Goal: Transaction & Acquisition: Purchase product/service

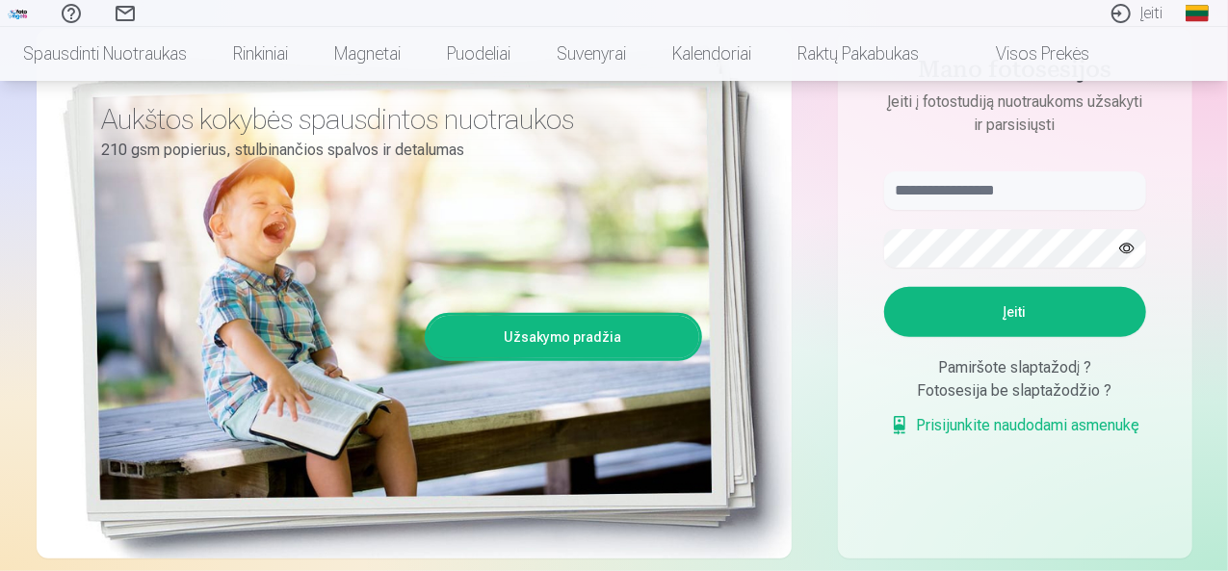
scroll to position [231, 0]
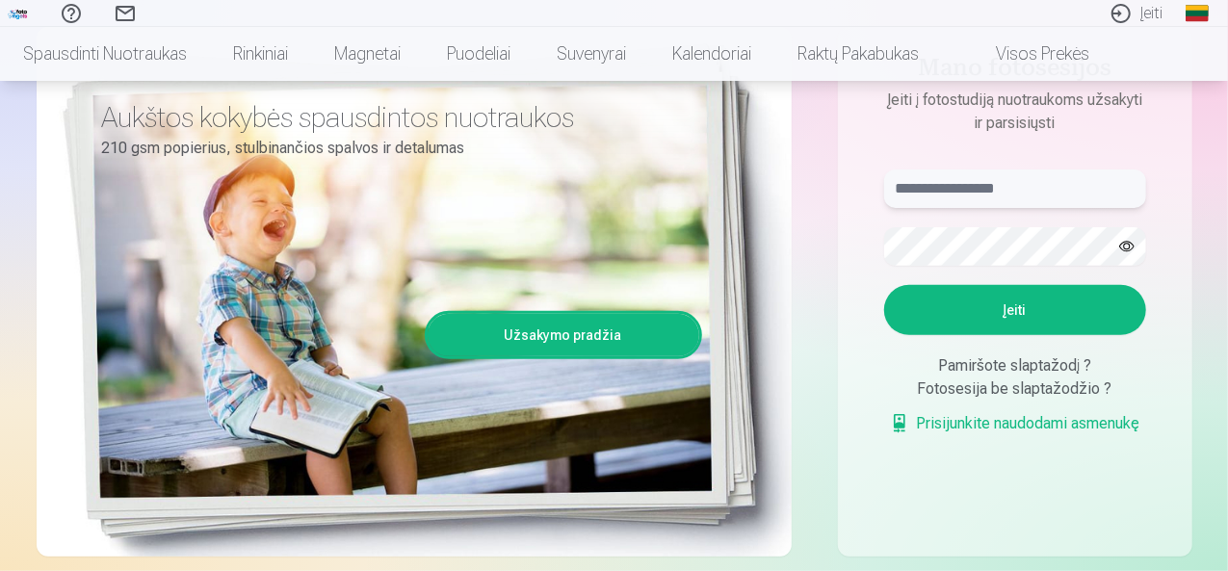
click at [990, 190] on input "text" at bounding box center [1015, 188] width 262 height 39
type input "**********"
click at [965, 268] on form "**********" at bounding box center [1015, 311] width 300 height 285
click at [1009, 315] on button "Įeiti" at bounding box center [1015, 310] width 262 height 50
click at [1127, 248] on button "button" at bounding box center [1126, 246] width 37 height 37
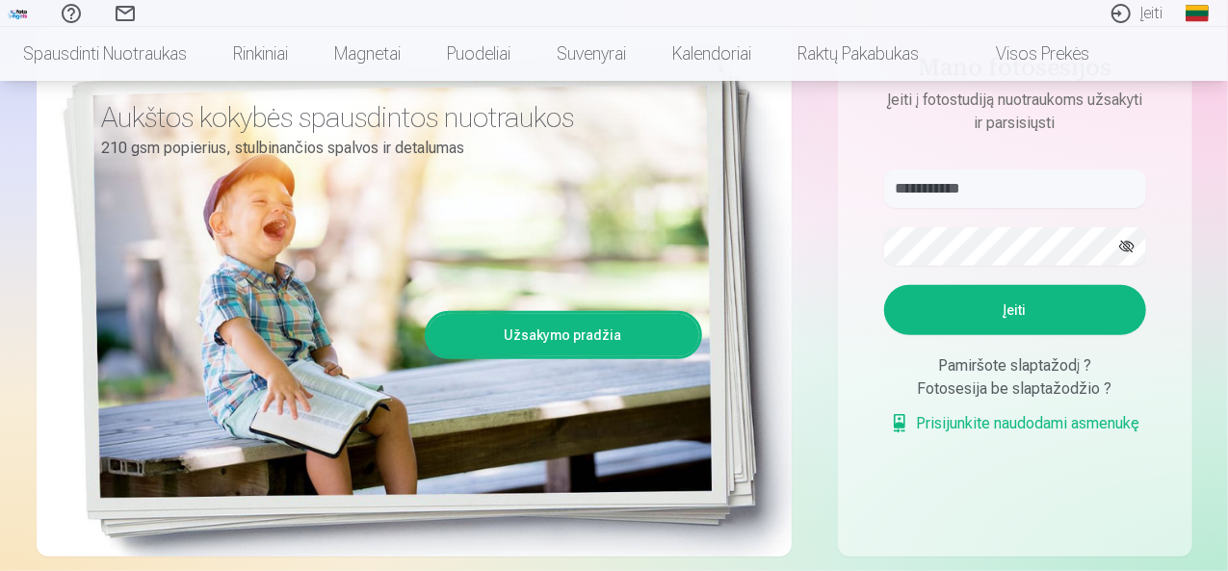
click at [1055, 301] on button "Įeiti" at bounding box center [1015, 310] width 262 height 50
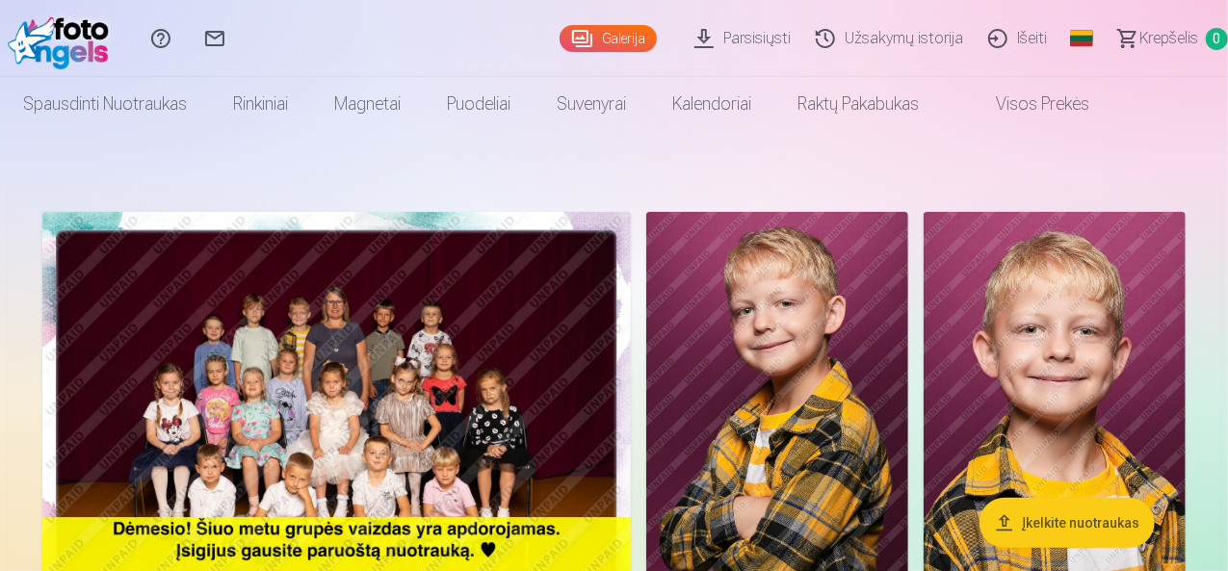
click at [631, 299] on img at bounding box center [336, 408] width 588 height 393
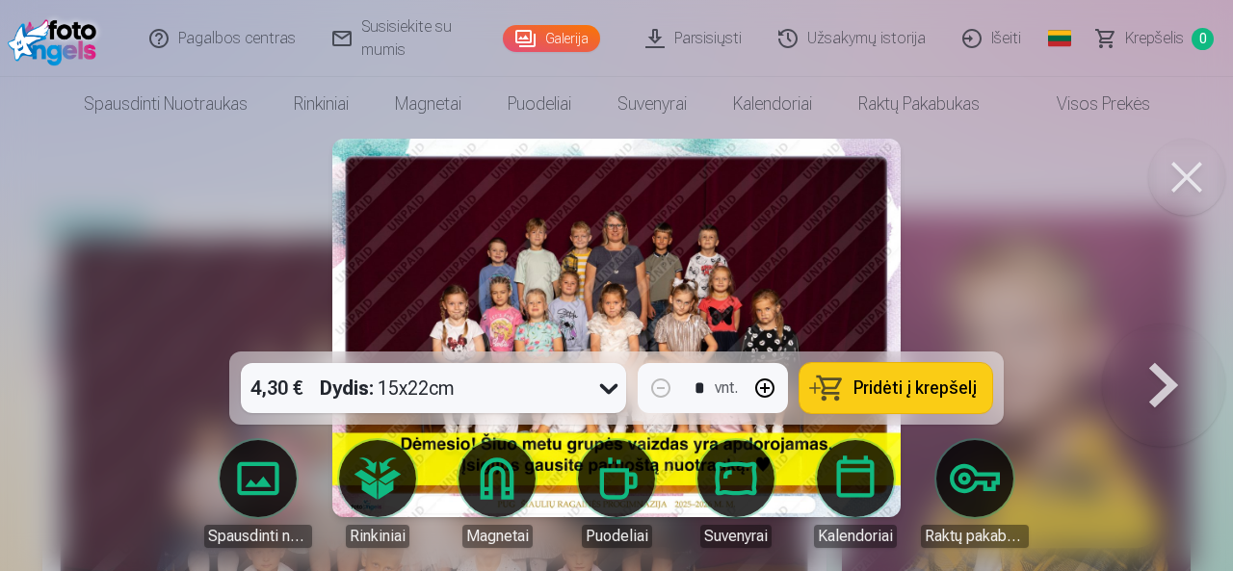
click at [1050, 240] on div at bounding box center [616, 285] width 1233 height 571
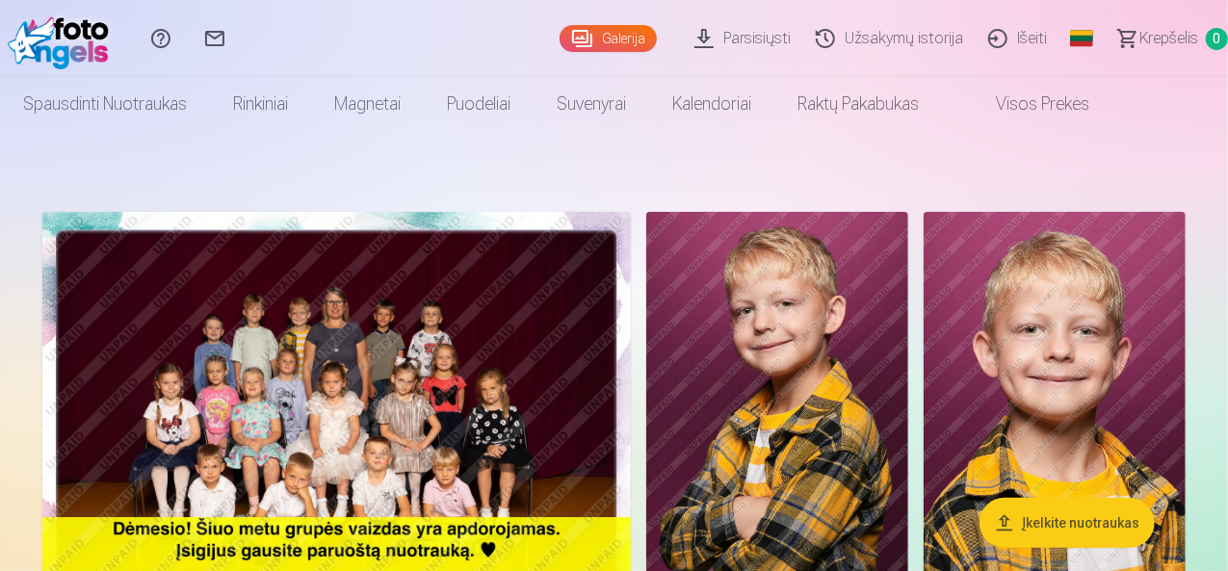
click at [605, 368] on img at bounding box center [336, 408] width 588 height 393
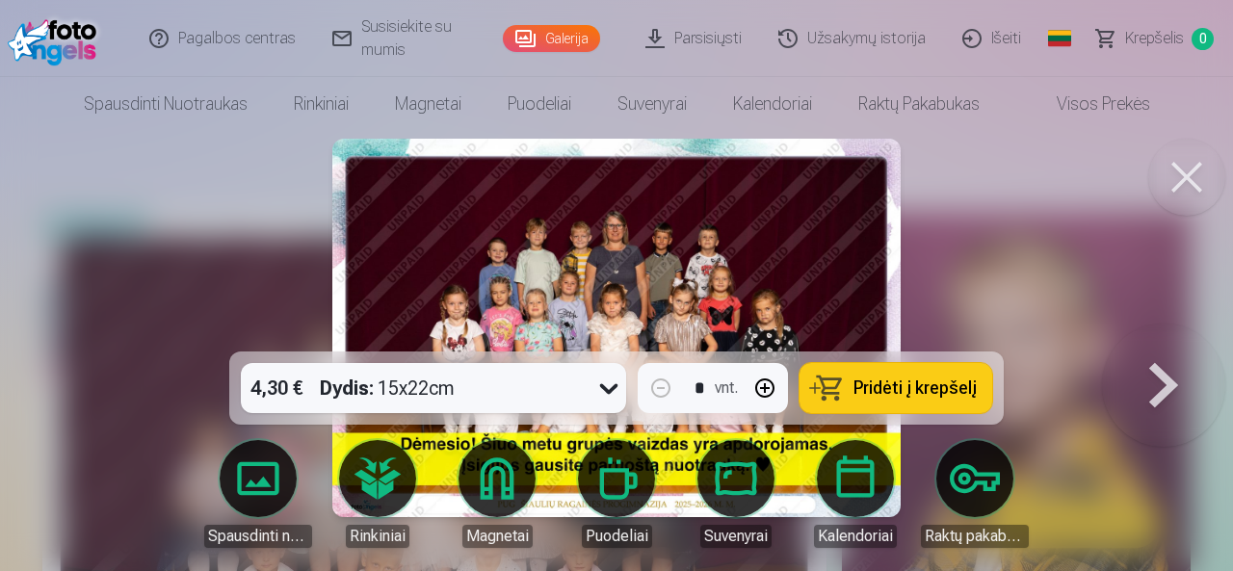
click at [609, 395] on icon at bounding box center [608, 388] width 31 height 31
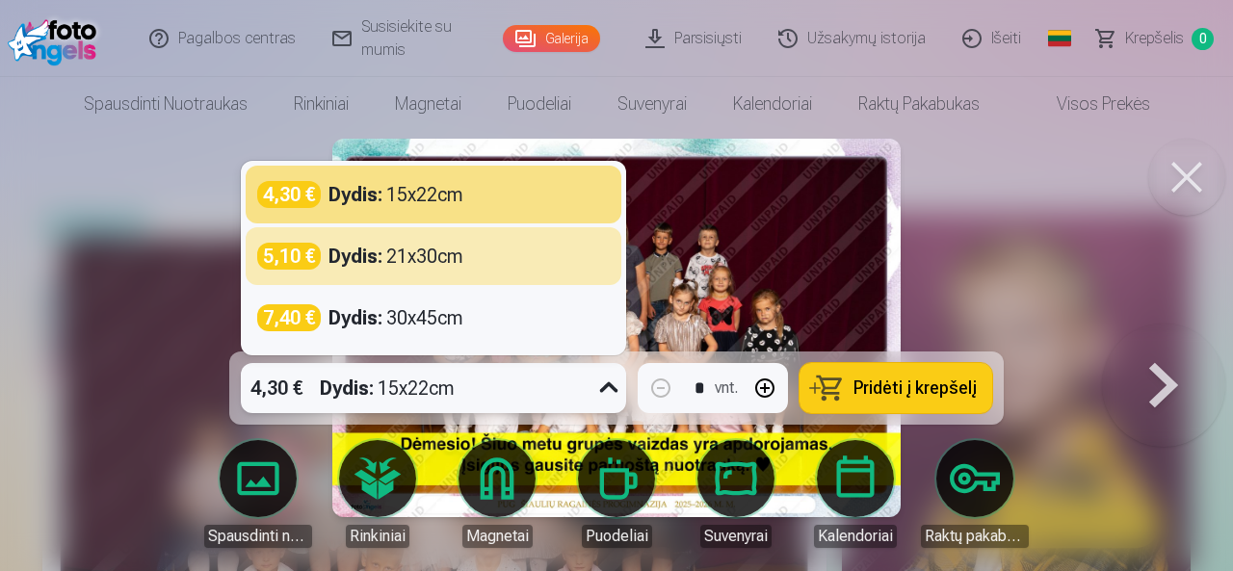
click at [444, 272] on div "5,10 € Dydis : 21x30cm" at bounding box center [434, 256] width 376 height 58
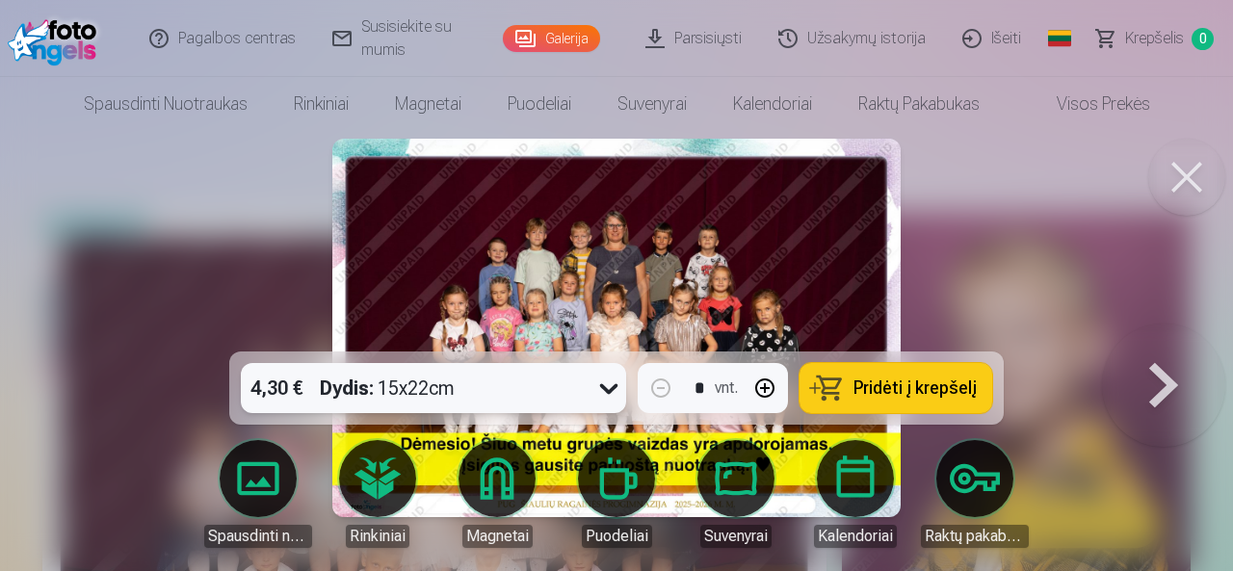
click at [947, 386] on span "Pridėti į krepšelį" at bounding box center [914, 387] width 123 height 17
click at [1188, 332] on button at bounding box center [1163, 328] width 123 height 9
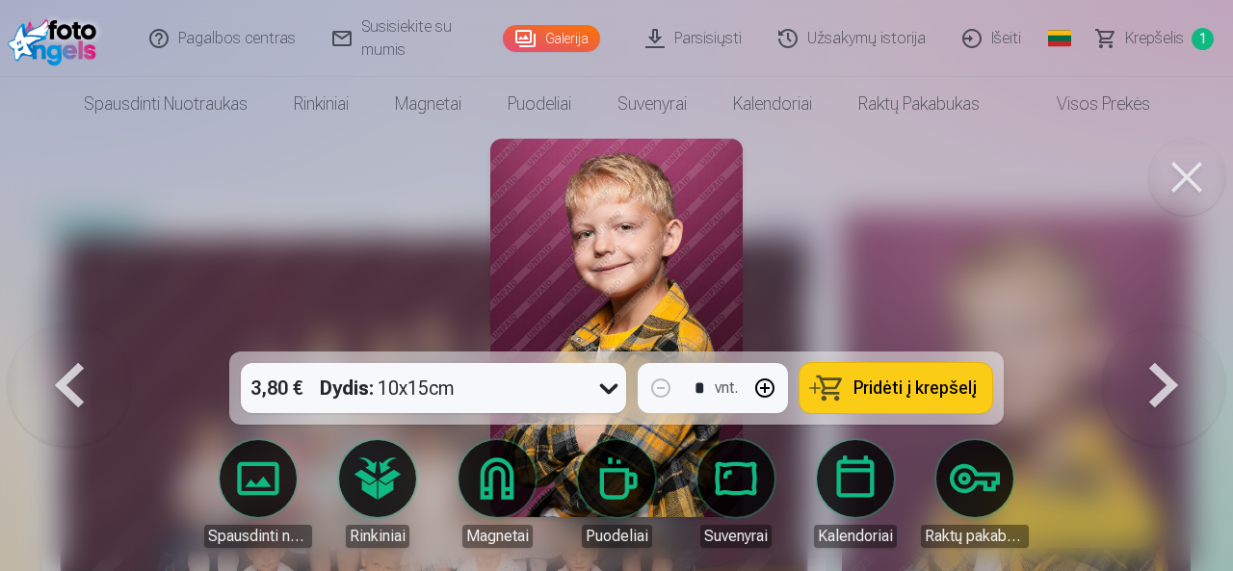
click at [1190, 332] on button at bounding box center [1163, 328] width 123 height 9
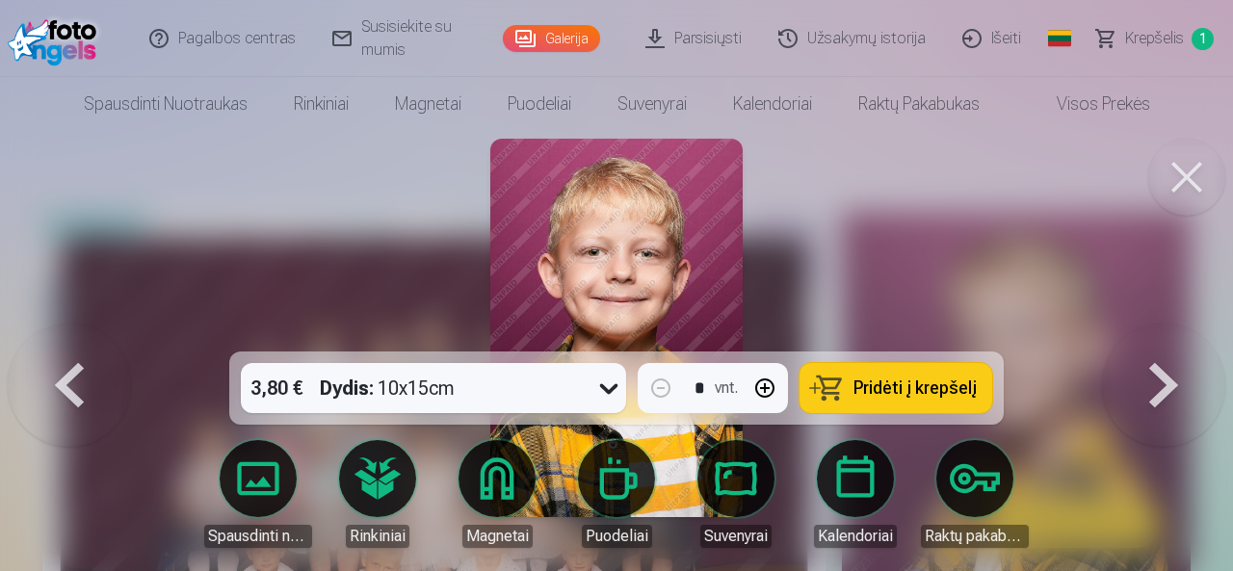
click at [1190, 332] on button at bounding box center [1163, 328] width 123 height 9
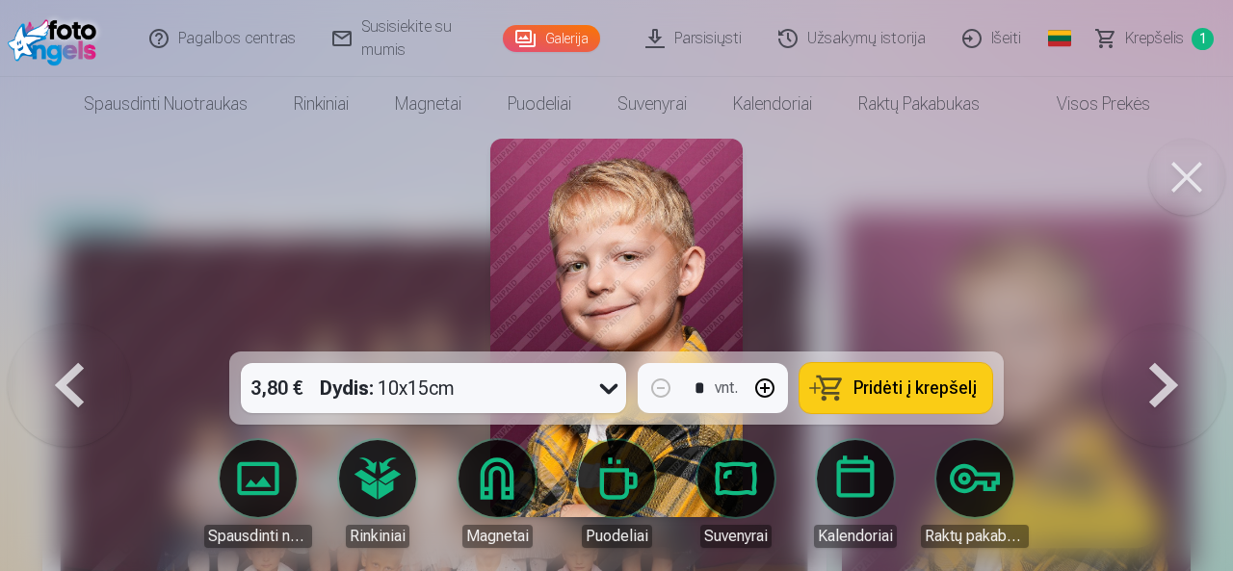
click at [1190, 332] on button at bounding box center [1163, 328] width 123 height 9
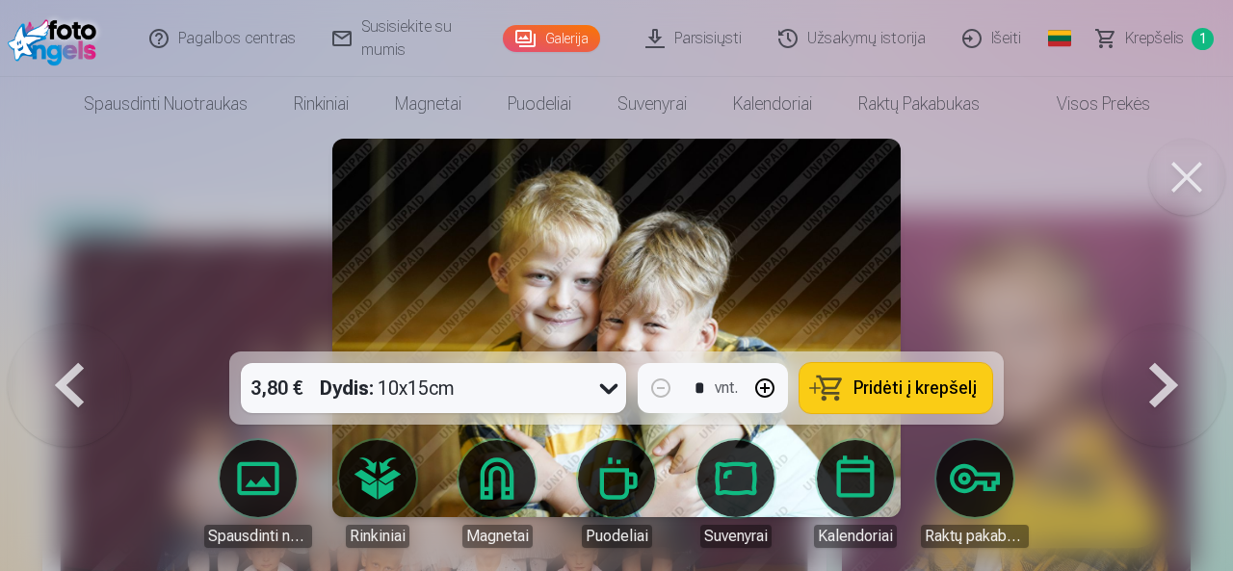
click at [1190, 332] on button at bounding box center [1163, 328] width 123 height 9
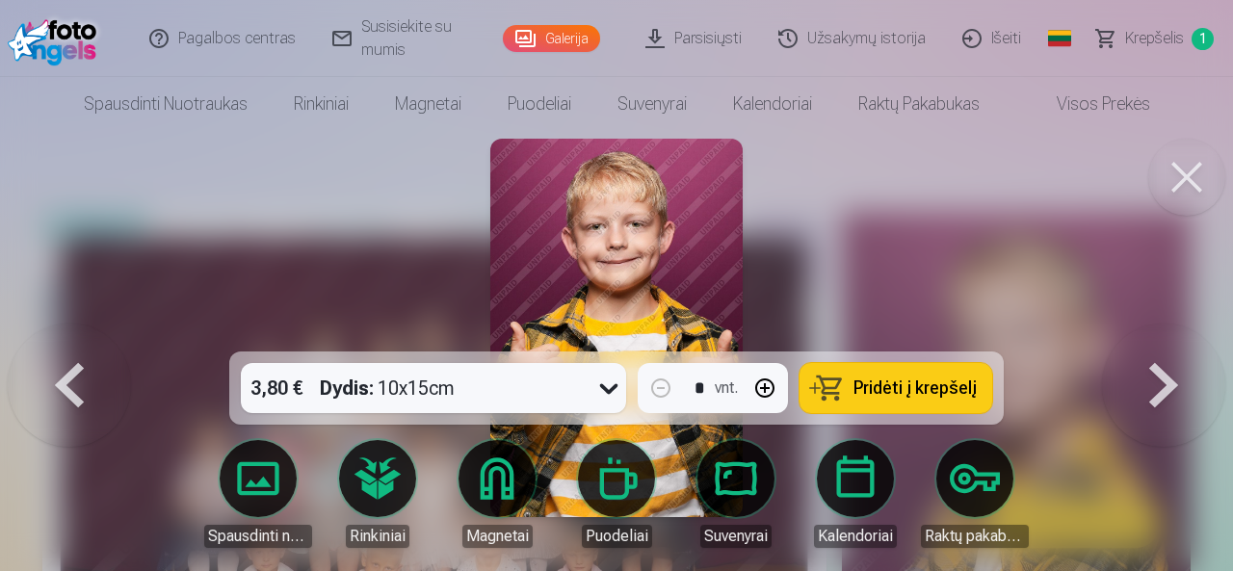
click at [1190, 332] on button at bounding box center [1163, 328] width 123 height 9
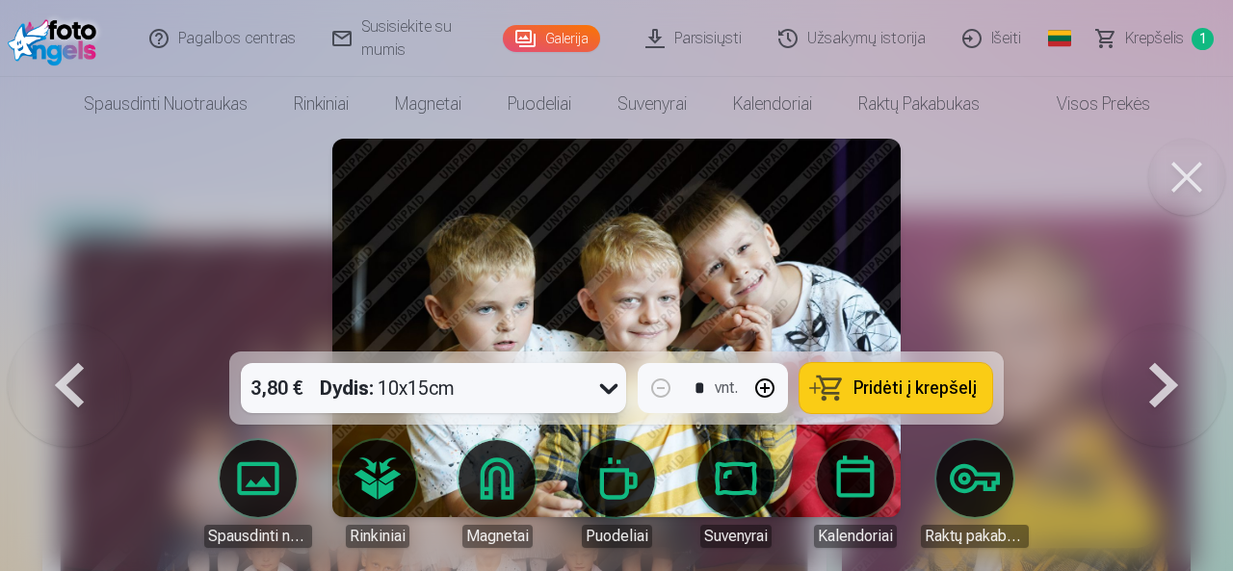
click at [1191, 332] on button at bounding box center [1163, 328] width 123 height 9
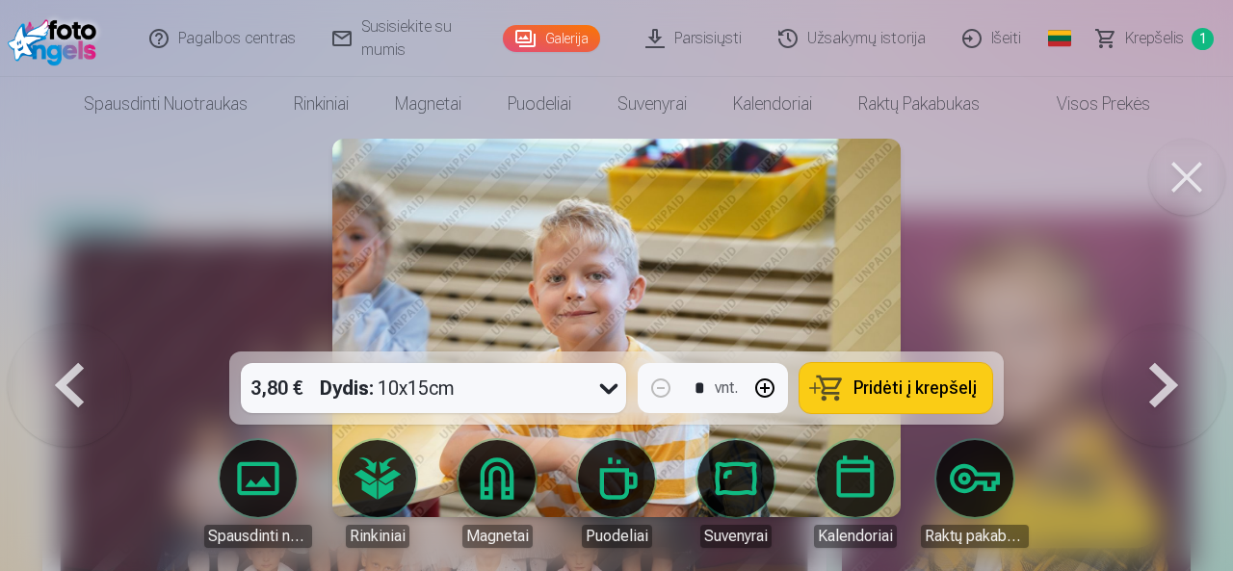
click at [1192, 332] on button at bounding box center [1163, 328] width 123 height 9
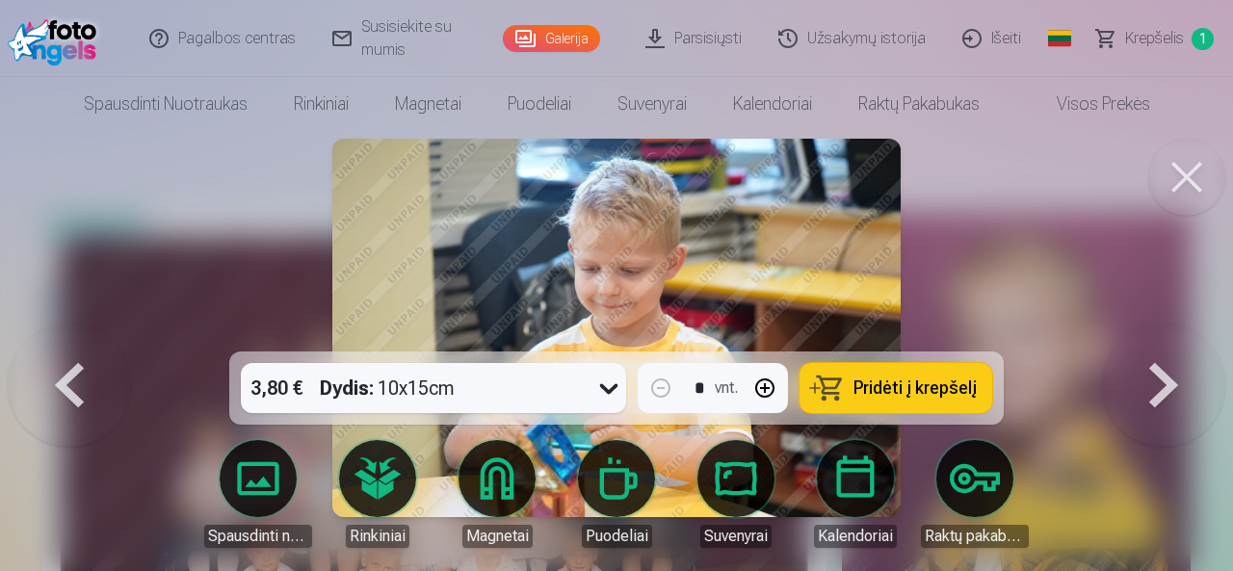
click at [1192, 332] on button at bounding box center [1163, 328] width 123 height 9
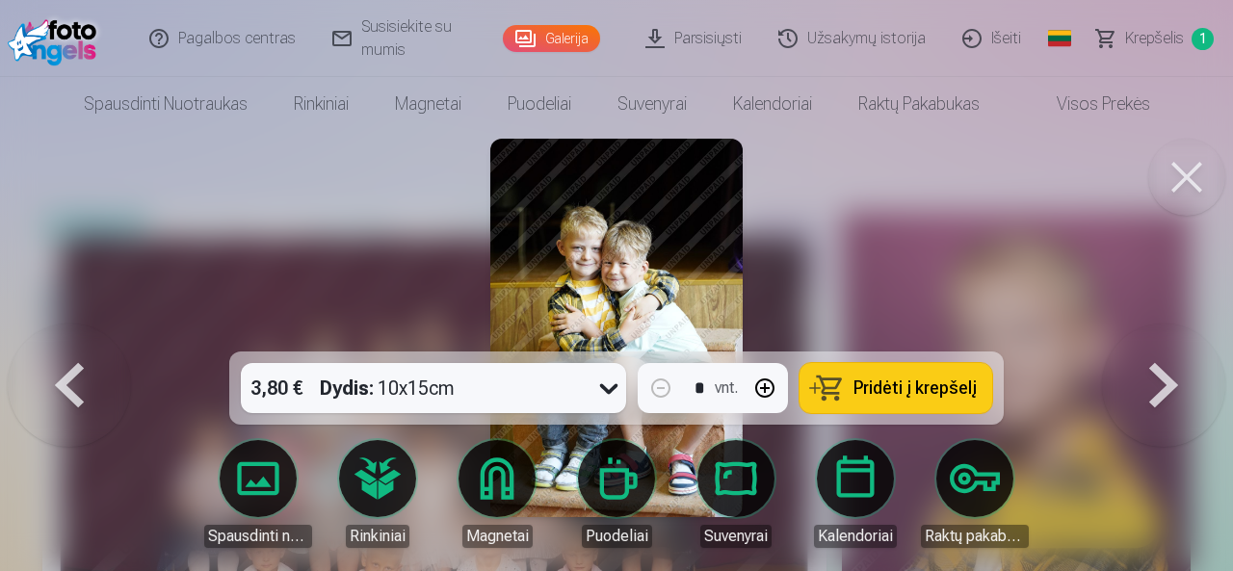
click at [1186, 332] on button at bounding box center [1163, 328] width 123 height 9
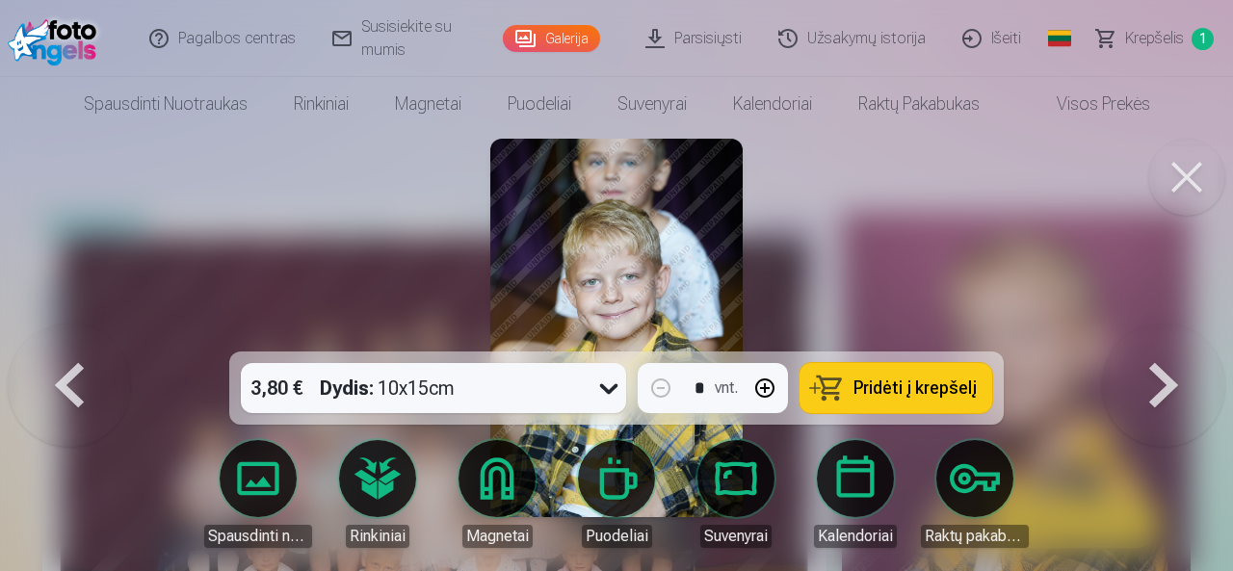
click at [1154, 332] on button at bounding box center [1163, 328] width 123 height 9
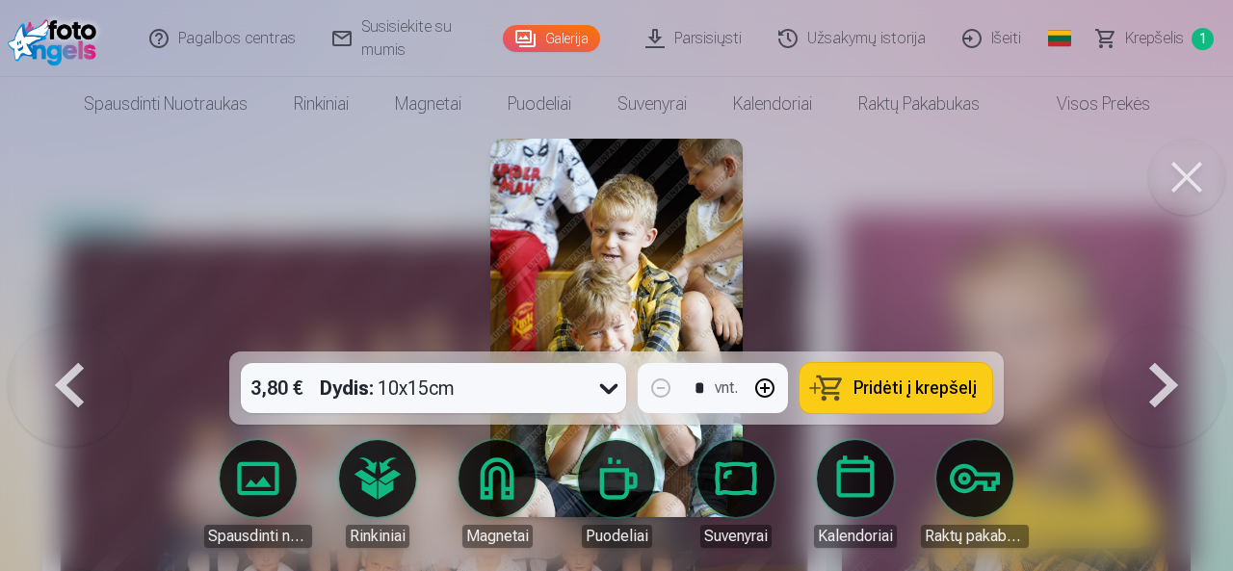
click at [1160, 332] on button at bounding box center [1163, 328] width 123 height 9
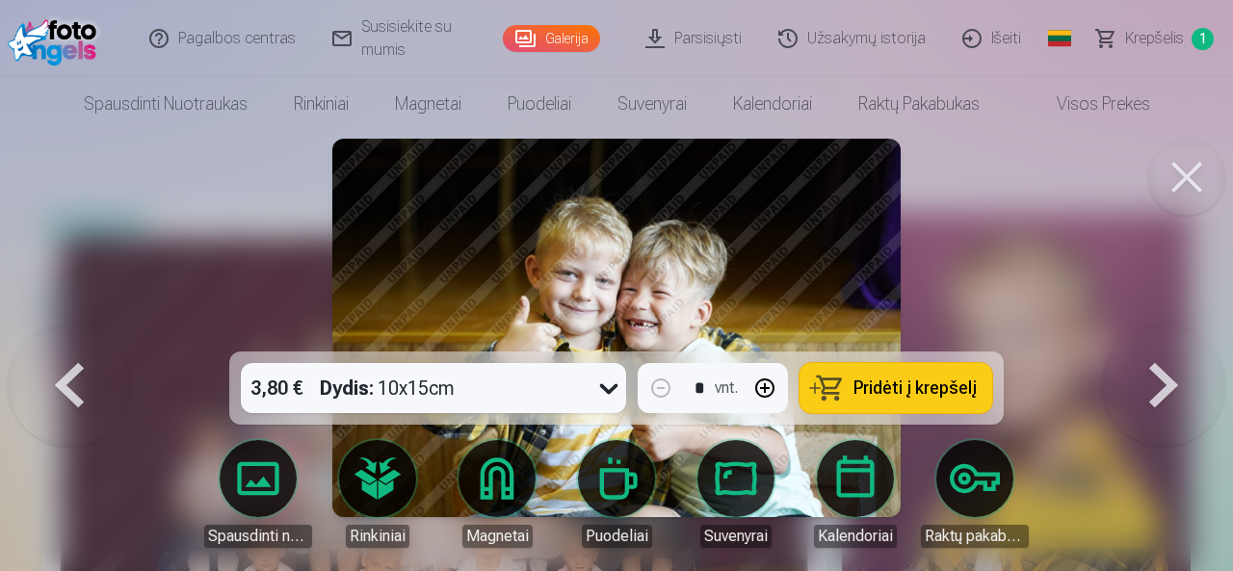
click at [951, 384] on span "Pridėti į krepšelį" at bounding box center [914, 387] width 123 height 17
click at [1169, 332] on button at bounding box center [1163, 328] width 123 height 9
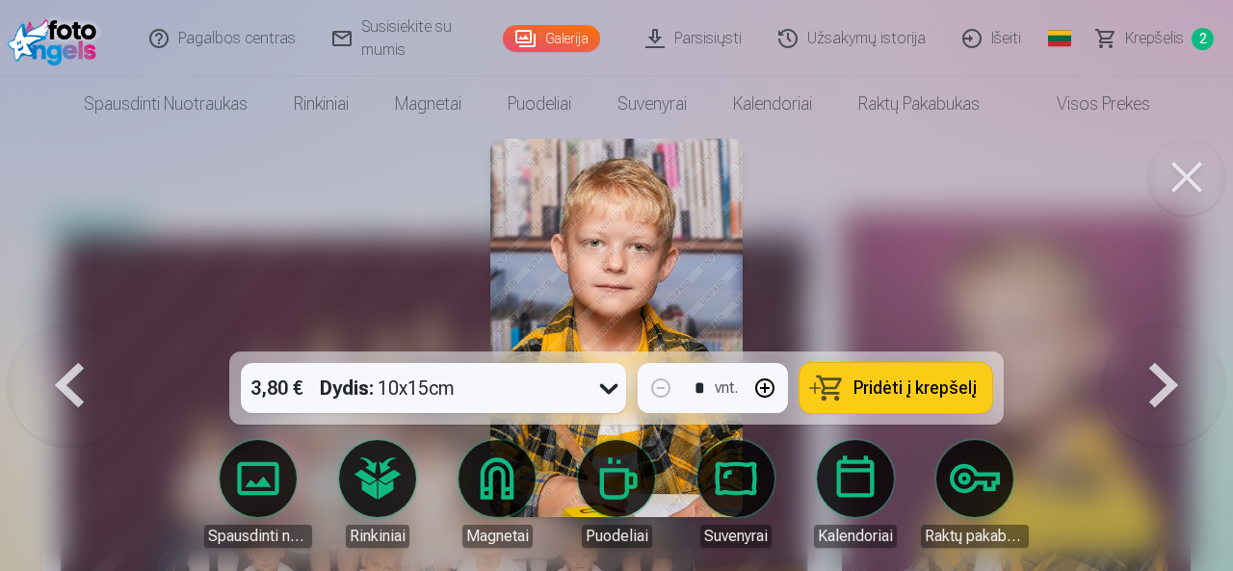
click at [1169, 332] on button at bounding box center [1163, 328] width 123 height 9
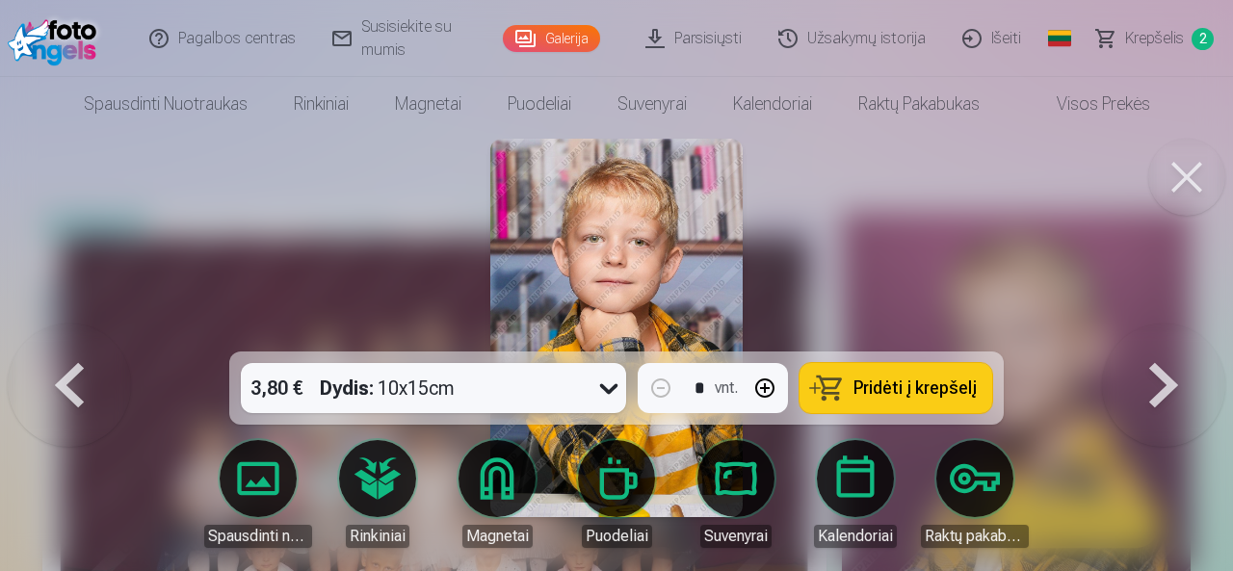
click at [1164, 332] on button at bounding box center [1163, 328] width 123 height 9
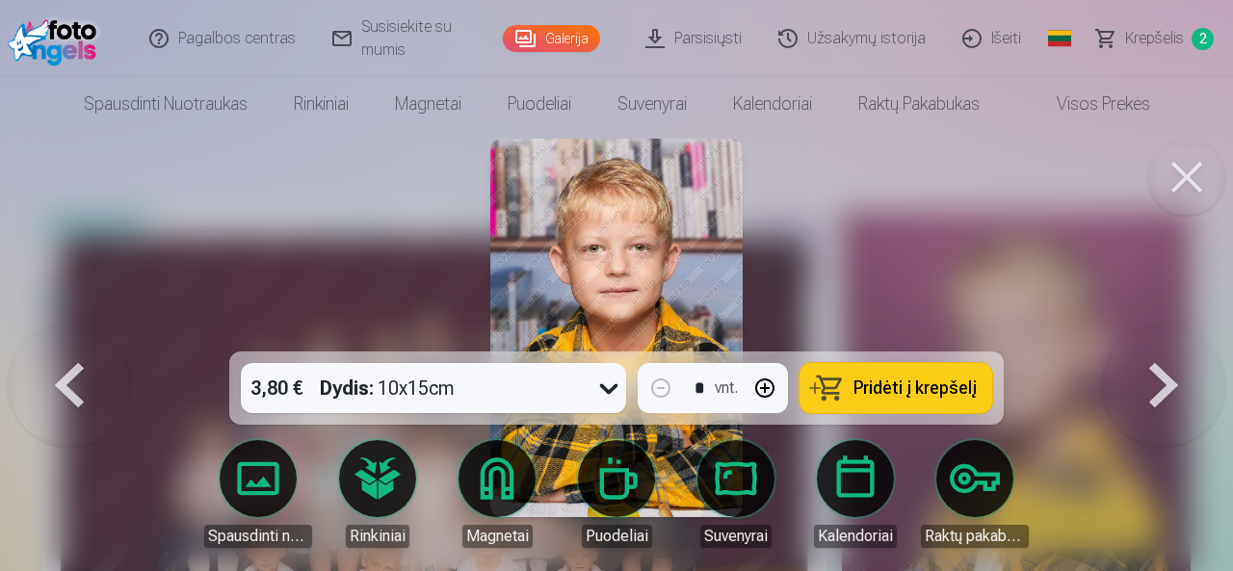
click at [1164, 332] on button at bounding box center [1163, 328] width 123 height 9
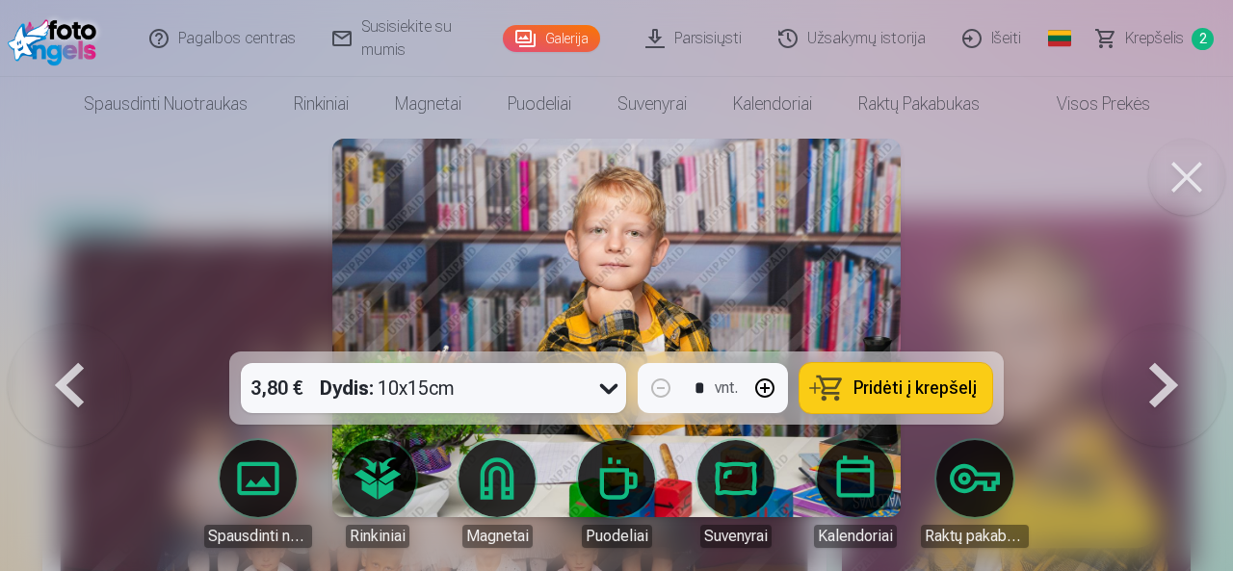
click at [1163, 332] on button at bounding box center [1163, 328] width 123 height 9
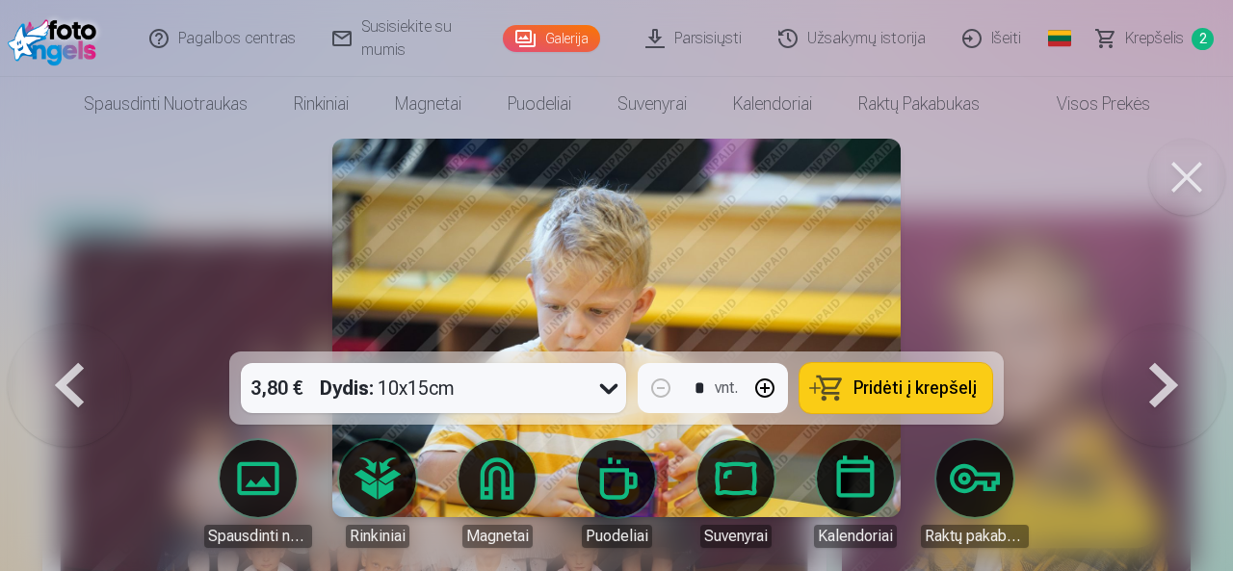
click at [1162, 332] on button at bounding box center [1163, 328] width 123 height 9
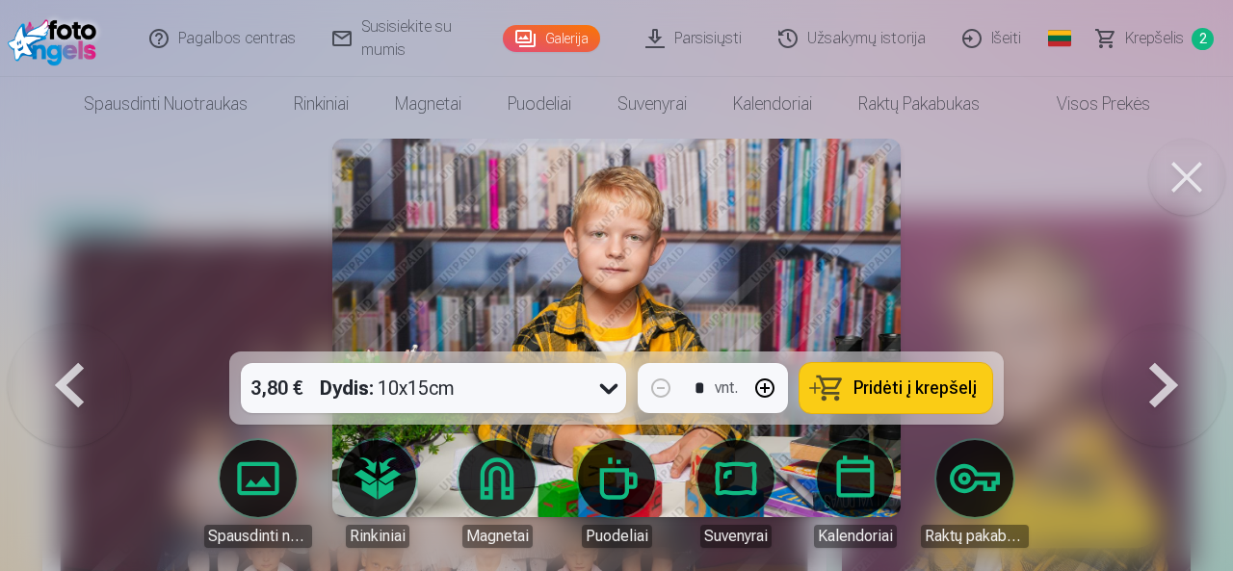
click at [1163, 332] on button at bounding box center [1163, 328] width 123 height 9
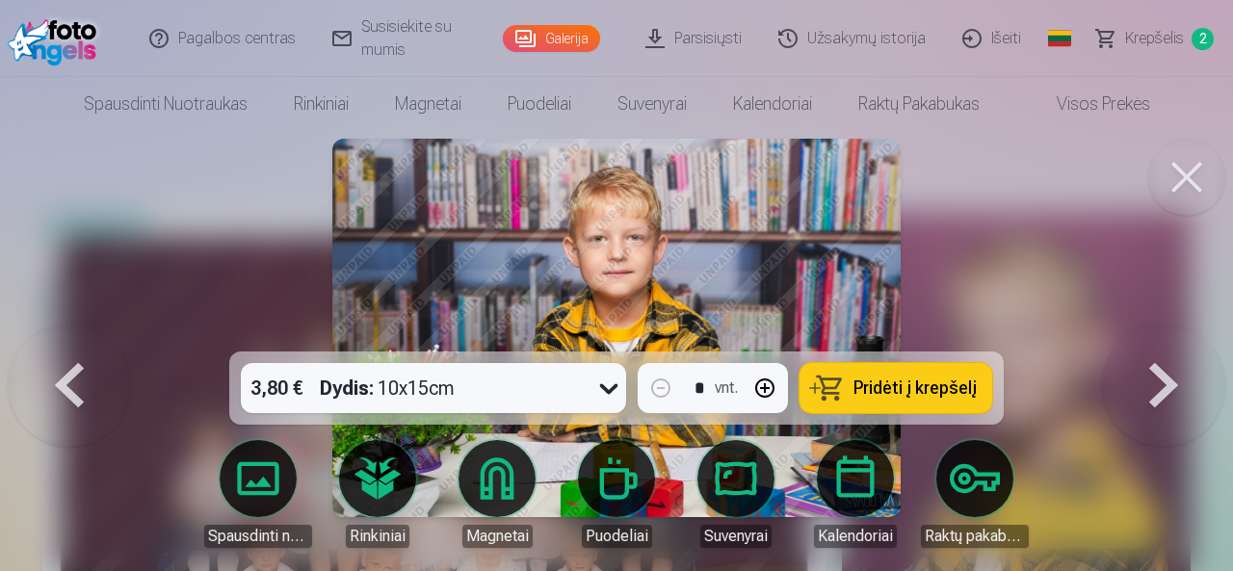
click at [1163, 332] on button at bounding box center [1163, 328] width 123 height 9
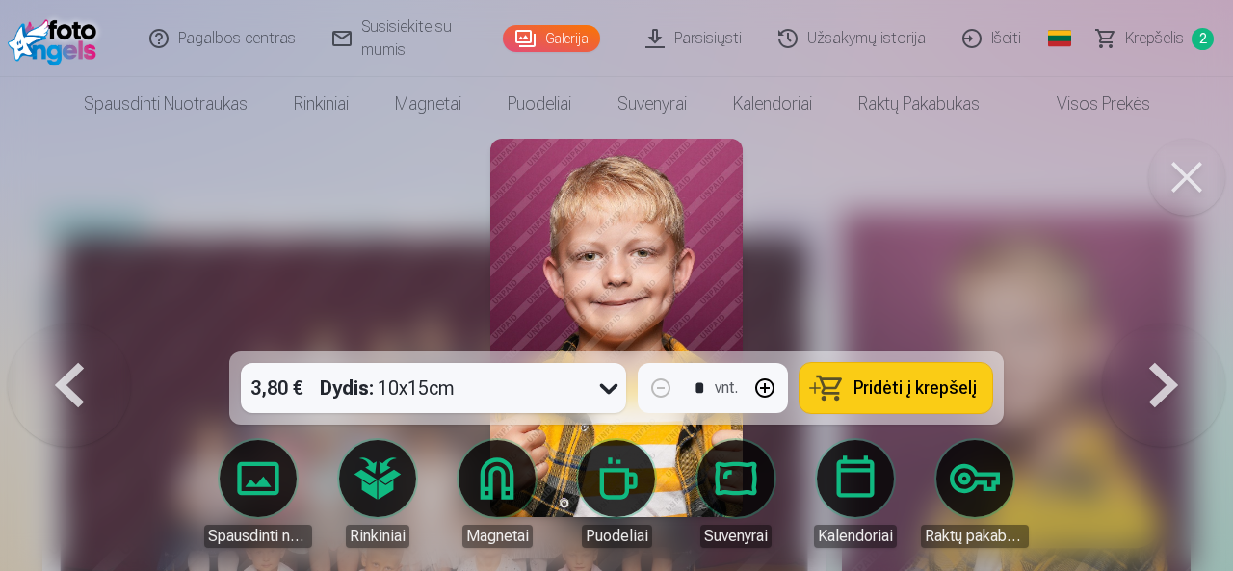
click at [1163, 332] on button at bounding box center [1163, 328] width 123 height 9
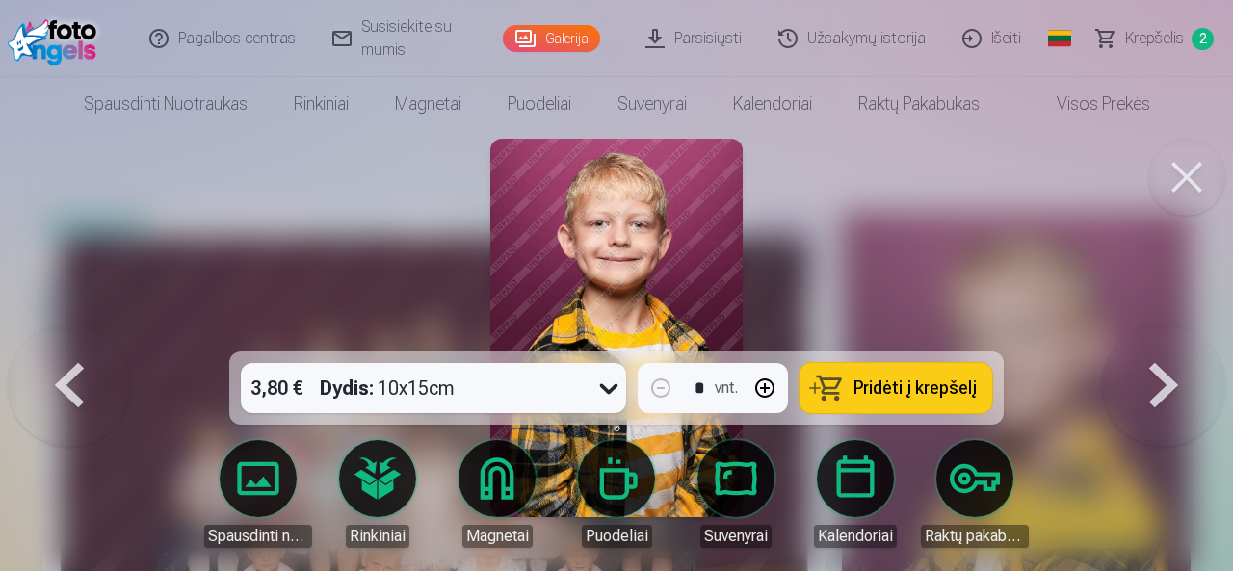
click at [950, 377] on button "Pridėti į krepšelį" at bounding box center [895, 388] width 193 height 50
click at [1147, 332] on button at bounding box center [1163, 328] width 123 height 9
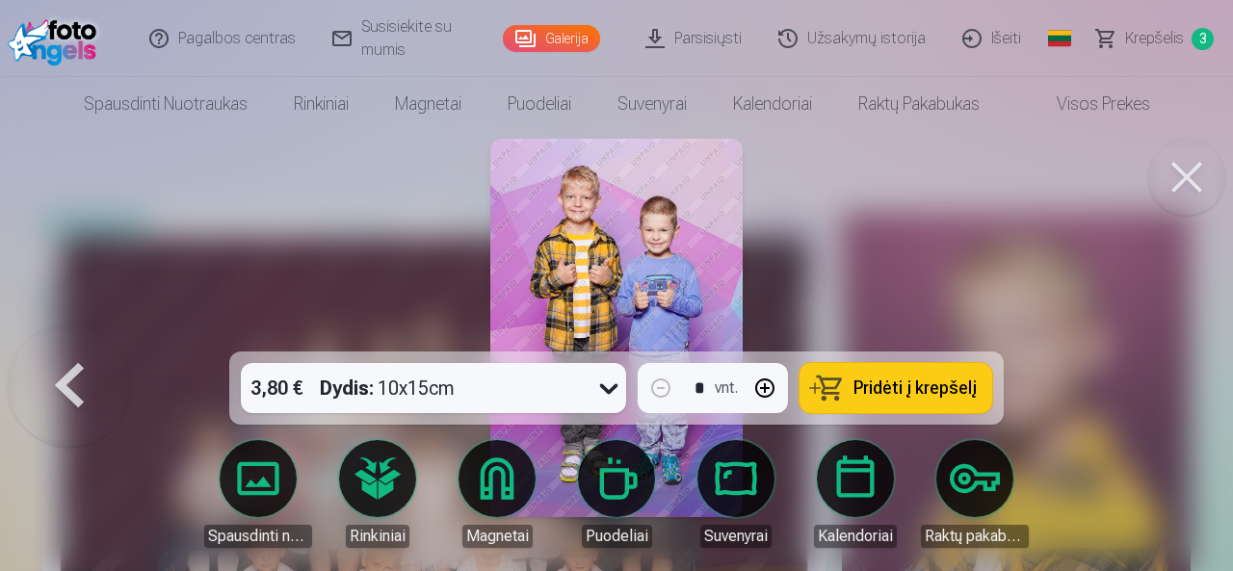
click at [1147, 389] on div at bounding box center [616, 285] width 1233 height 571
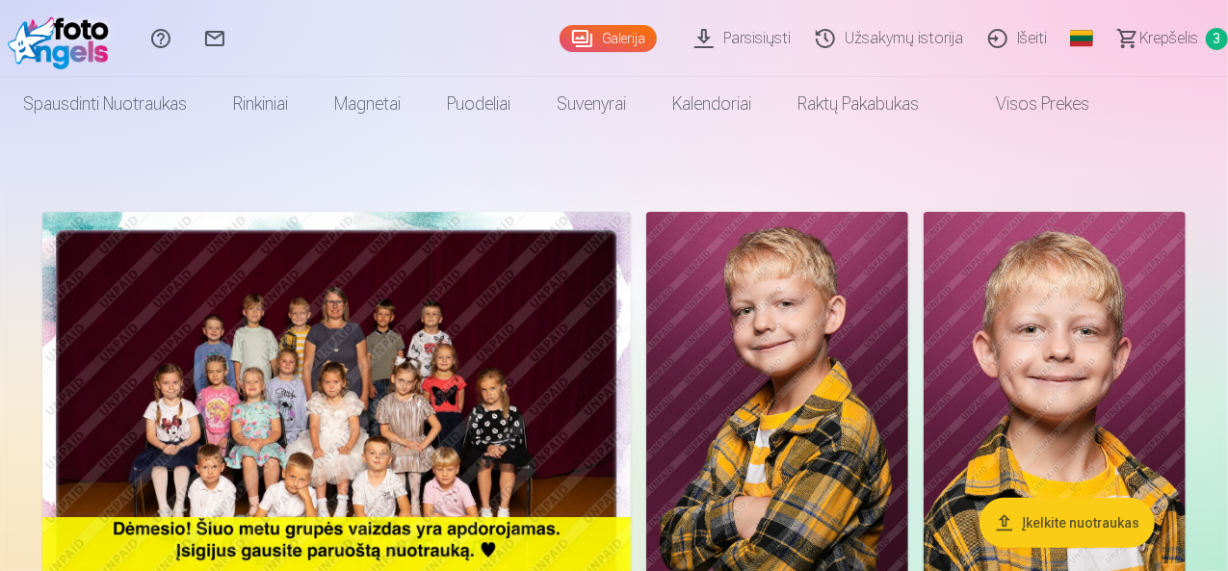
click at [483, 334] on img at bounding box center [336, 408] width 588 height 393
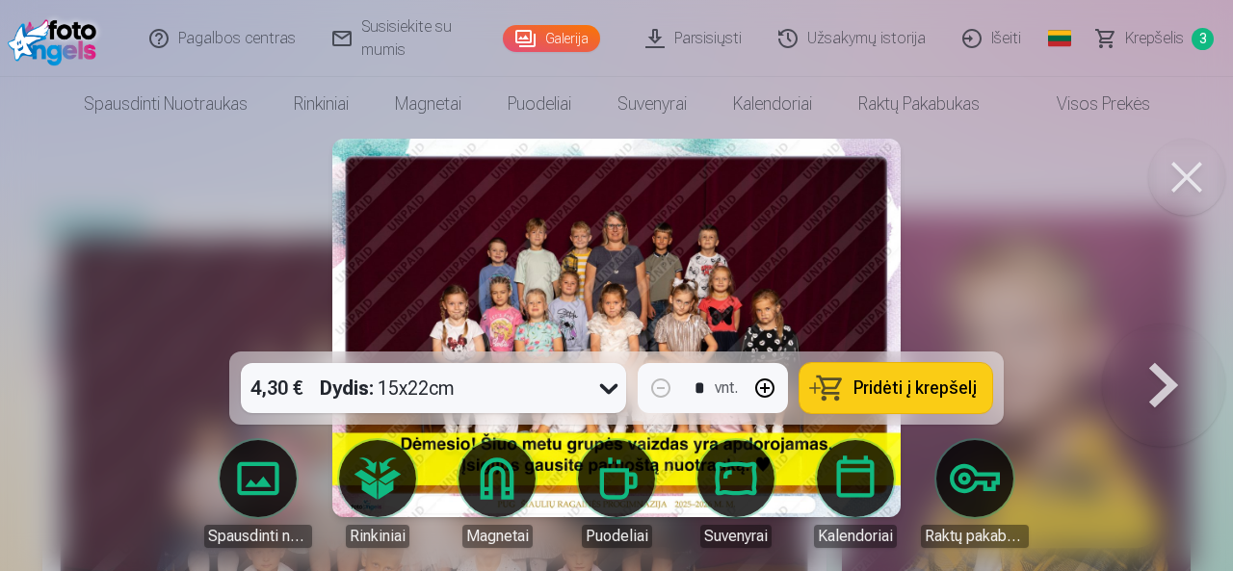
click at [1152, 332] on button at bounding box center [1163, 328] width 123 height 9
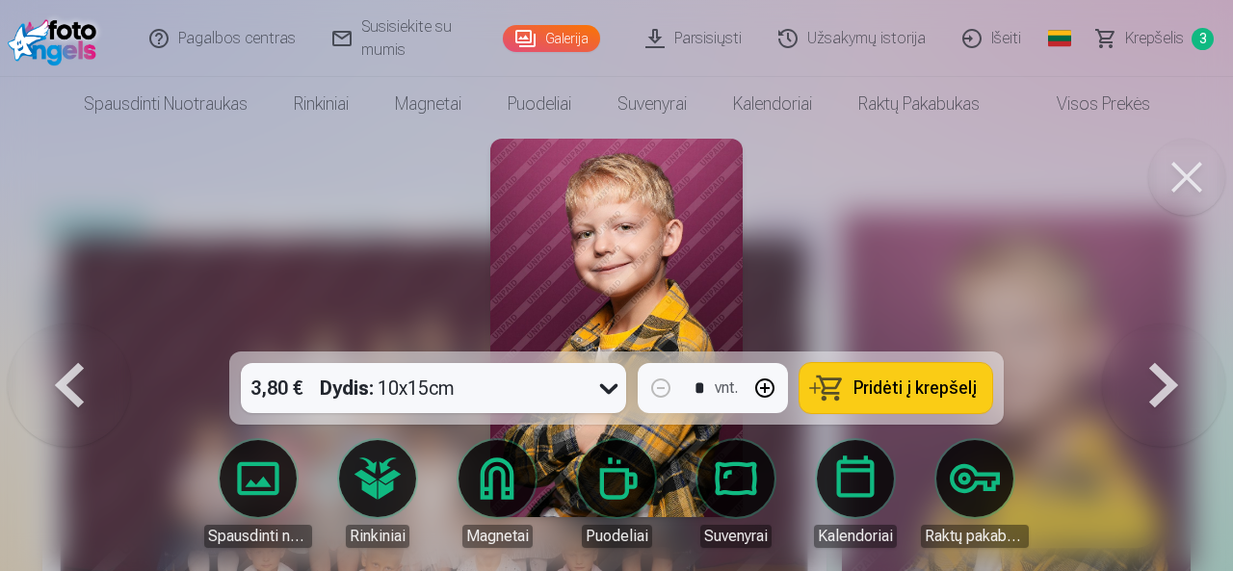
click at [902, 393] on span "Pridėti į krepšelį" at bounding box center [914, 387] width 123 height 17
click at [1158, 332] on button at bounding box center [1163, 328] width 123 height 9
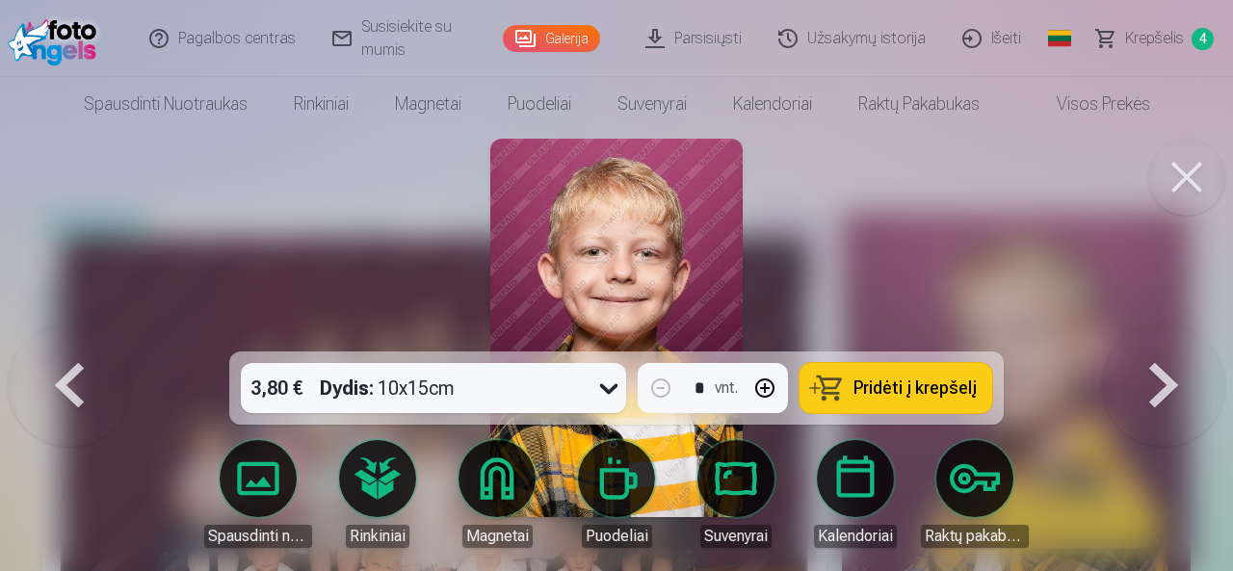
click at [1156, 332] on button at bounding box center [1163, 328] width 123 height 9
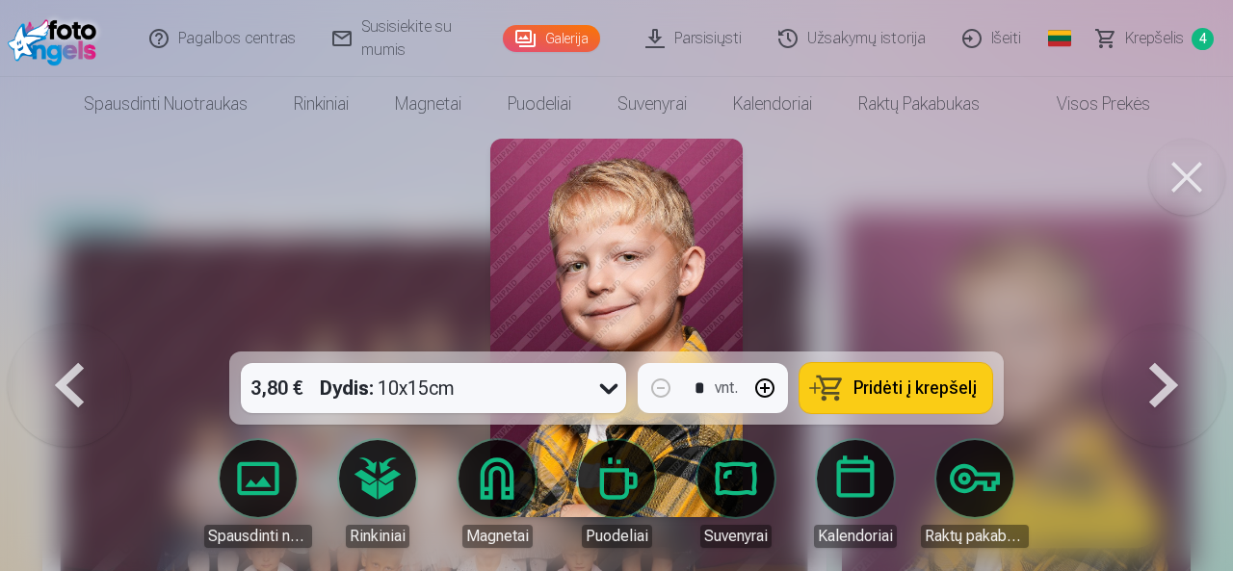
click at [1156, 332] on button at bounding box center [1163, 328] width 123 height 9
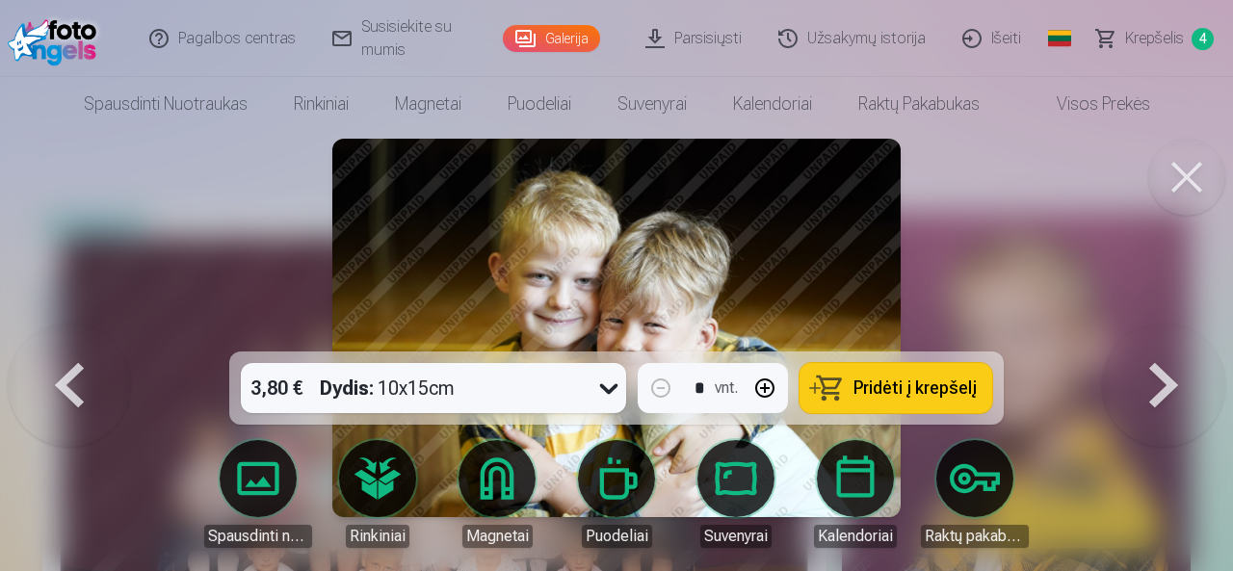
click at [1156, 332] on button at bounding box center [1163, 328] width 123 height 9
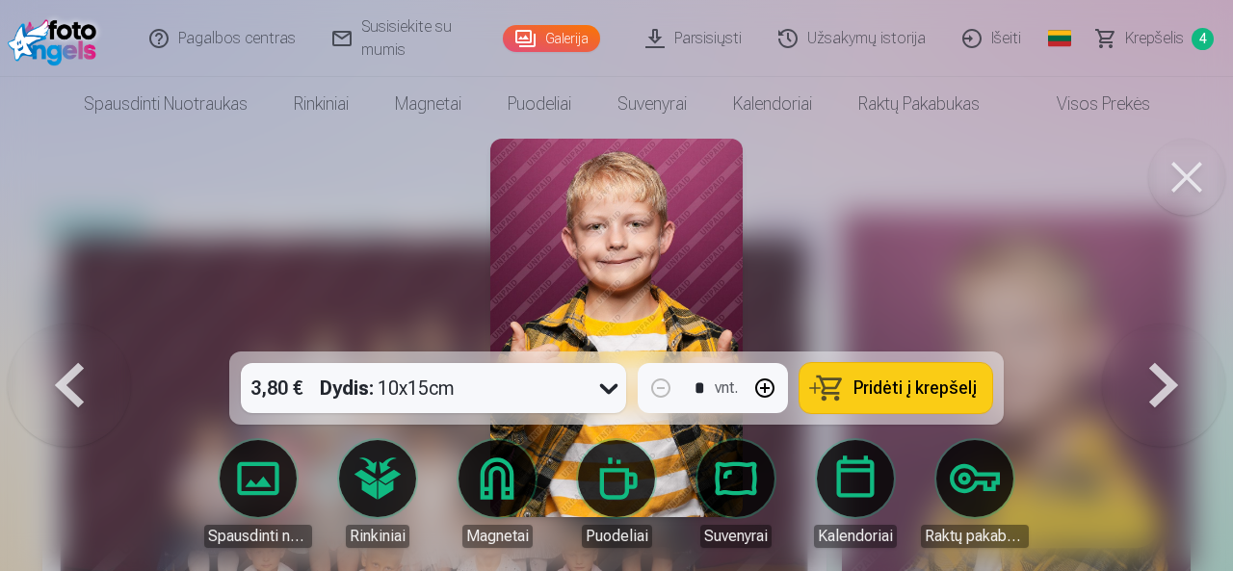
click at [1154, 332] on button at bounding box center [1163, 328] width 123 height 9
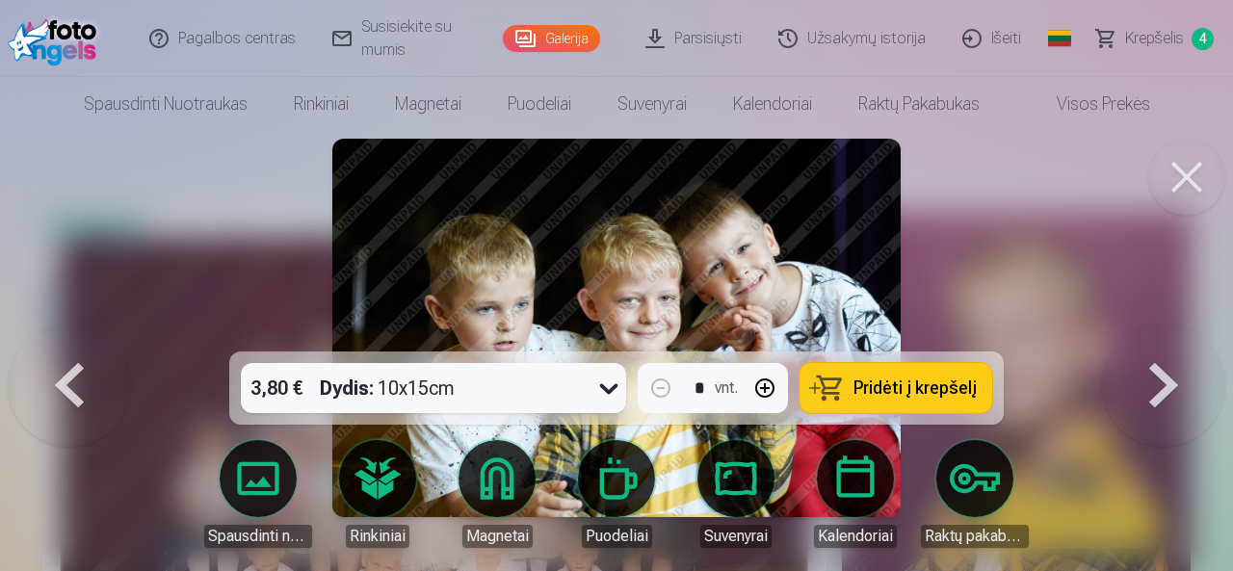
click at [1163, 332] on button at bounding box center [1163, 328] width 123 height 9
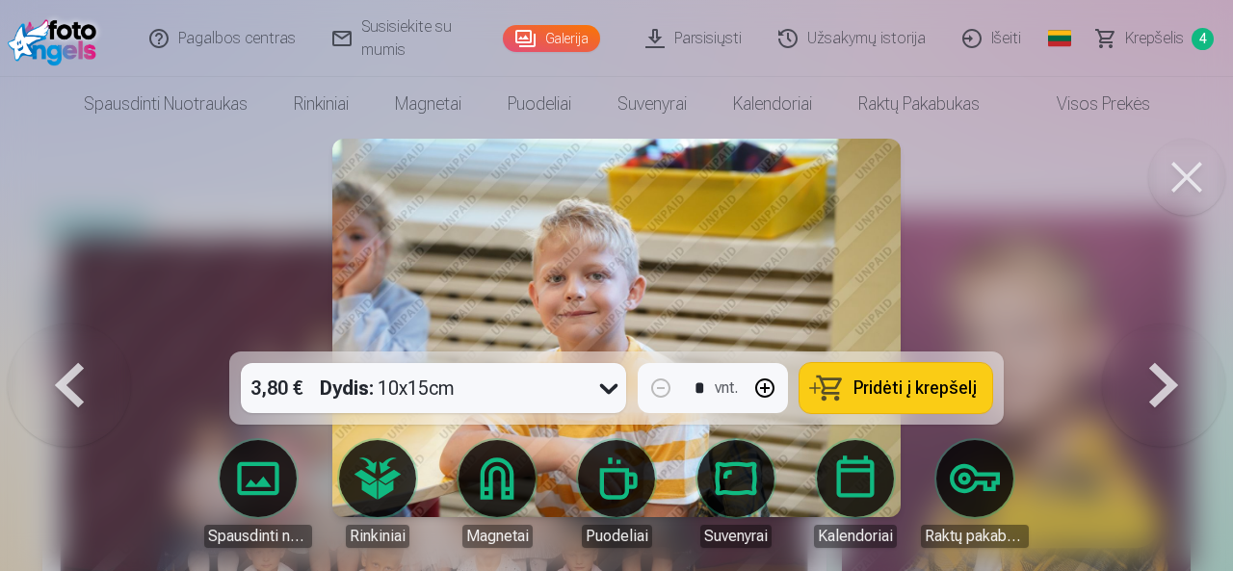
click at [1163, 332] on button at bounding box center [1163, 328] width 123 height 9
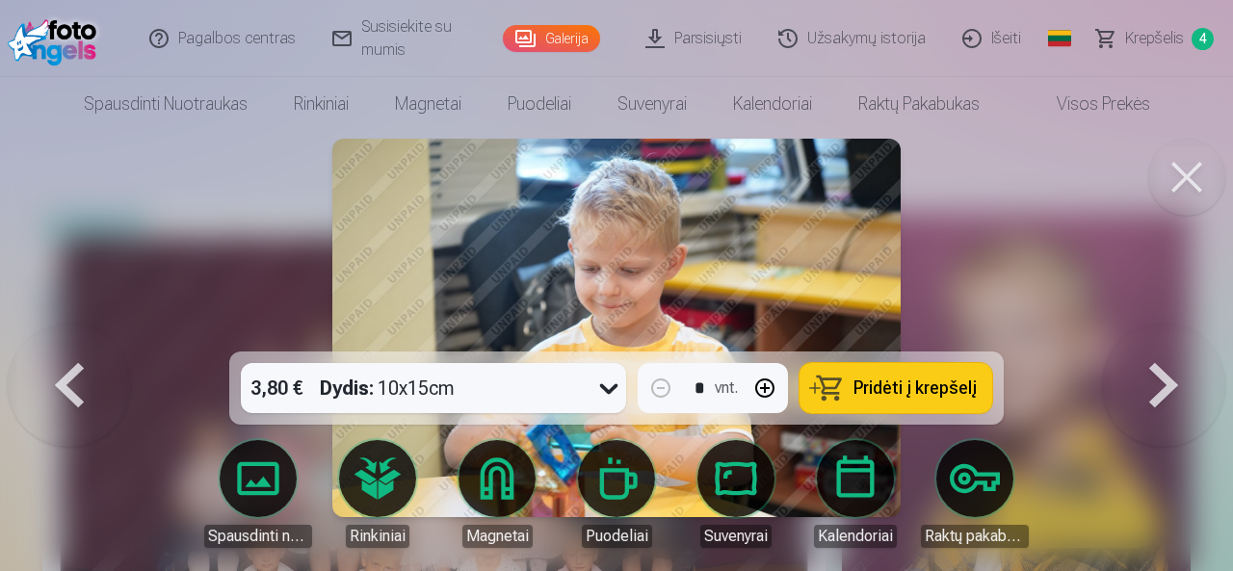
click at [1162, 332] on button at bounding box center [1163, 328] width 123 height 9
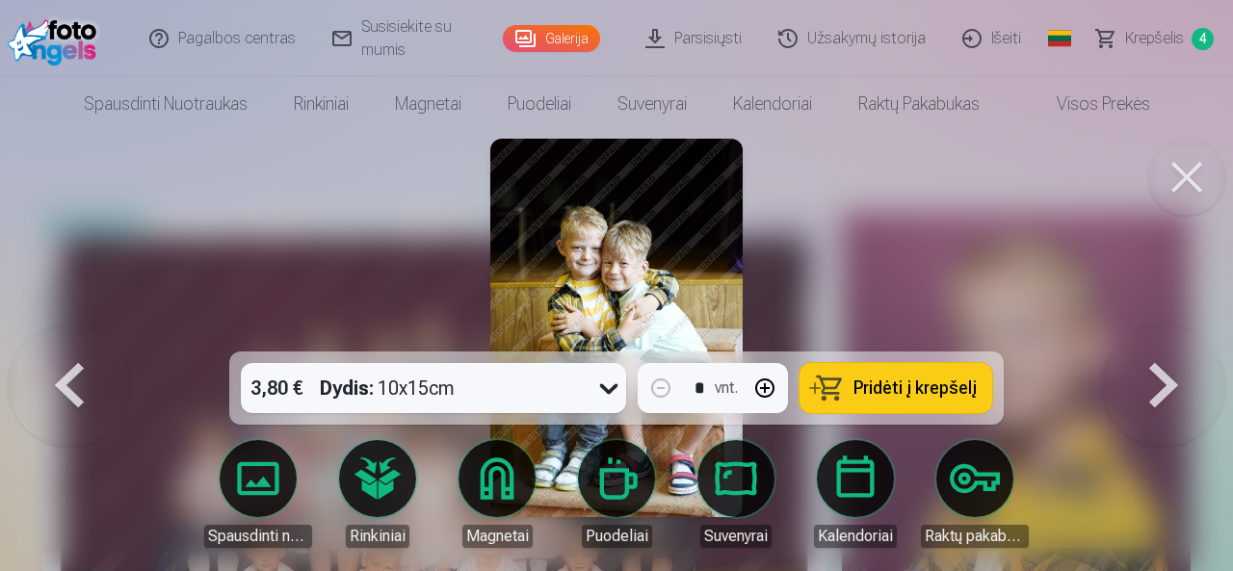
click at [1163, 332] on button at bounding box center [1163, 328] width 123 height 9
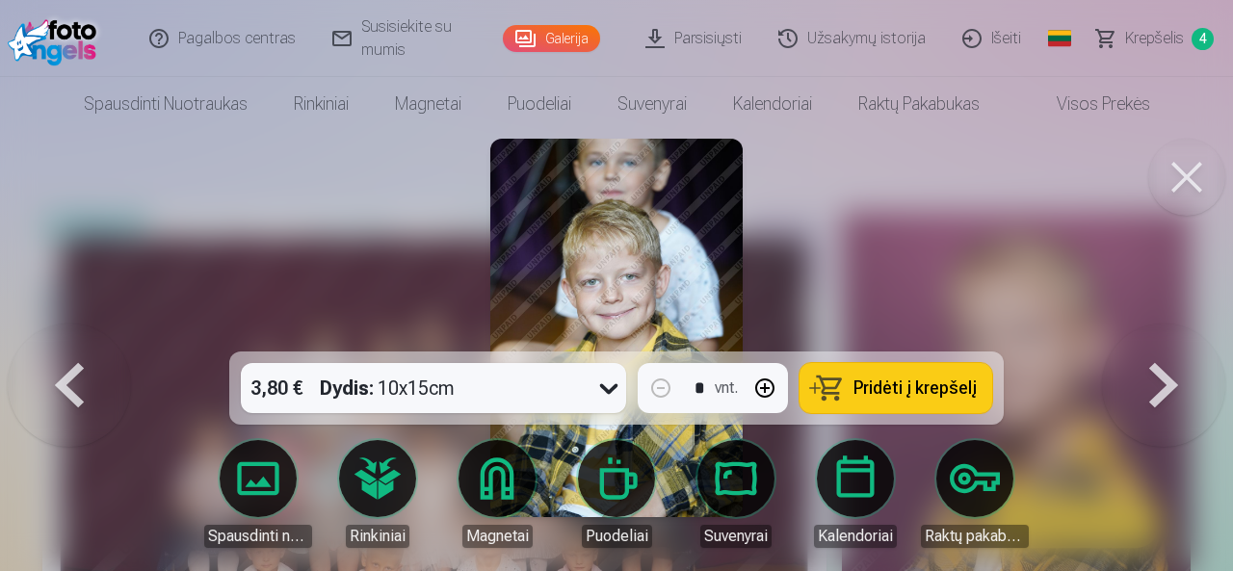
click at [1163, 332] on button at bounding box center [1163, 328] width 123 height 9
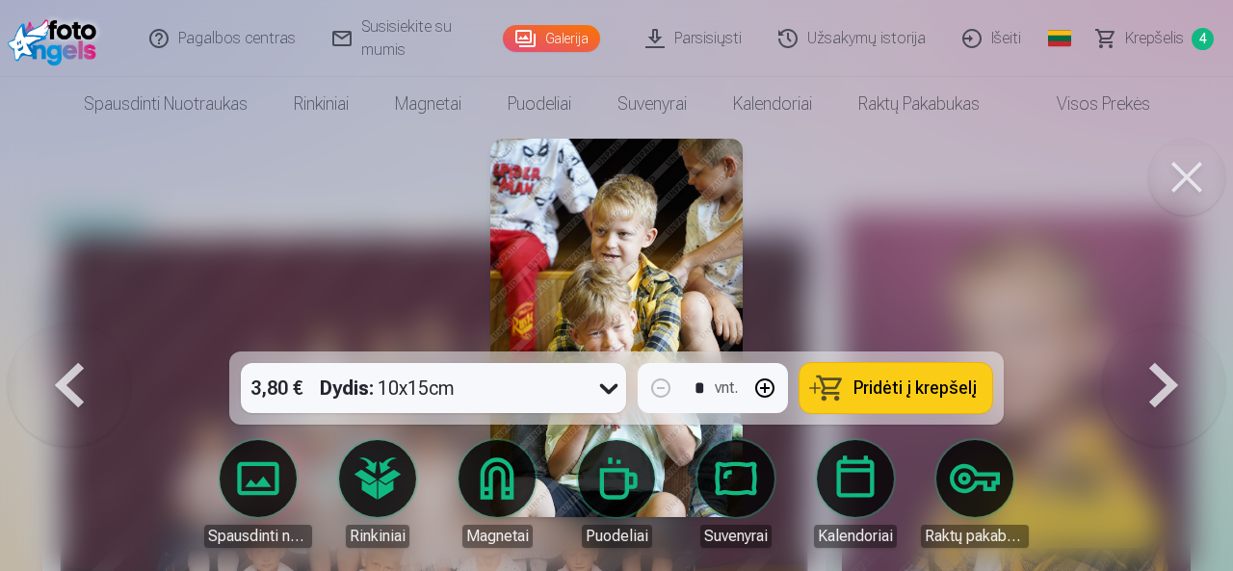
click at [1163, 332] on button at bounding box center [1163, 328] width 123 height 9
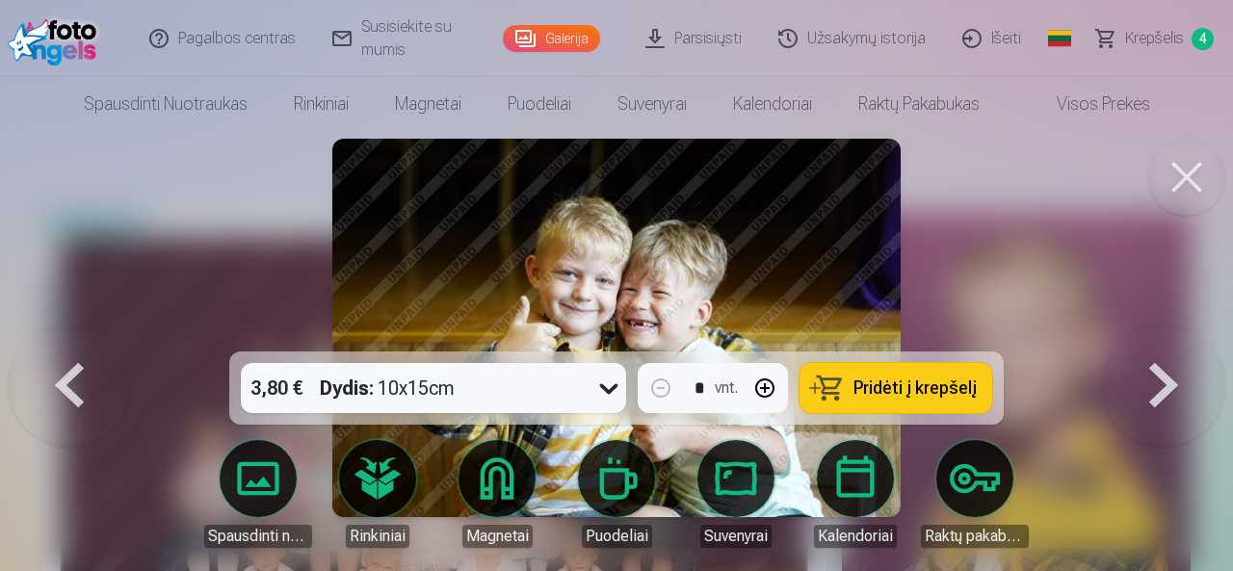
click at [1163, 332] on button at bounding box center [1163, 328] width 123 height 9
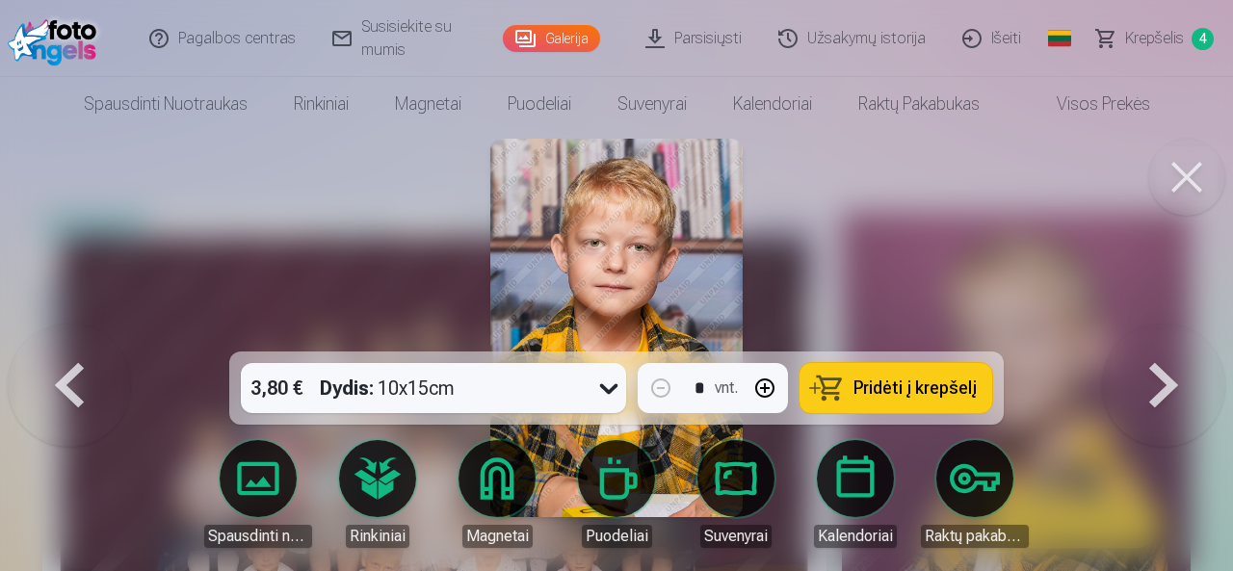
click at [1162, 332] on button at bounding box center [1163, 328] width 123 height 9
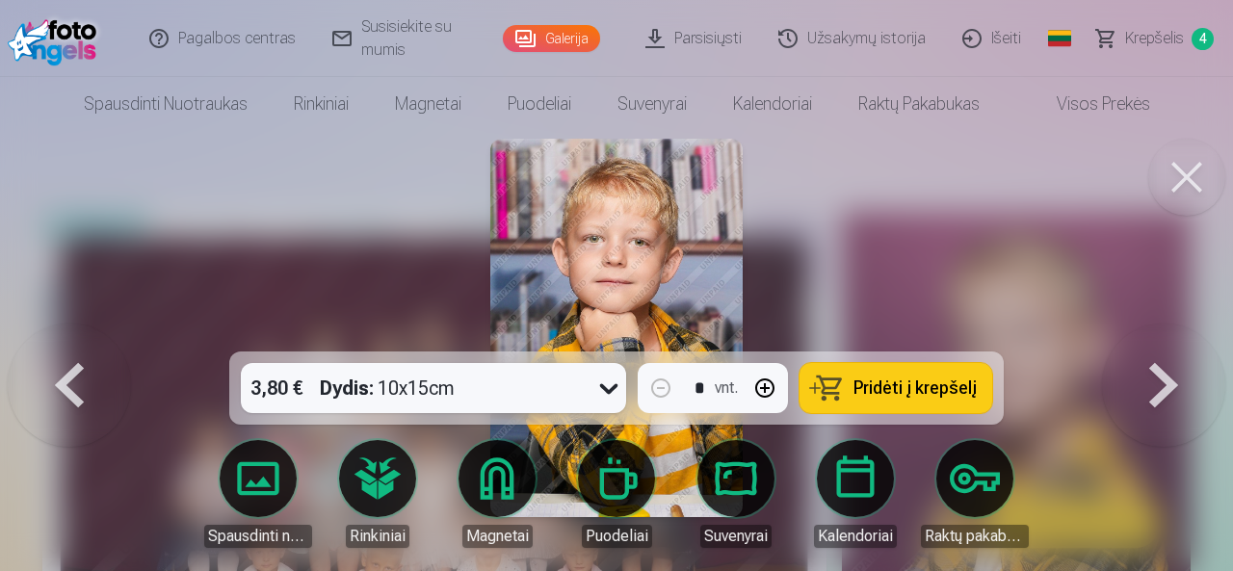
click at [1161, 332] on button at bounding box center [1163, 328] width 123 height 9
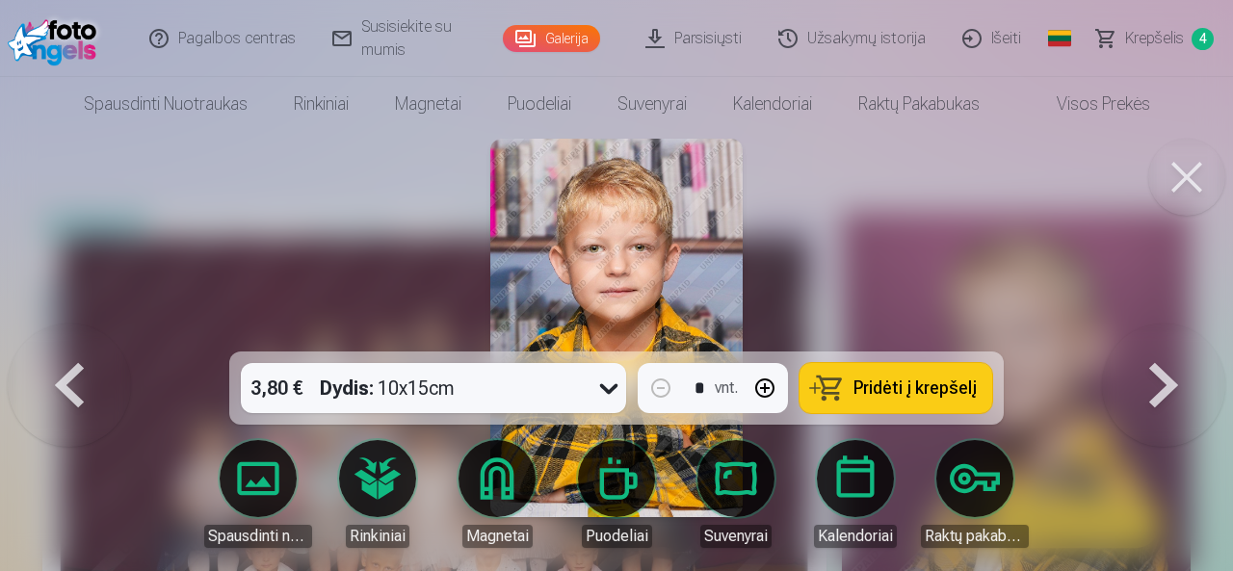
click at [1163, 332] on button at bounding box center [1163, 328] width 123 height 9
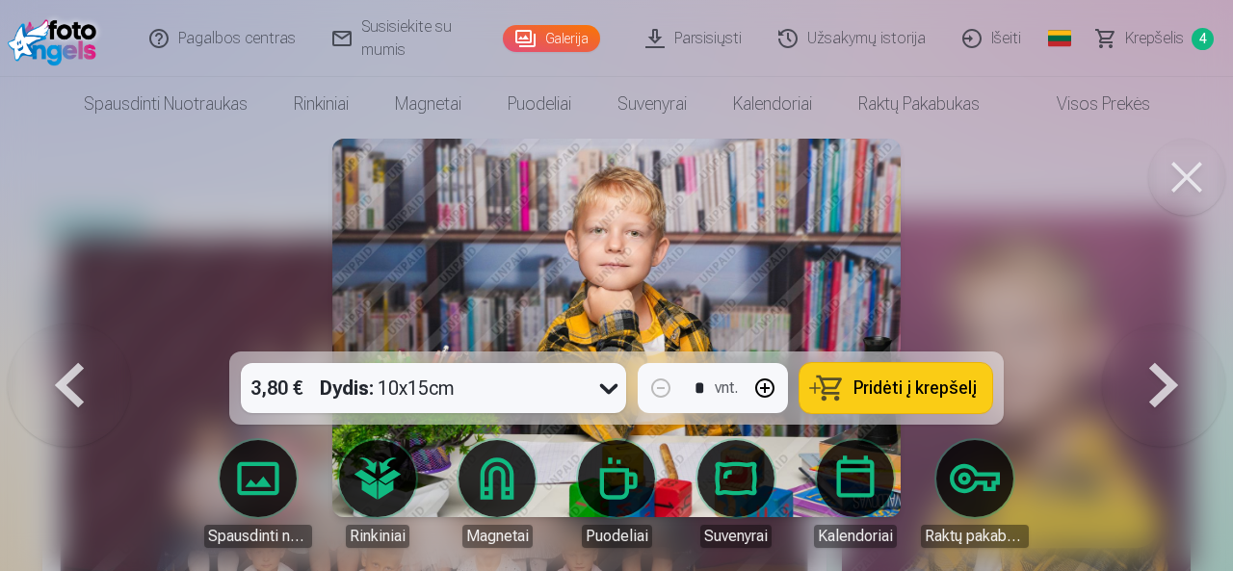
click at [1163, 332] on button at bounding box center [1163, 328] width 123 height 9
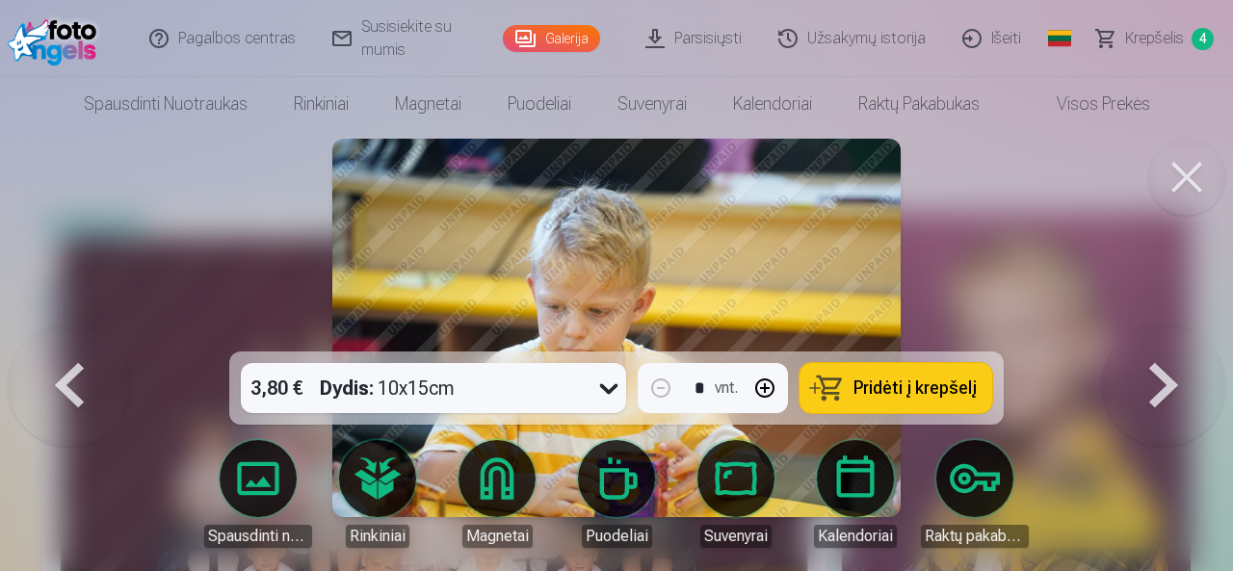
click at [1163, 332] on button at bounding box center [1163, 328] width 123 height 9
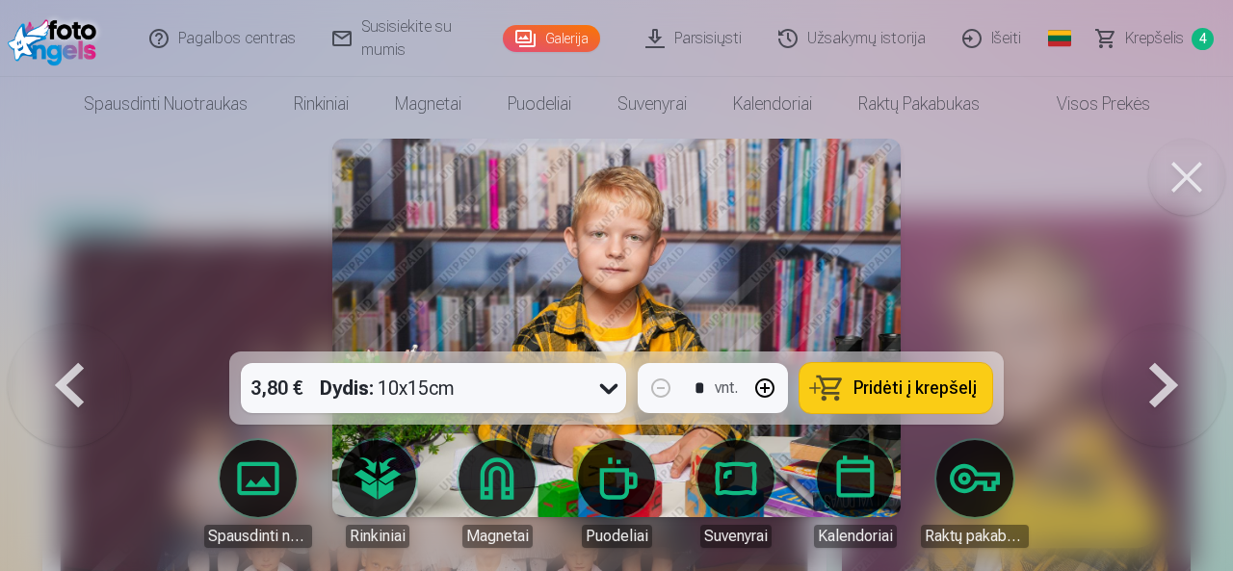
click at [1162, 332] on button at bounding box center [1163, 328] width 123 height 9
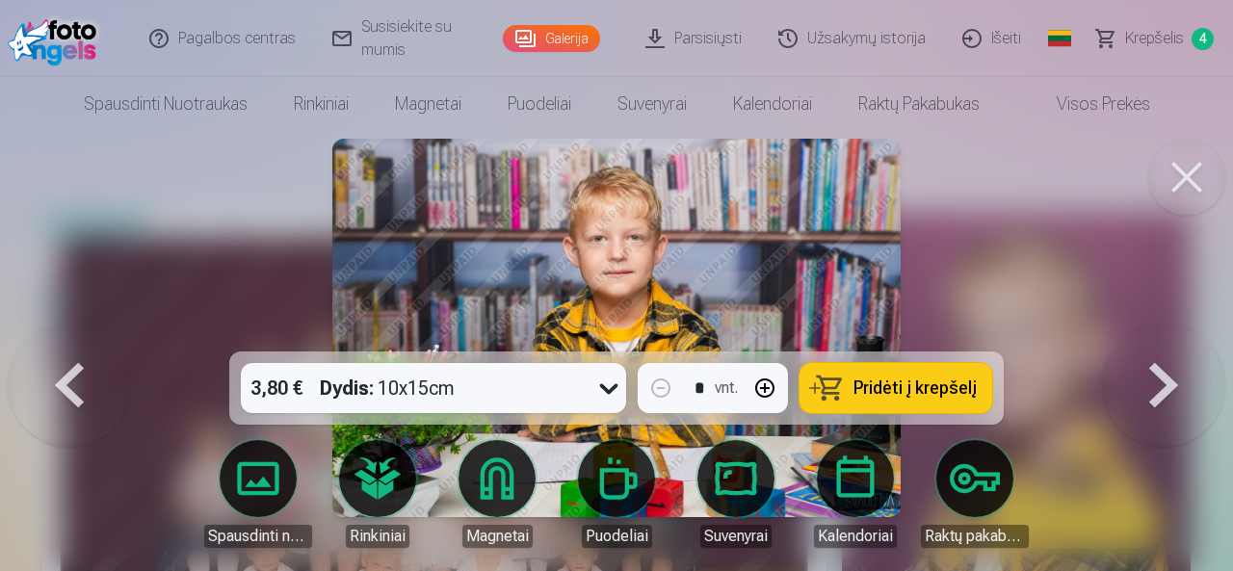
click at [1162, 332] on button at bounding box center [1163, 328] width 123 height 9
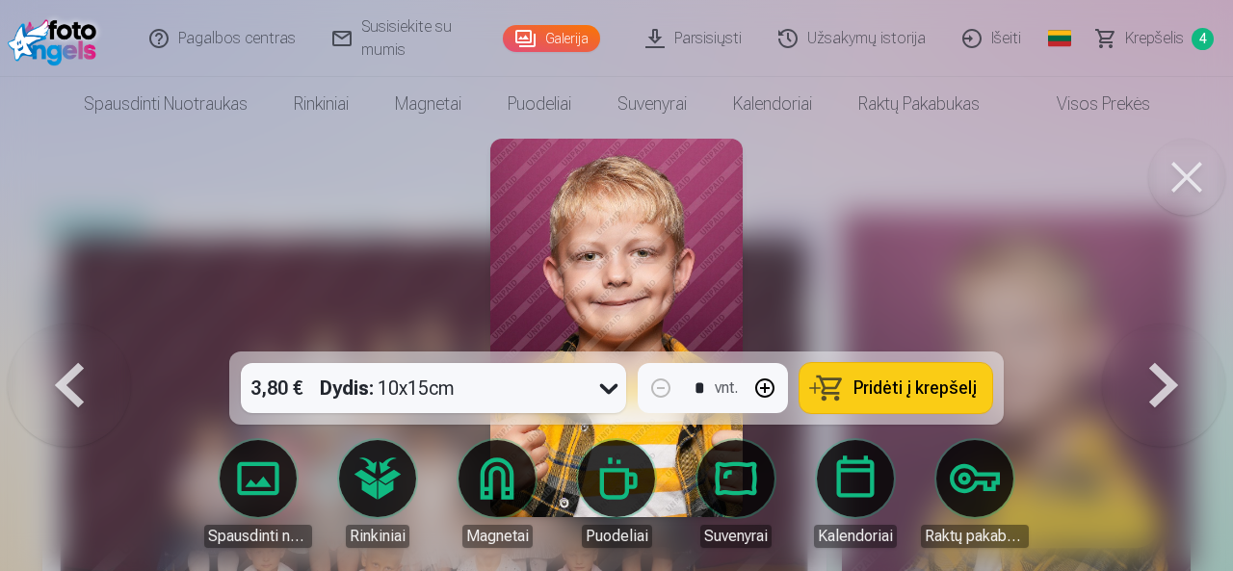
click at [1162, 332] on button at bounding box center [1163, 328] width 123 height 9
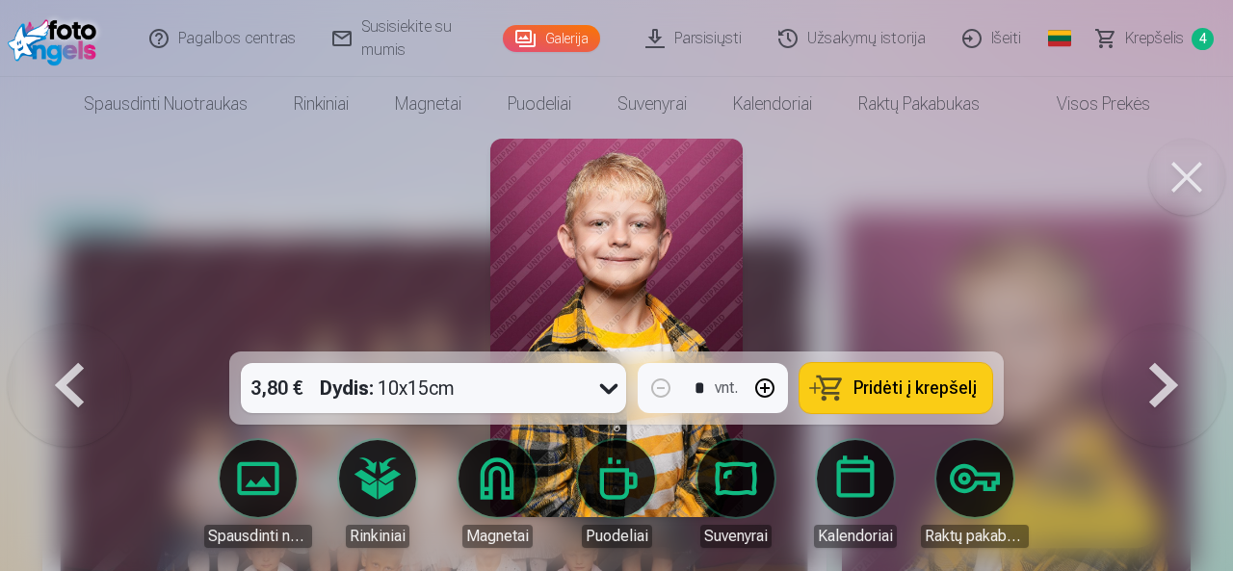
click at [1162, 332] on button at bounding box center [1163, 328] width 123 height 9
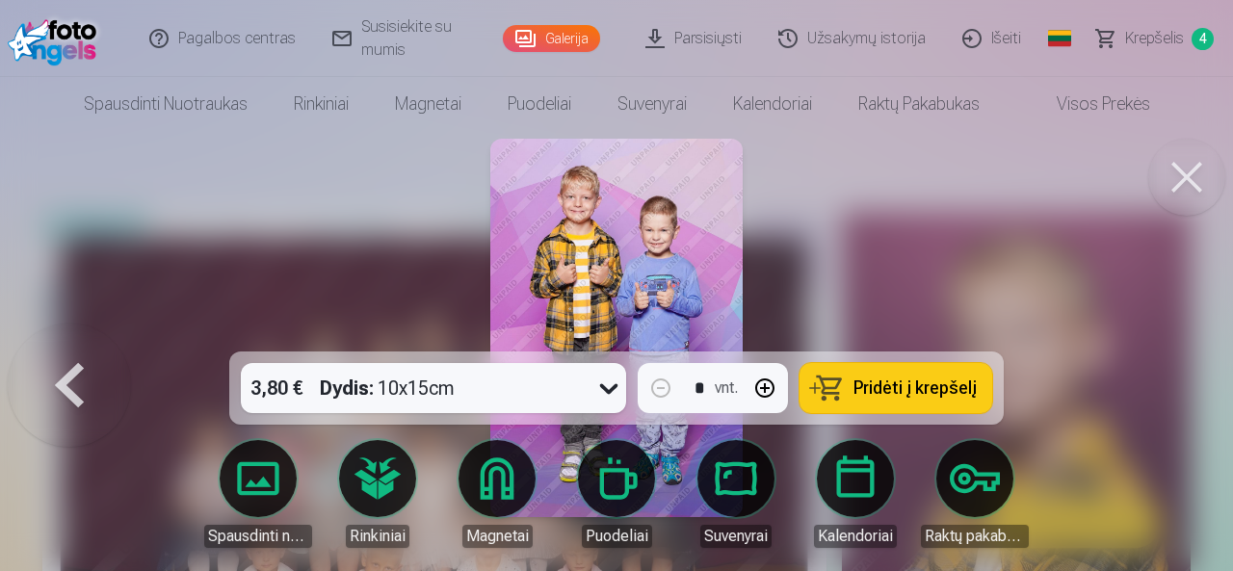
click at [1162, 403] on div at bounding box center [616, 285] width 1233 height 571
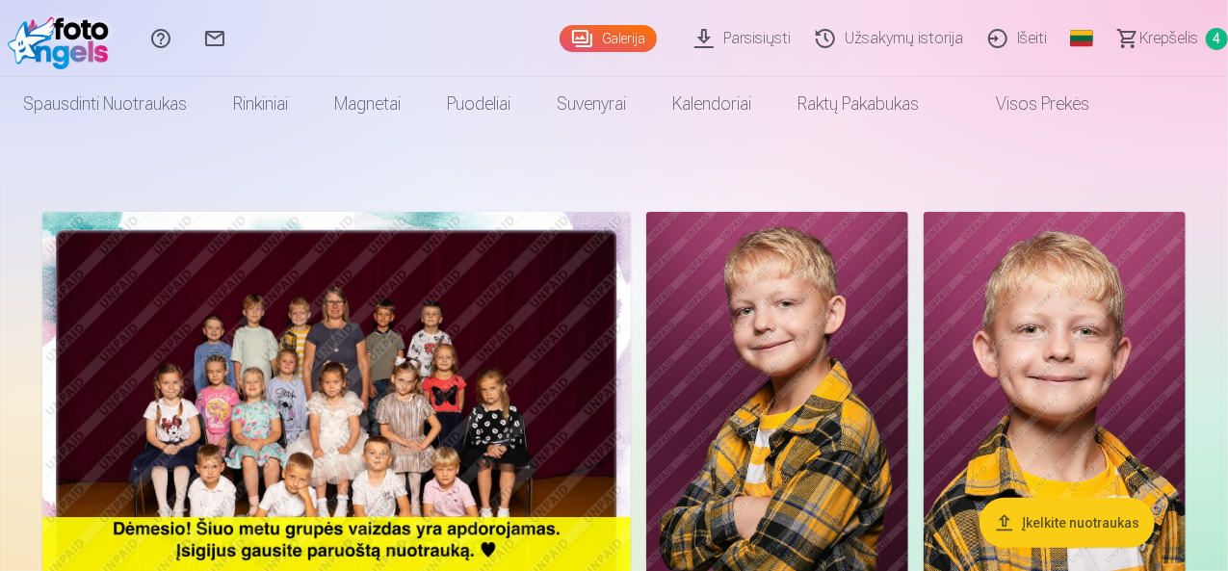
click at [631, 260] on img at bounding box center [336, 408] width 588 height 393
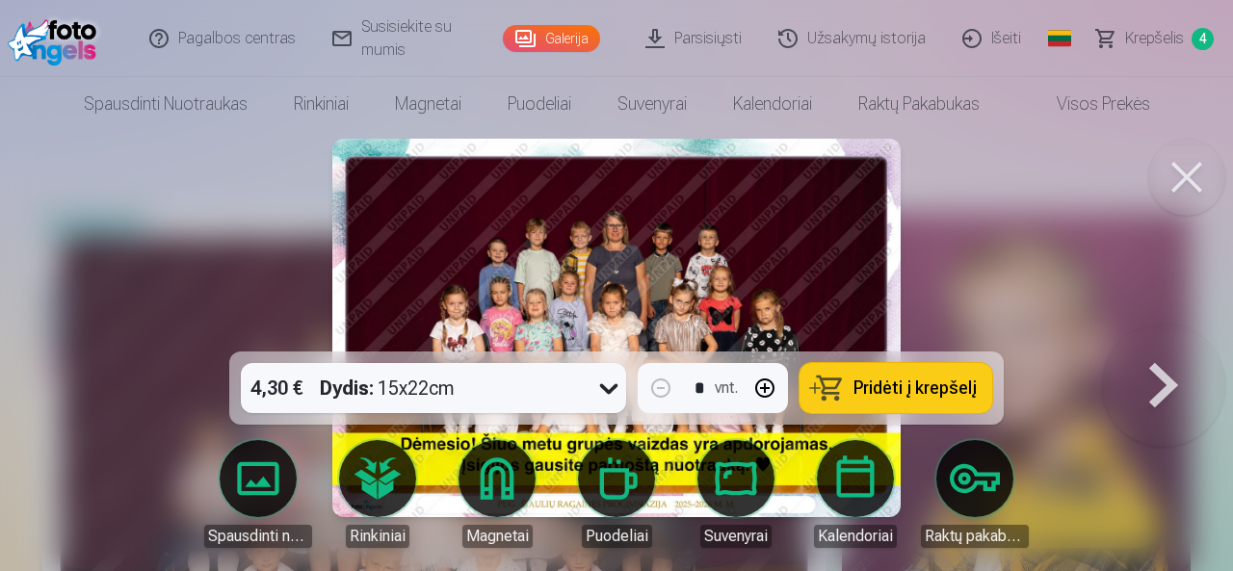
click at [1161, 332] on button at bounding box center [1163, 328] width 123 height 9
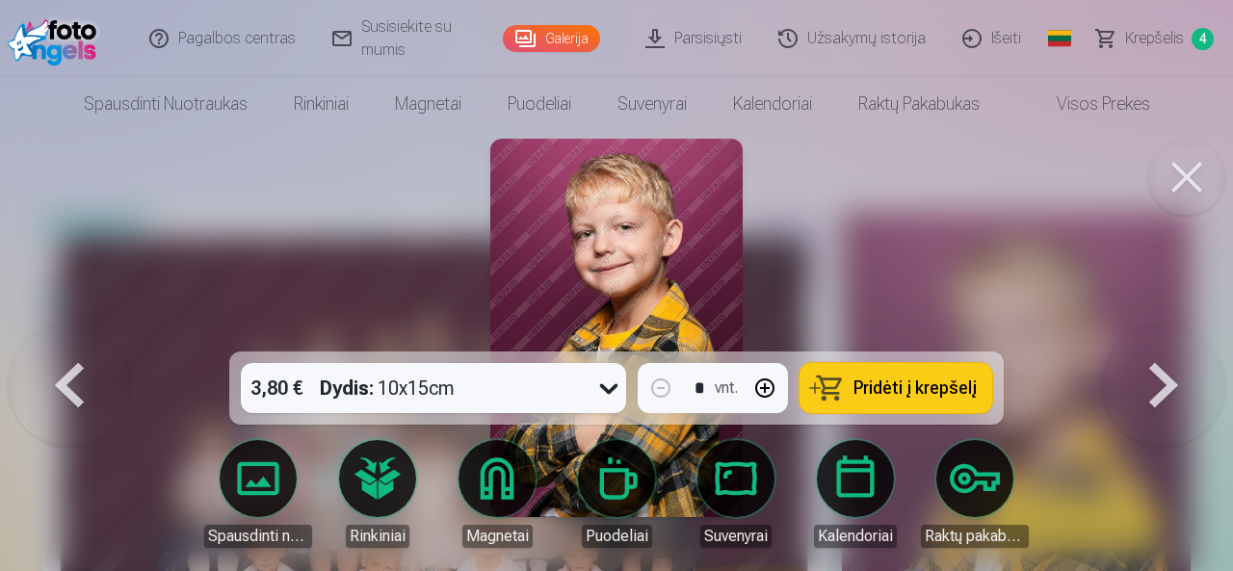
click at [1161, 332] on button at bounding box center [1163, 328] width 123 height 9
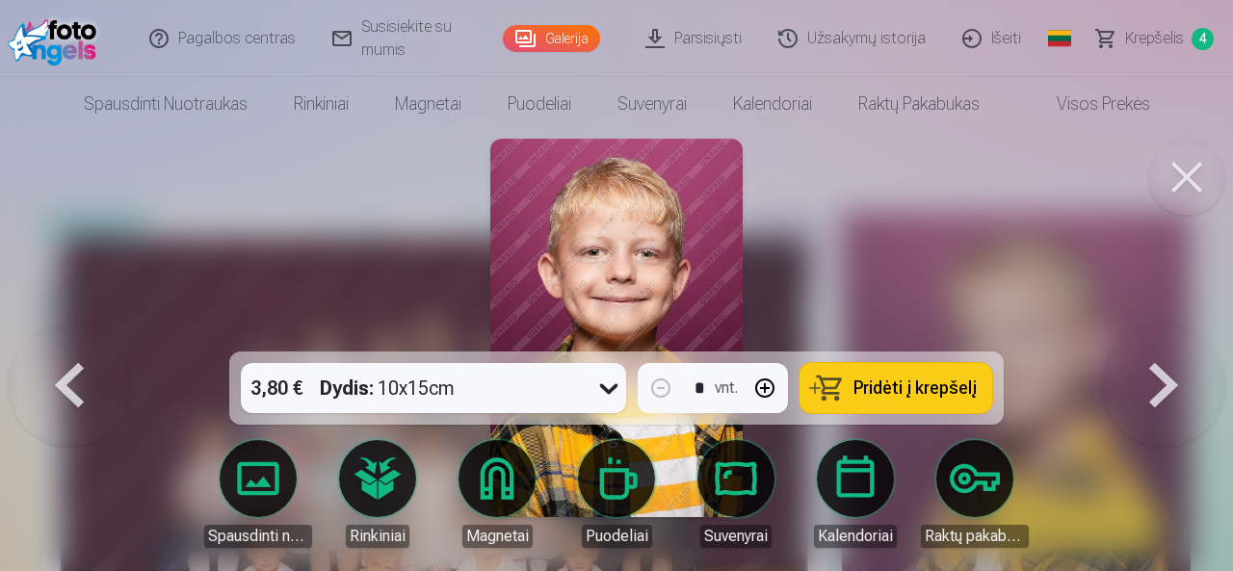
click at [1159, 332] on button at bounding box center [1163, 328] width 123 height 9
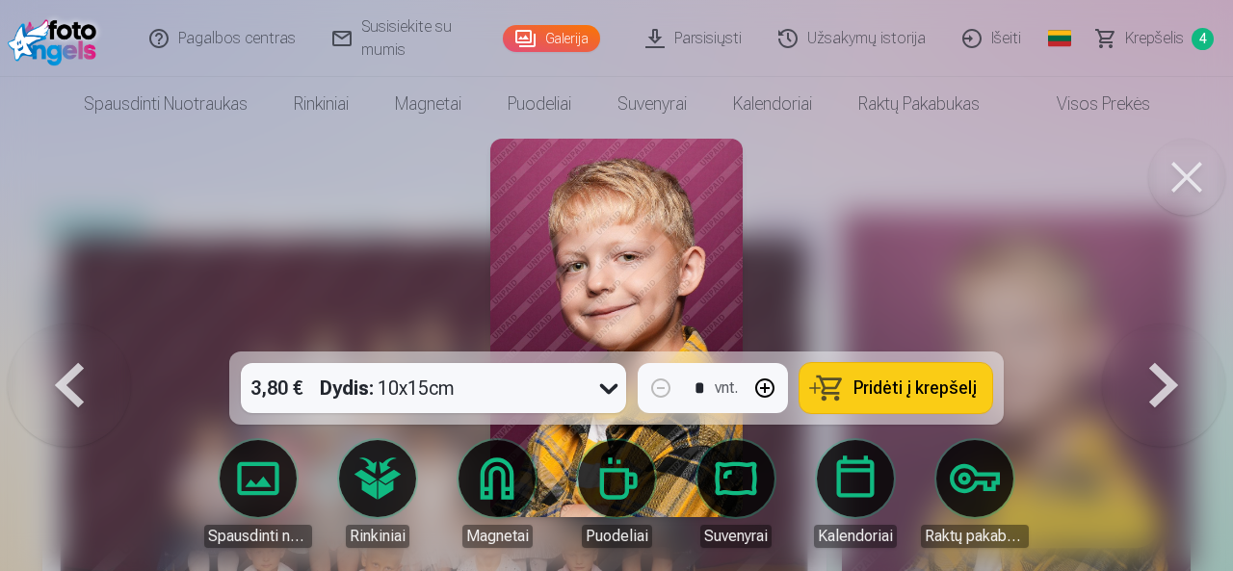
click at [1157, 332] on button at bounding box center [1163, 328] width 123 height 9
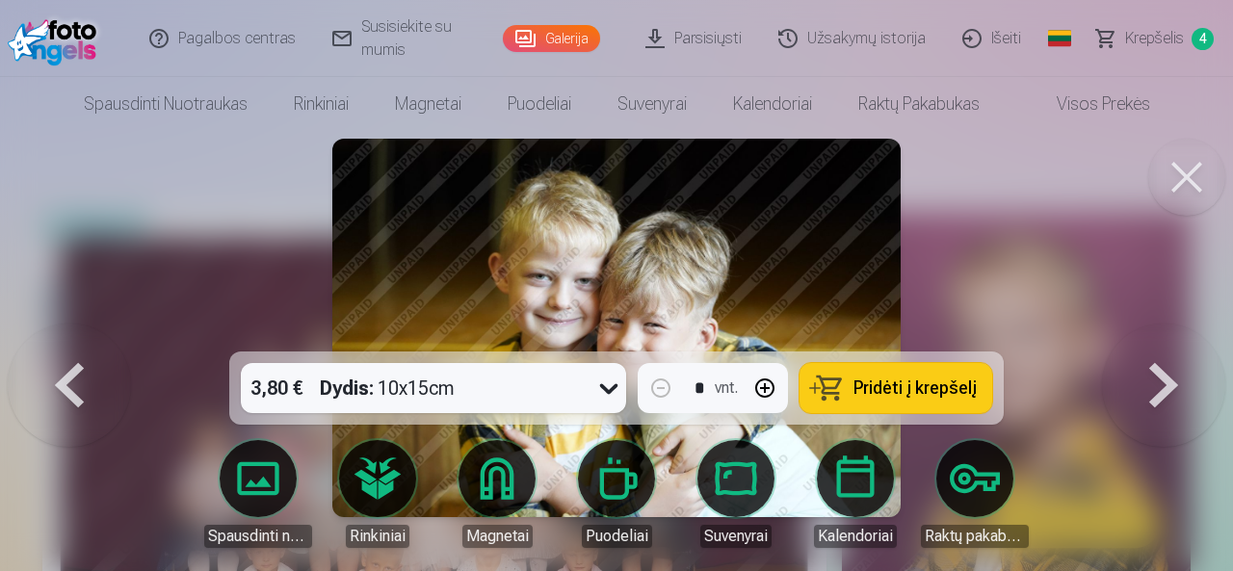
click at [1157, 332] on button at bounding box center [1163, 328] width 123 height 9
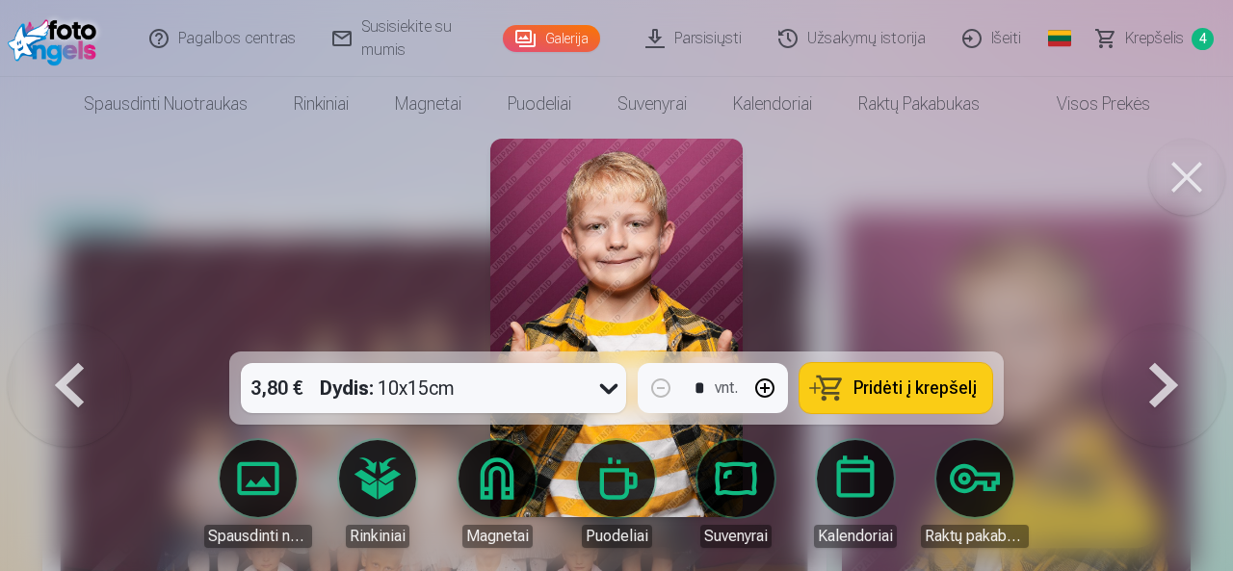
click at [1156, 332] on button at bounding box center [1163, 328] width 123 height 9
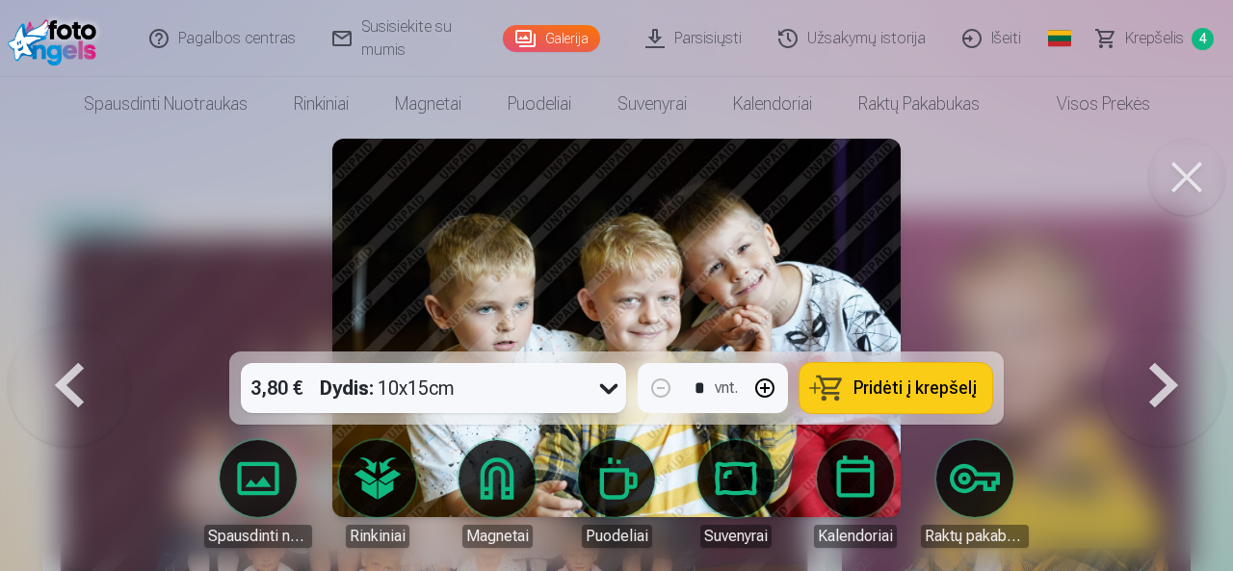
click at [1156, 332] on button at bounding box center [1163, 328] width 123 height 9
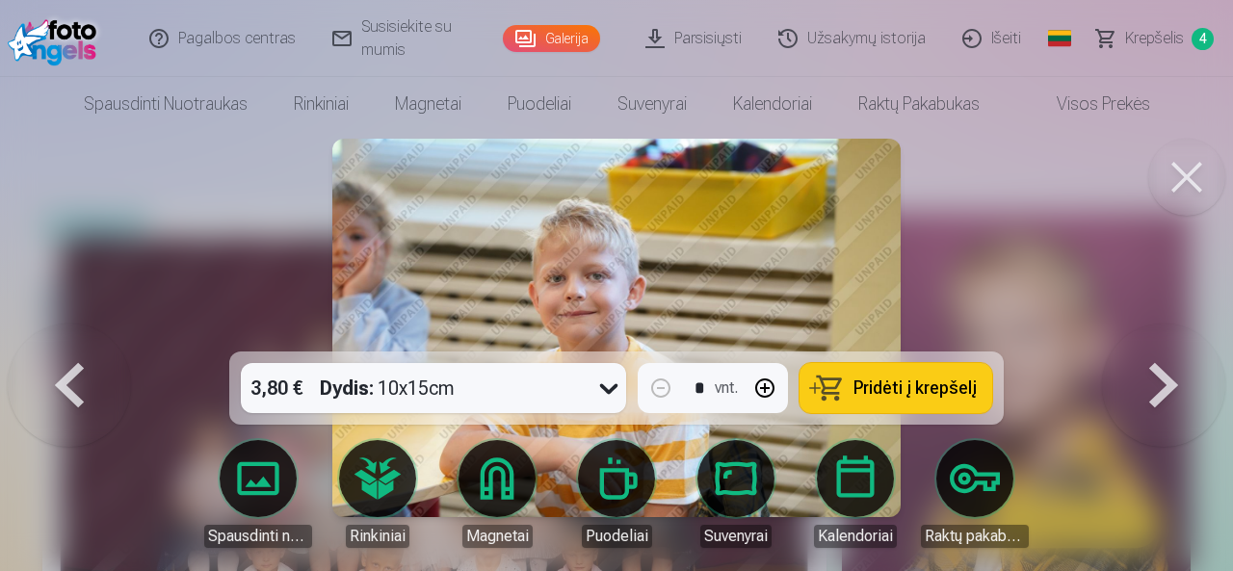
click at [1156, 332] on button at bounding box center [1163, 328] width 123 height 9
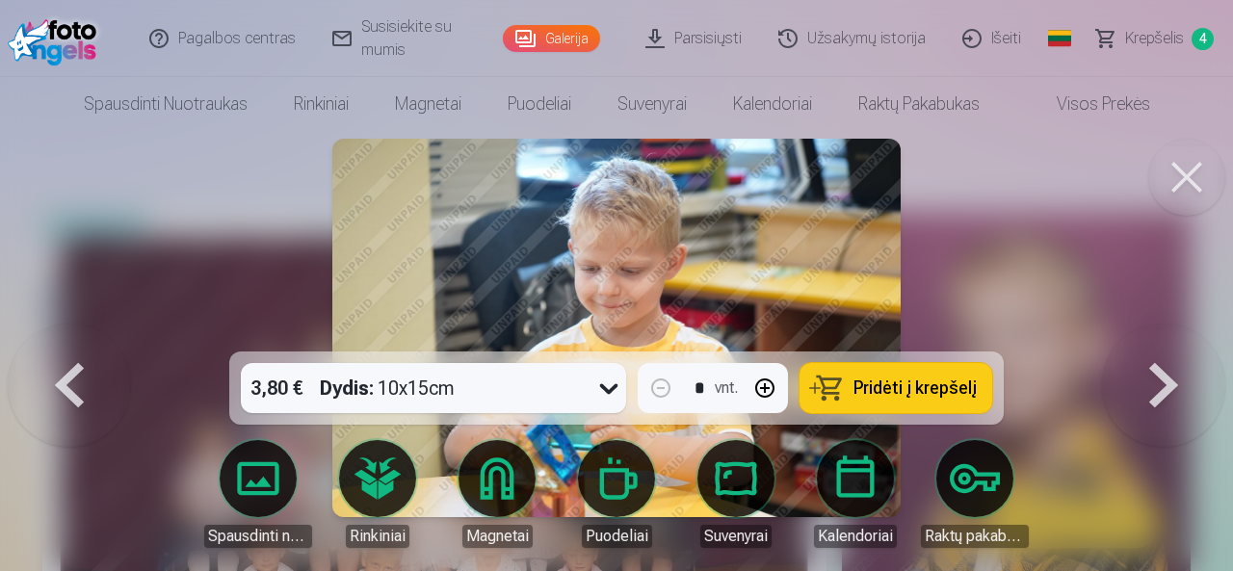
click at [1156, 332] on button at bounding box center [1163, 328] width 123 height 9
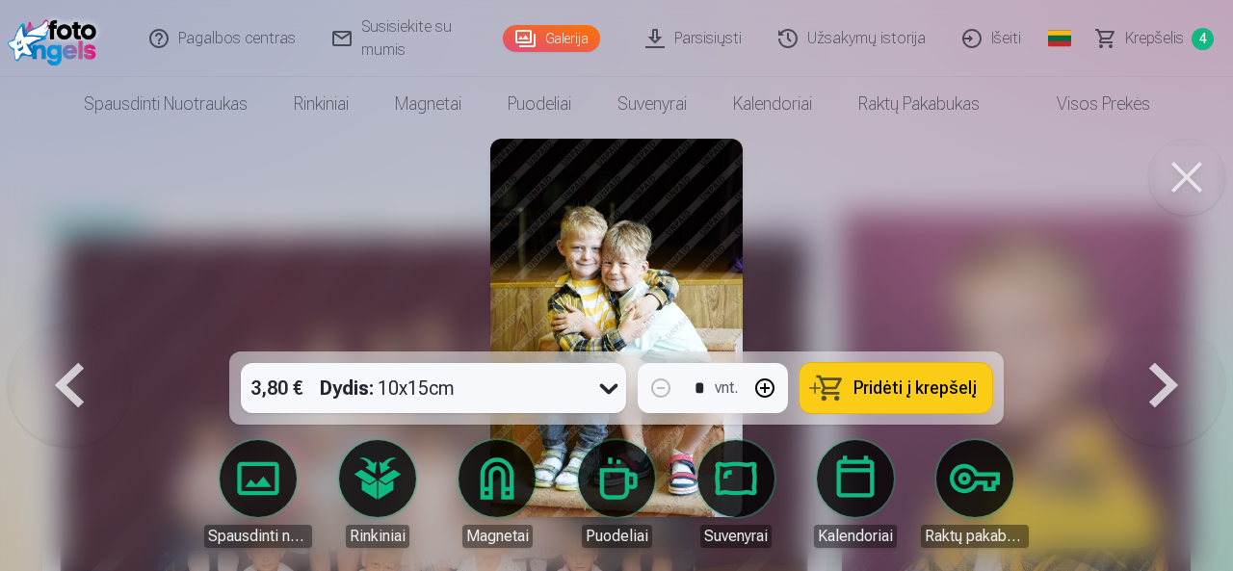
click at [1156, 332] on button at bounding box center [1163, 328] width 123 height 9
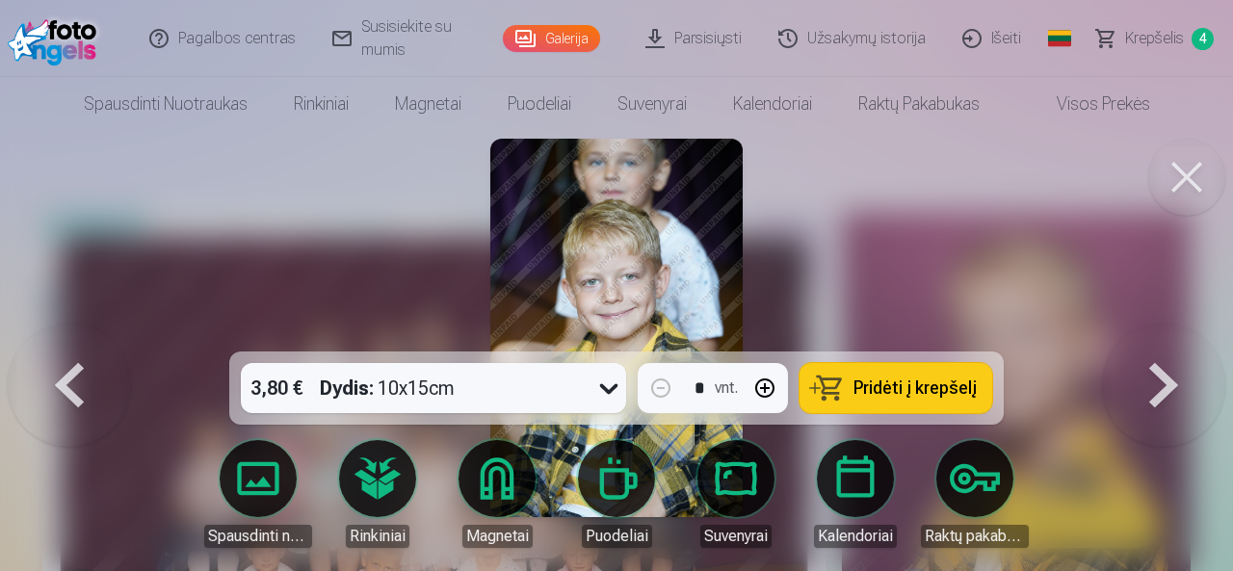
click at [1156, 332] on button at bounding box center [1163, 328] width 123 height 9
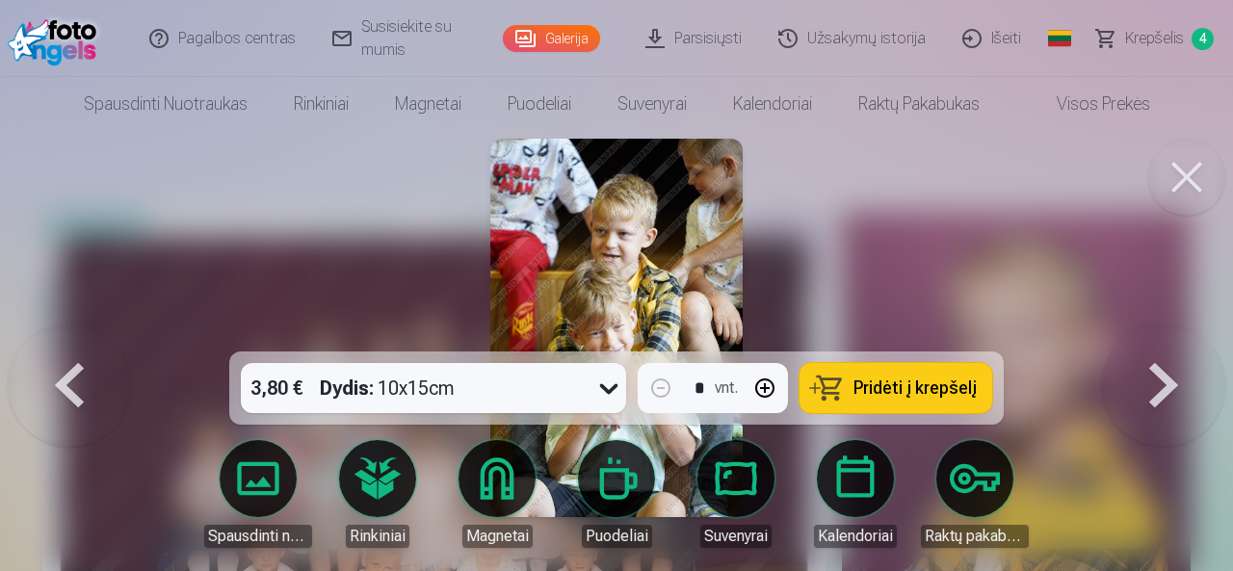
click at [1156, 332] on button at bounding box center [1163, 328] width 123 height 9
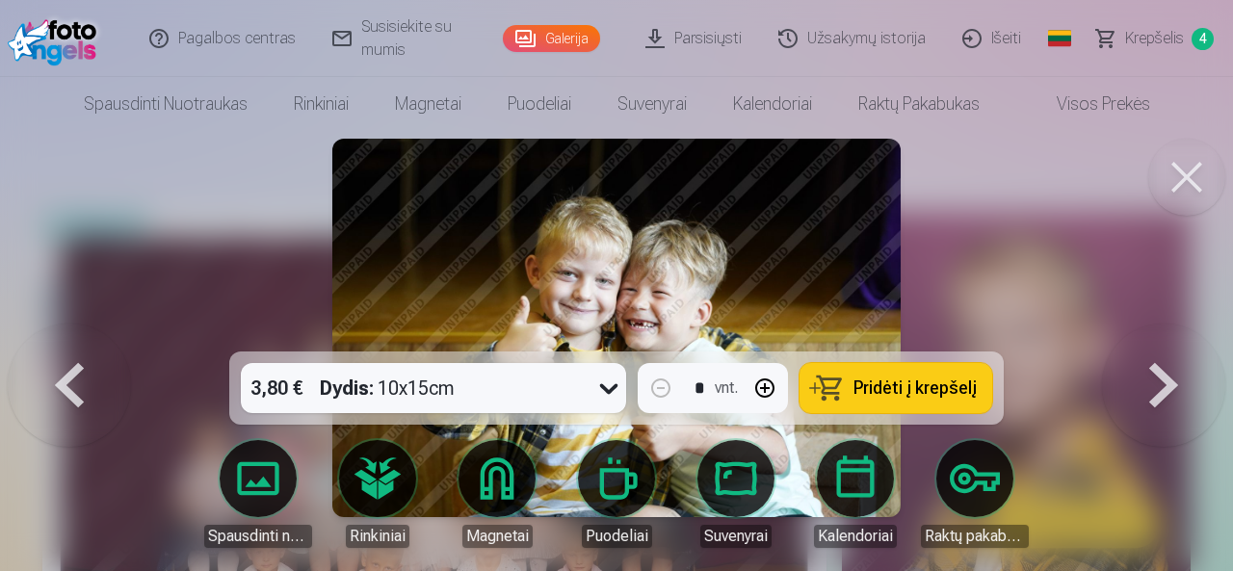
click at [1182, 332] on button at bounding box center [1163, 328] width 123 height 9
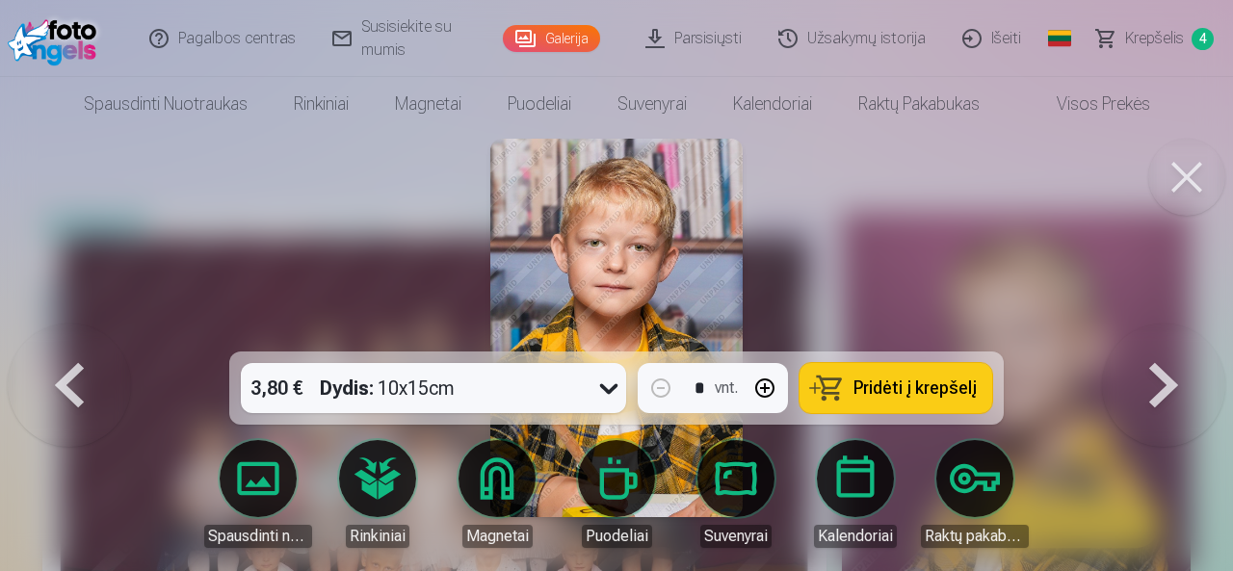
click at [1175, 332] on button at bounding box center [1163, 328] width 123 height 9
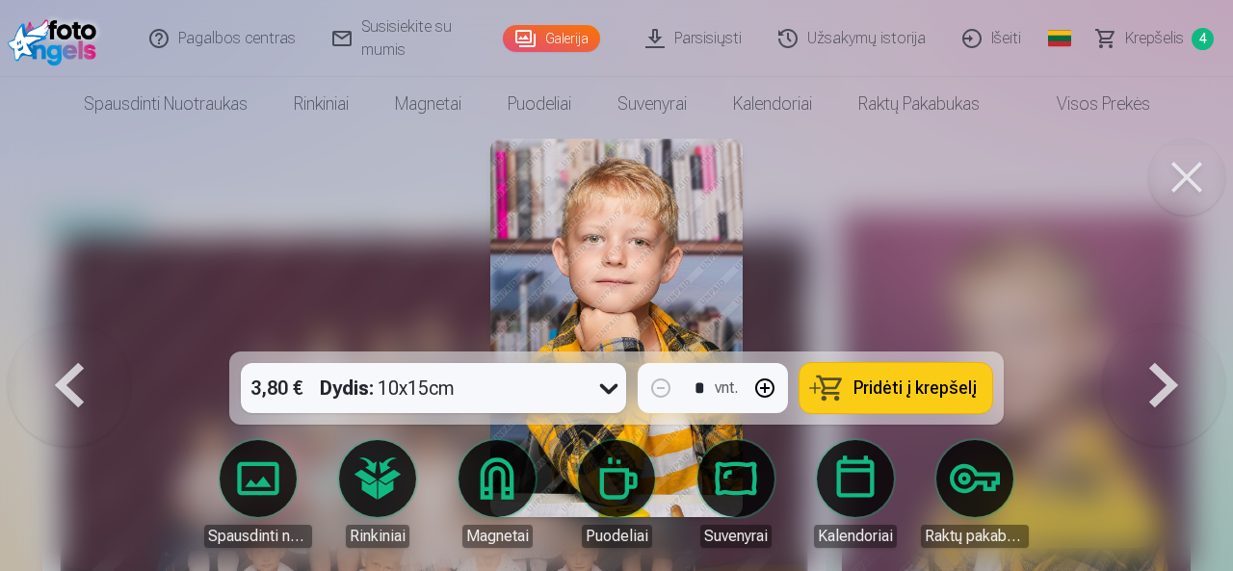
click at [1177, 332] on button at bounding box center [1163, 328] width 123 height 9
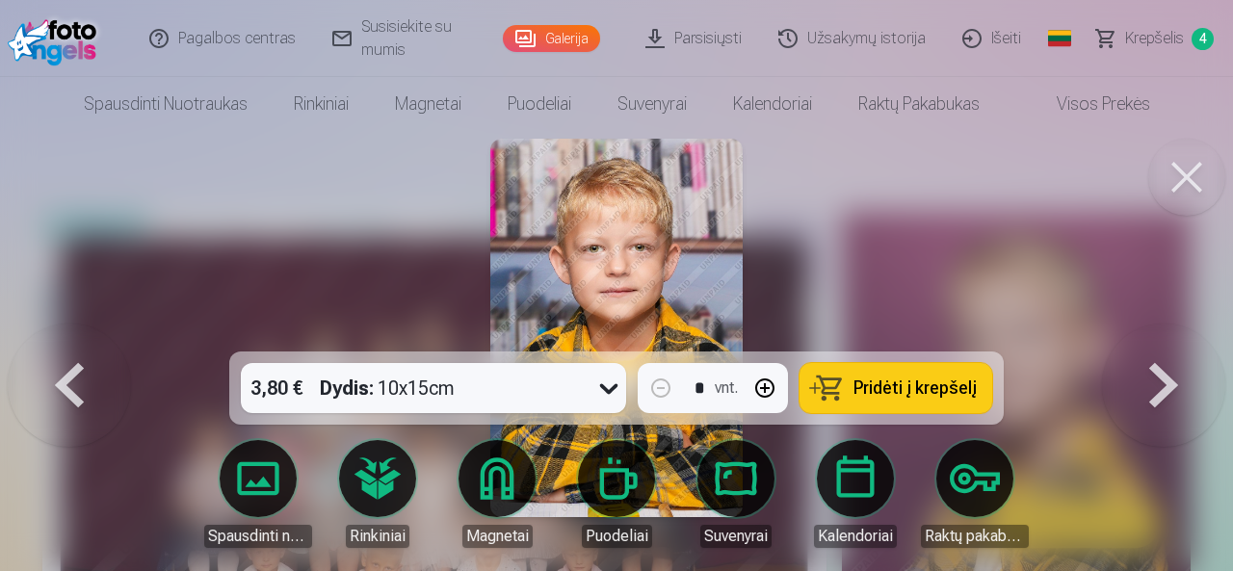
click at [1175, 332] on button at bounding box center [1163, 328] width 123 height 9
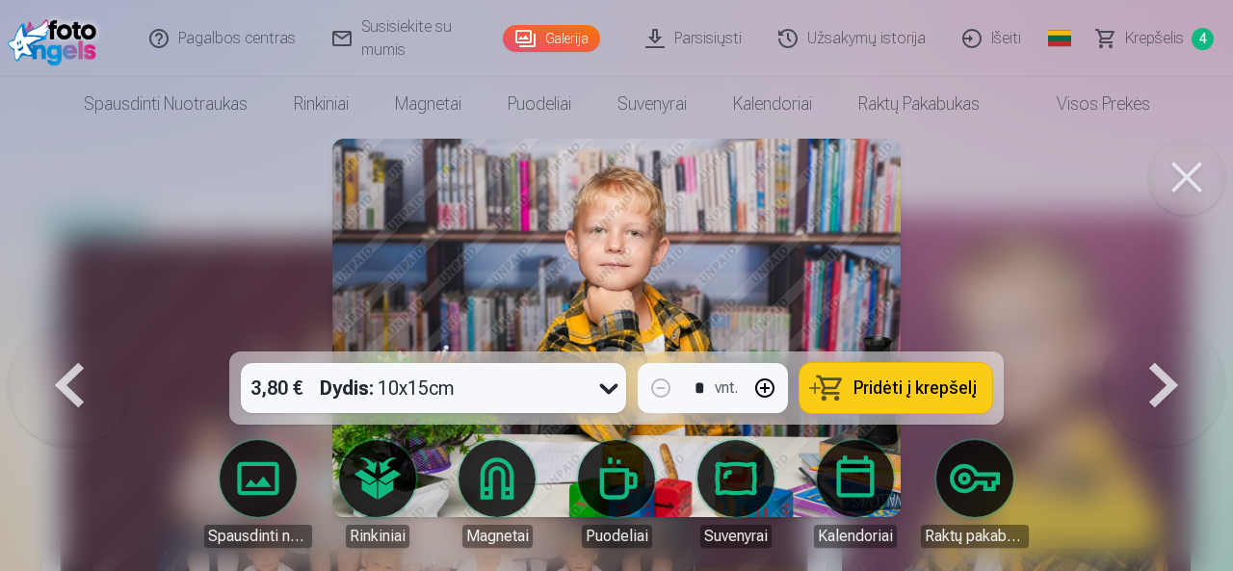
click at [1175, 332] on button at bounding box center [1163, 328] width 123 height 9
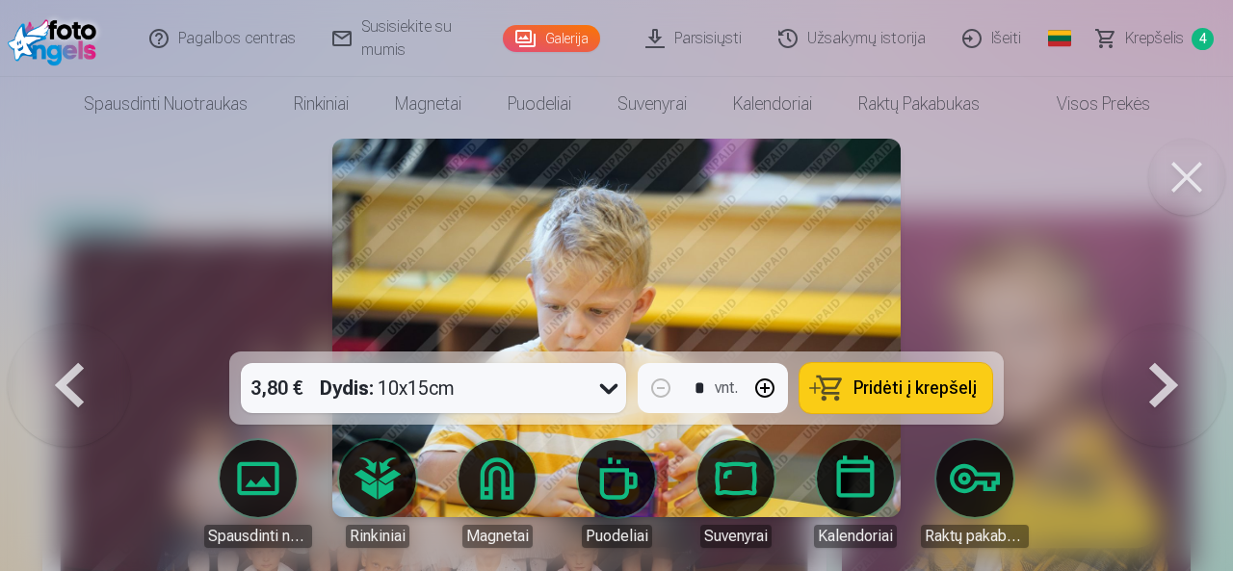
click at [1175, 332] on button at bounding box center [1163, 328] width 123 height 9
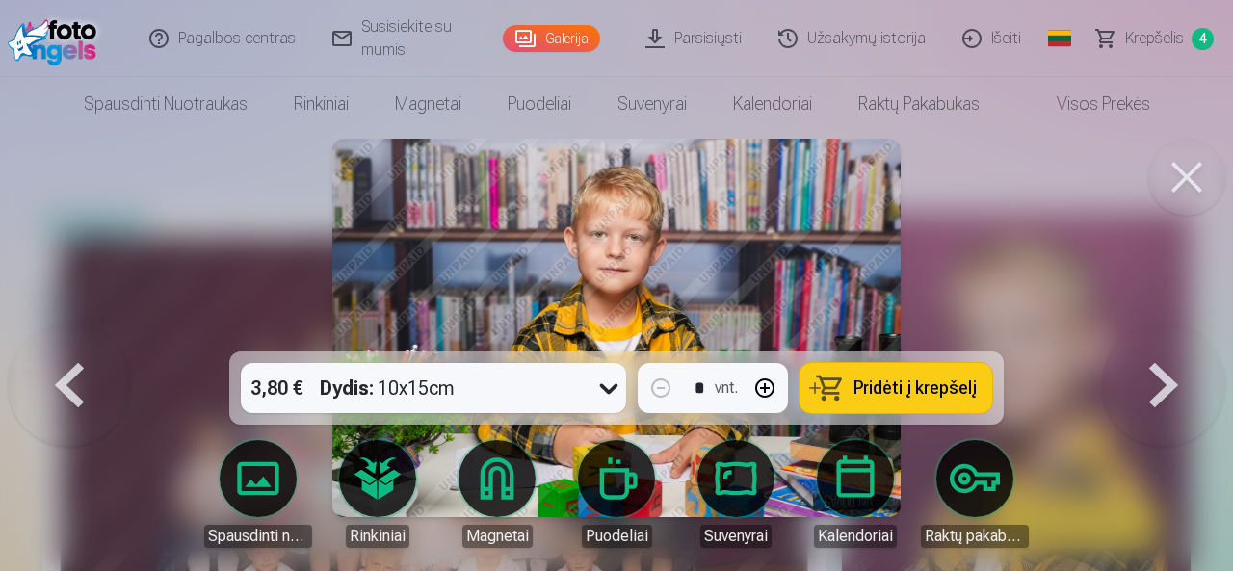
click at [1174, 332] on button at bounding box center [1163, 328] width 123 height 9
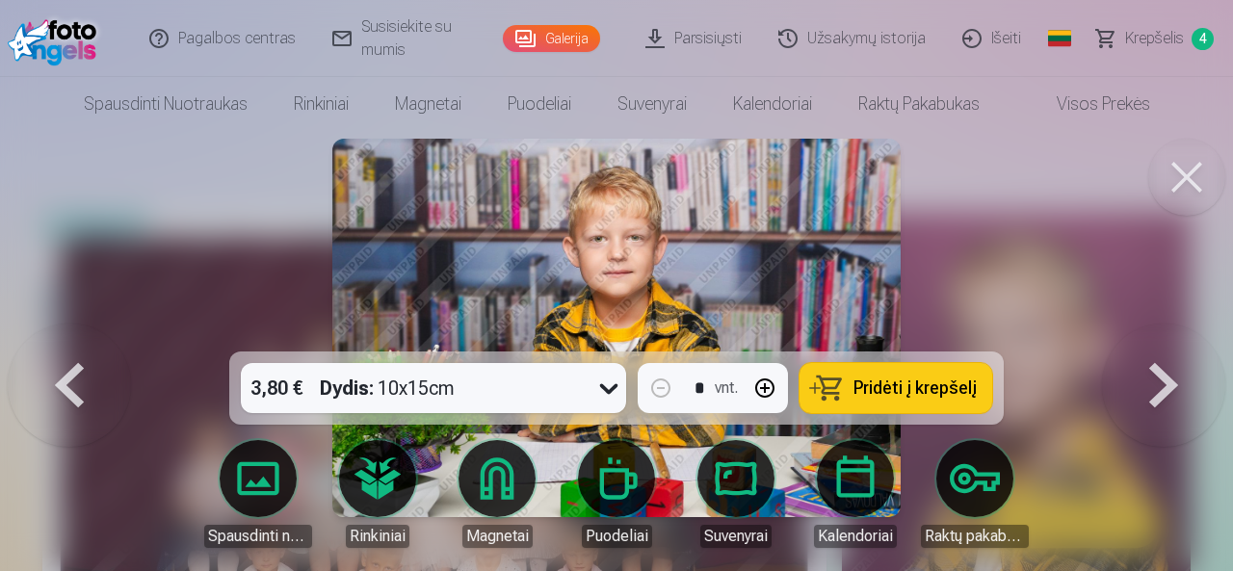
click at [1174, 332] on button at bounding box center [1163, 328] width 123 height 9
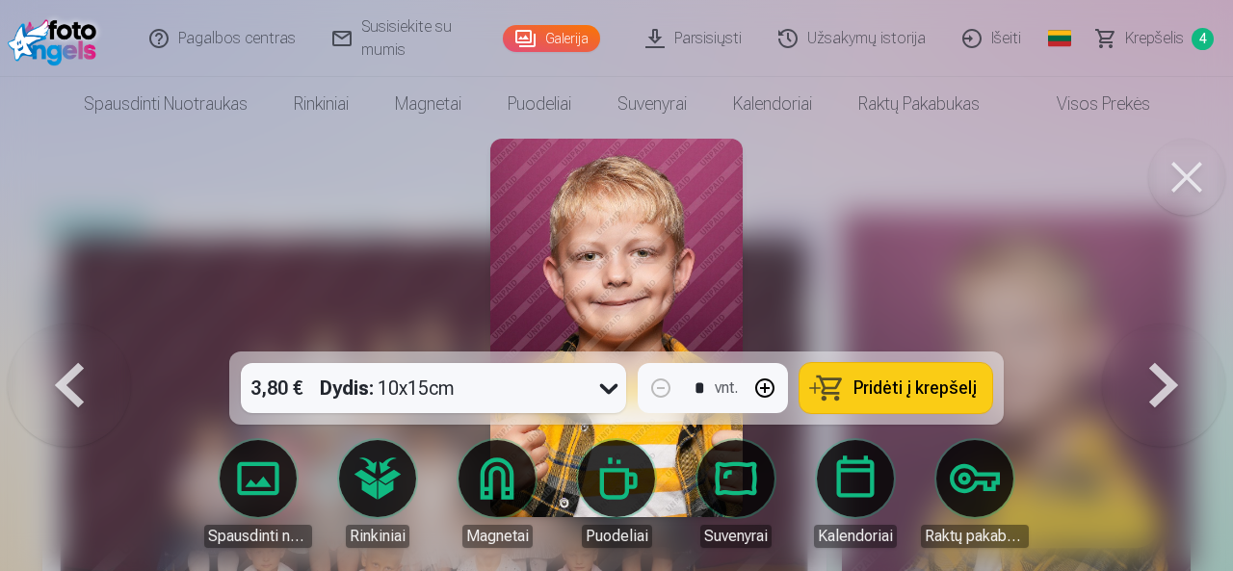
click at [1174, 332] on button at bounding box center [1163, 328] width 123 height 9
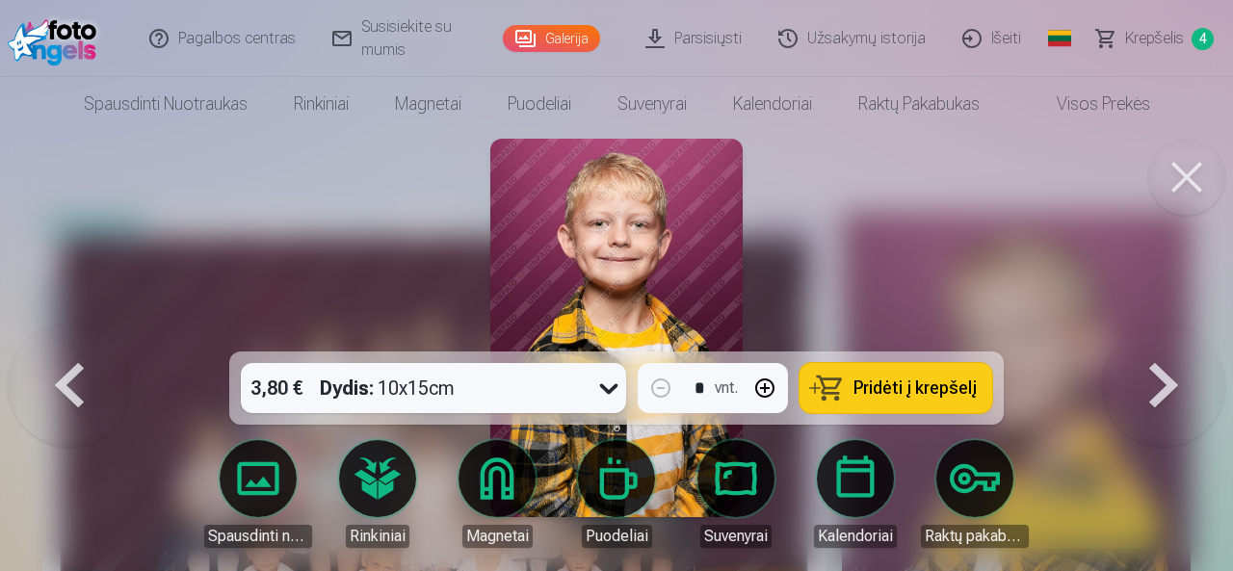
click at [1174, 332] on button at bounding box center [1163, 328] width 123 height 9
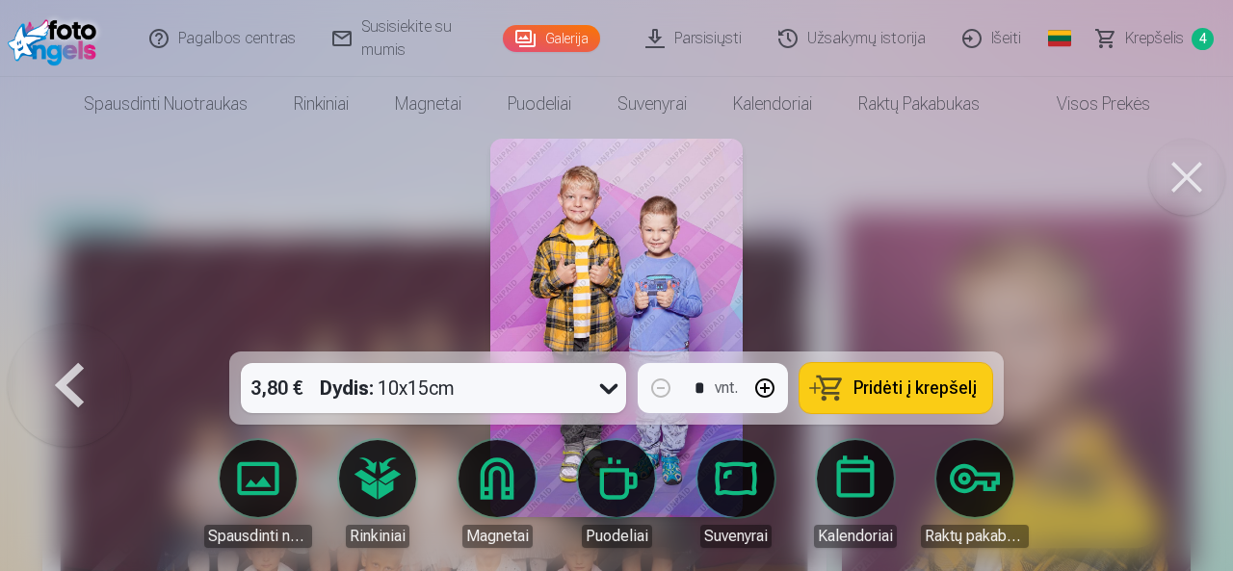
drag, startPoint x: 64, startPoint y: 399, endPoint x: 77, endPoint y: 390, distance: 16.0
click at [76, 332] on button at bounding box center [69, 328] width 123 height 9
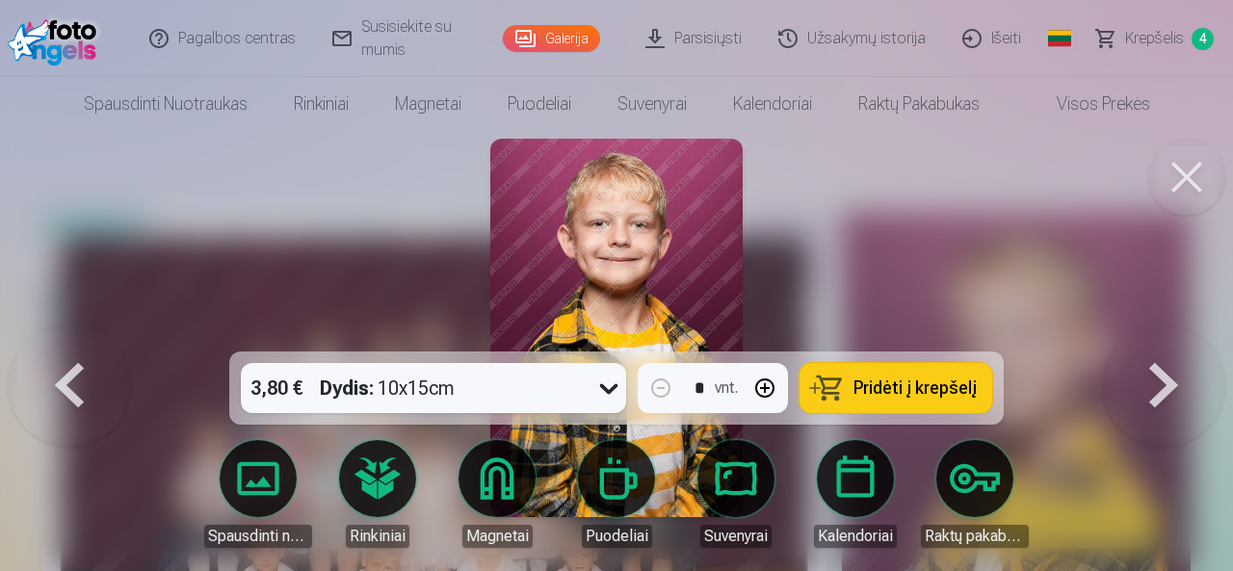
click at [78, 332] on button at bounding box center [69, 328] width 123 height 9
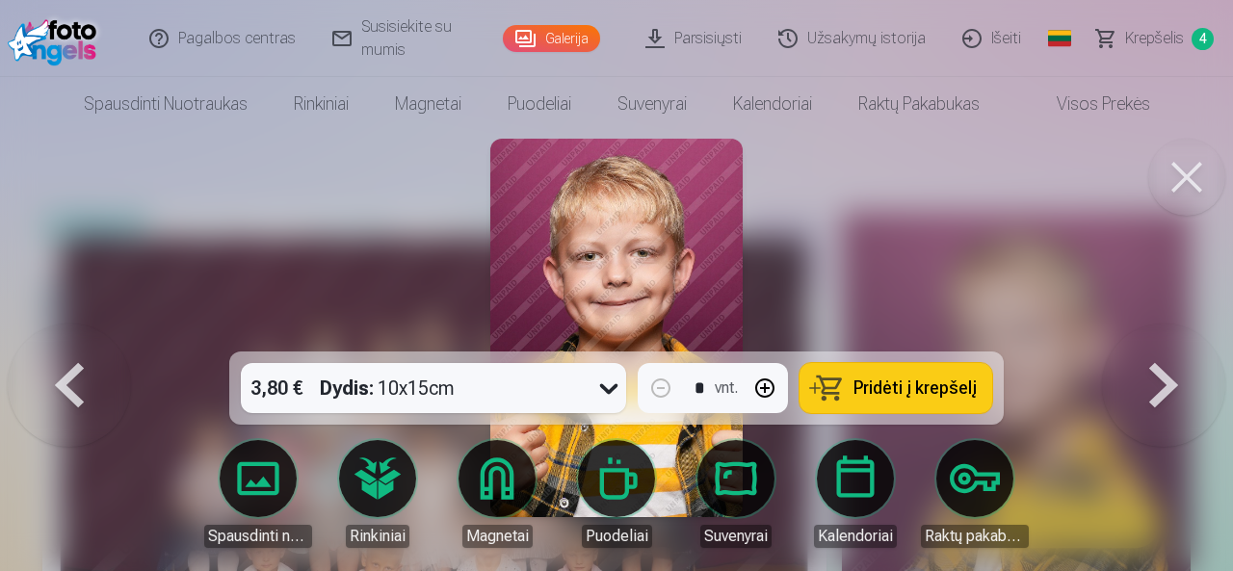
click at [78, 332] on button at bounding box center [69, 328] width 123 height 9
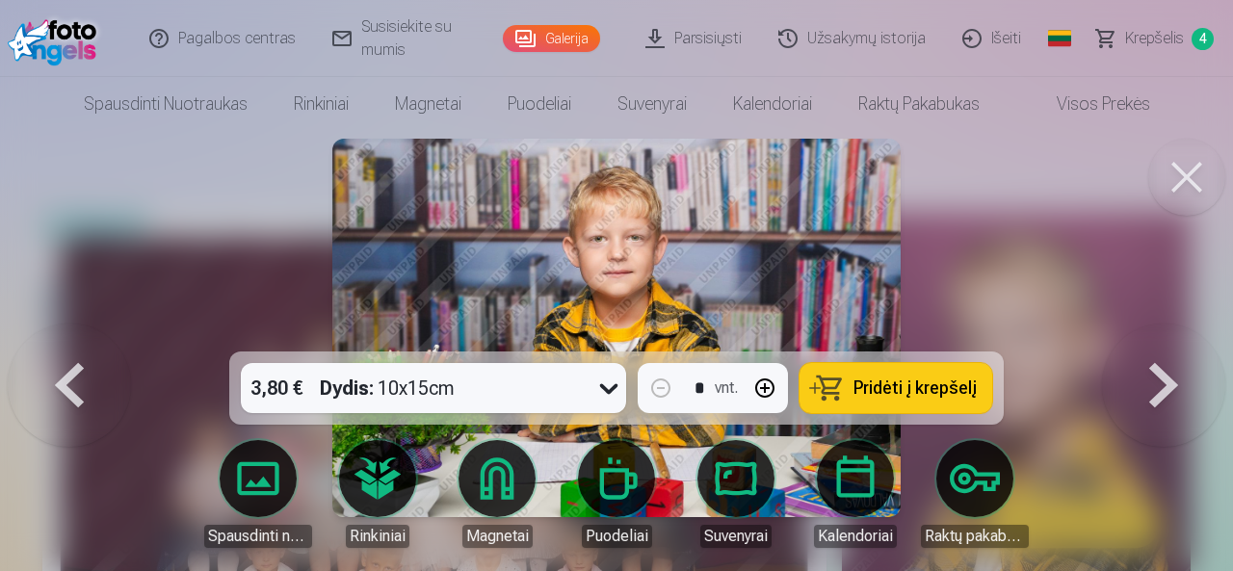
click at [83, 332] on button at bounding box center [69, 328] width 123 height 9
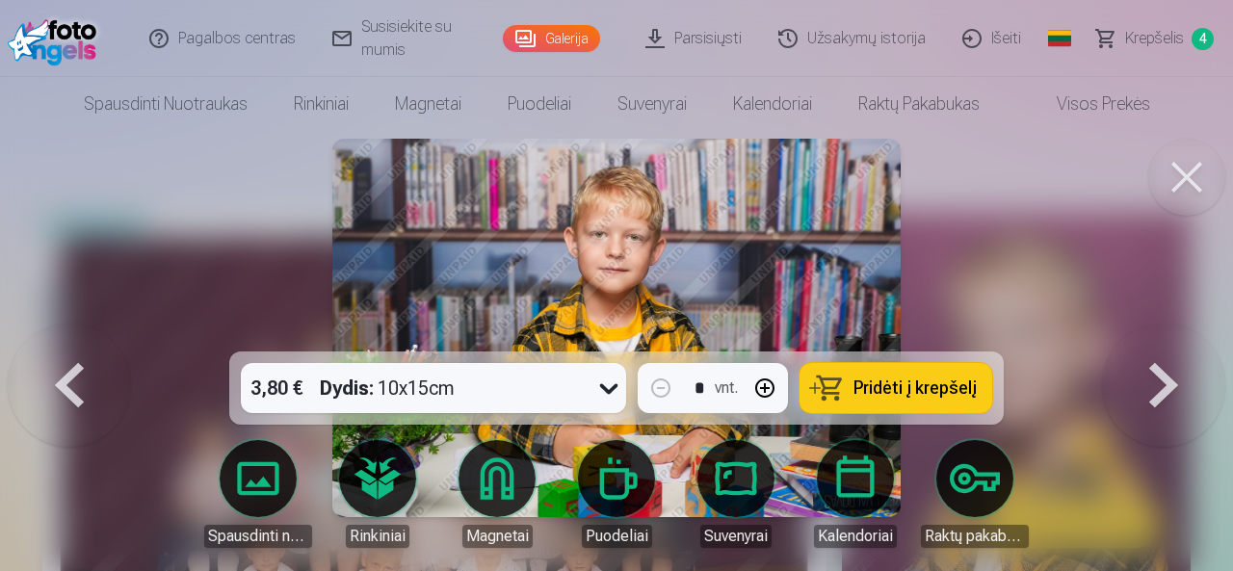
click at [83, 332] on button at bounding box center [69, 328] width 123 height 9
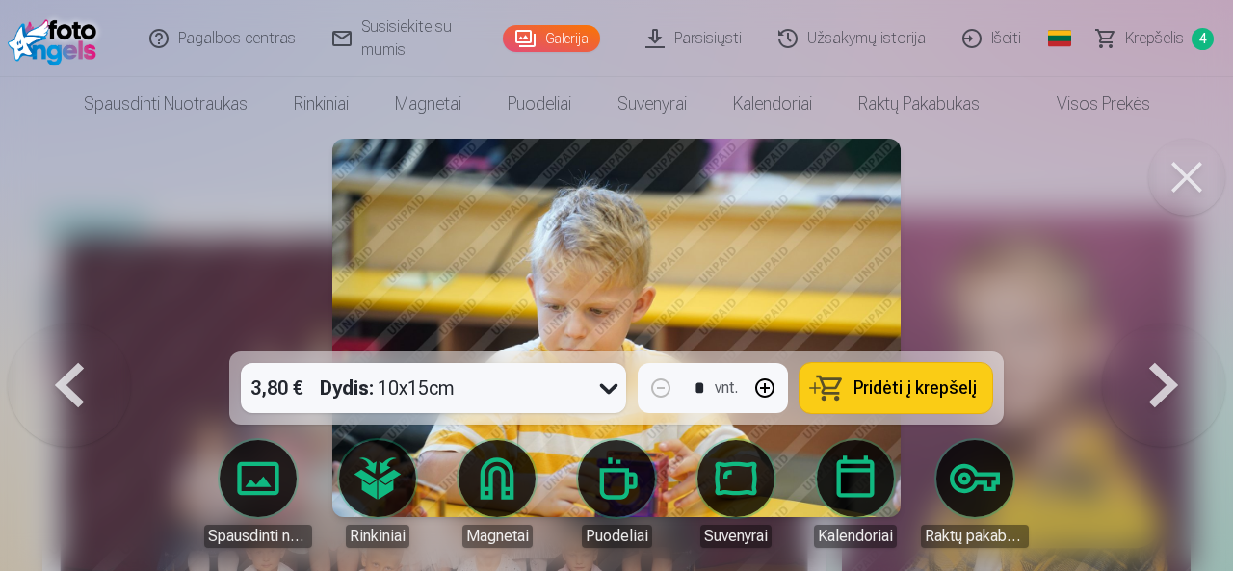
click at [84, 332] on button at bounding box center [69, 328] width 123 height 9
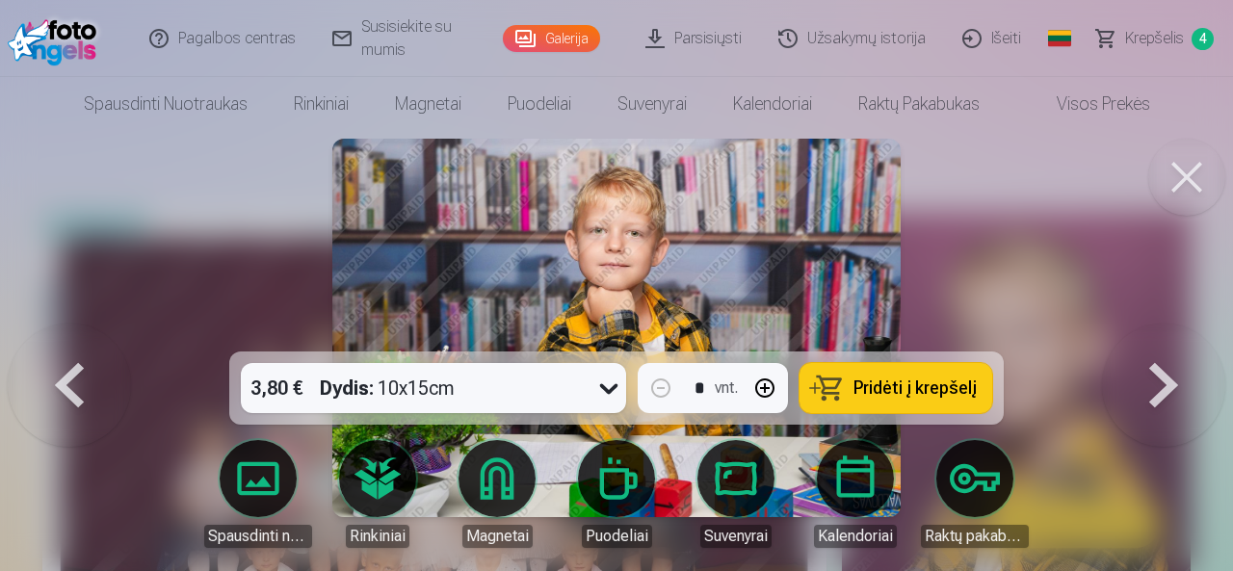
click at [84, 332] on button at bounding box center [69, 328] width 123 height 9
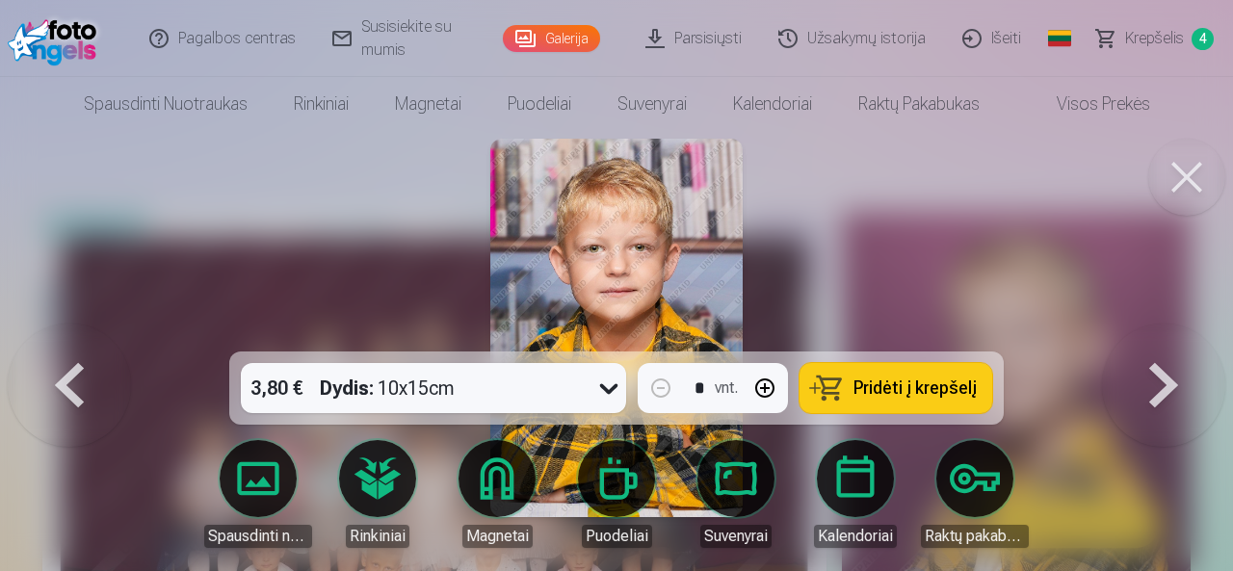
click at [81, 332] on button at bounding box center [69, 328] width 123 height 9
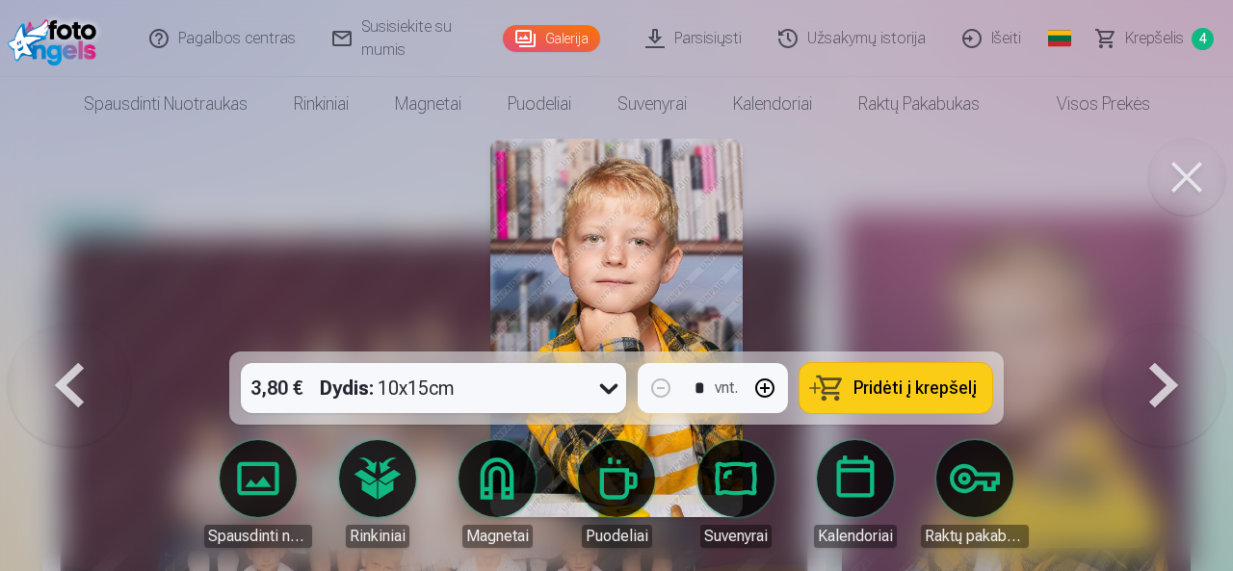
click at [81, 332] on button at bounding box center [69, 328] width 123 height 9
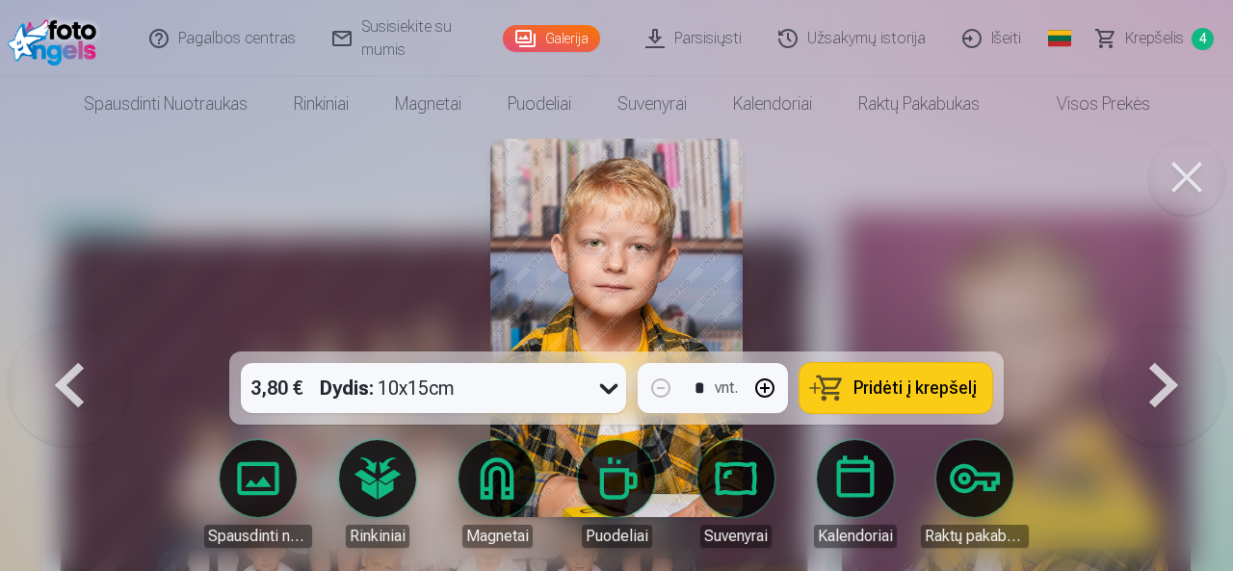
click at [81, 332] on button at bounding box center [69, 328] width 123 height 9
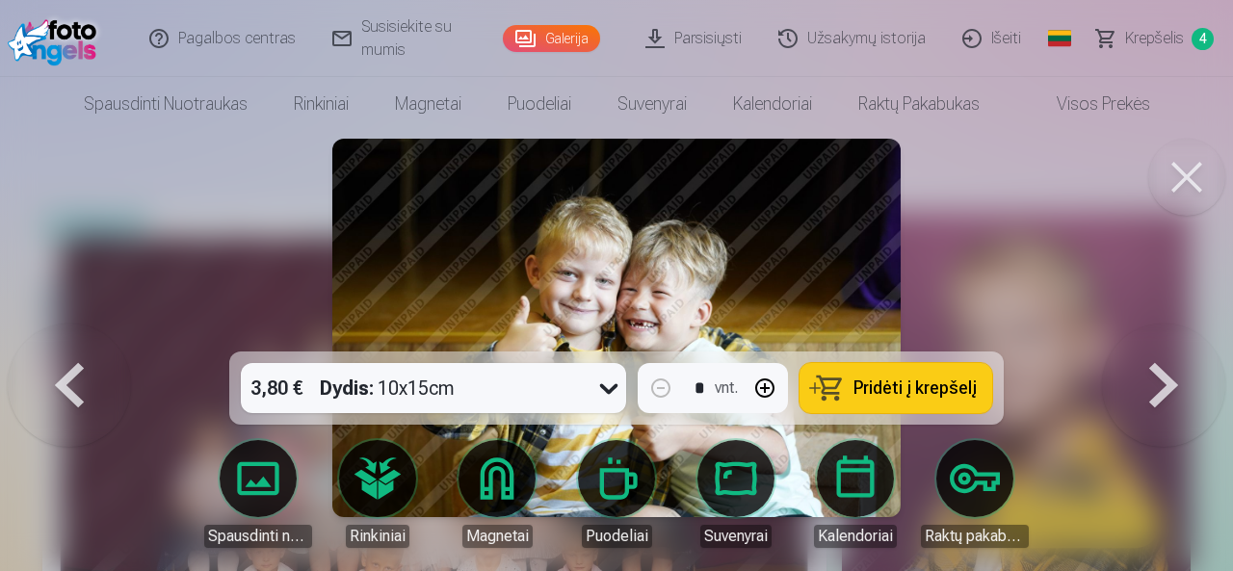
click at [81, 332] on button at bounding box center [69, 328] width 123 height 9
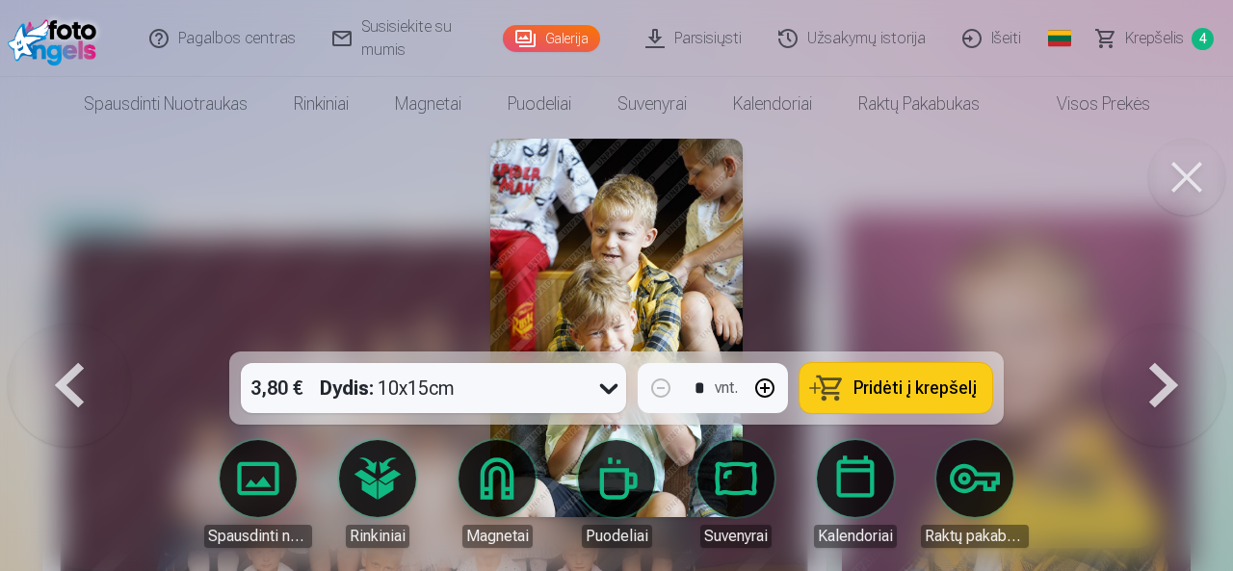
click at [1182, 332] on button at bounding box center [1163, 328] width 123 height 9
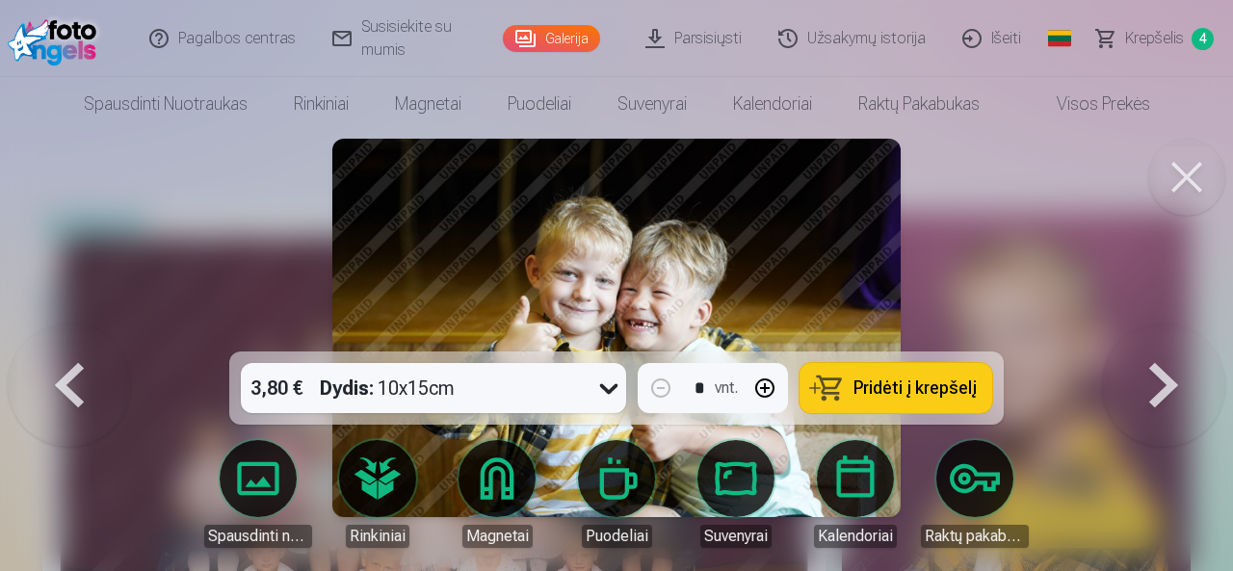
click at [1184, 23] on link "Krepšelis 4" at bounding box center [1155, 38] width 154 height 77
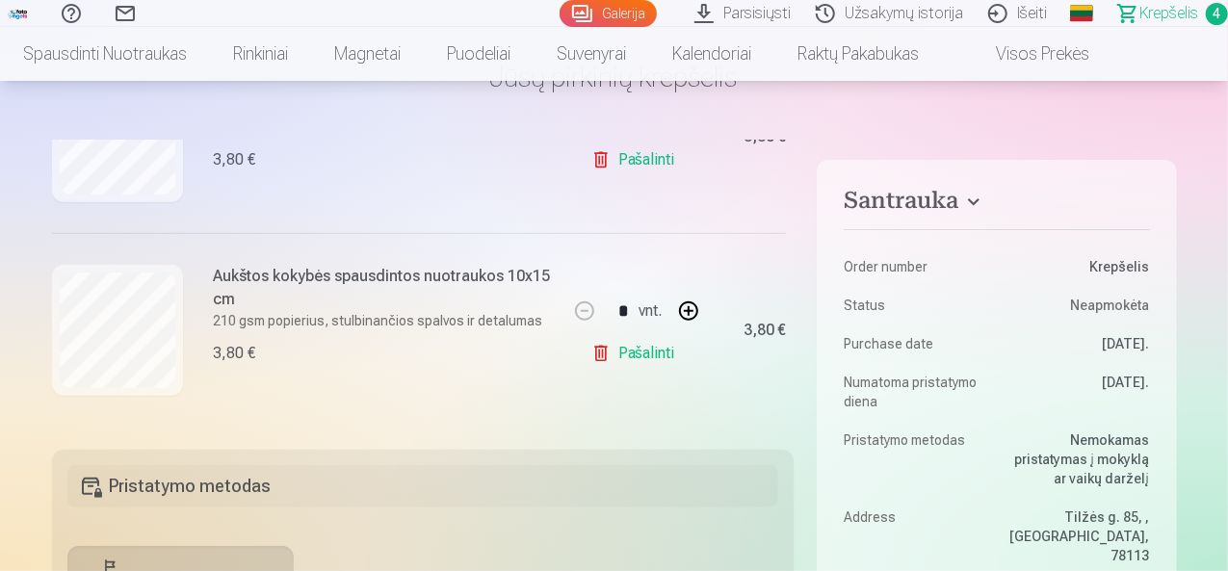
scroll to position [628, 0]
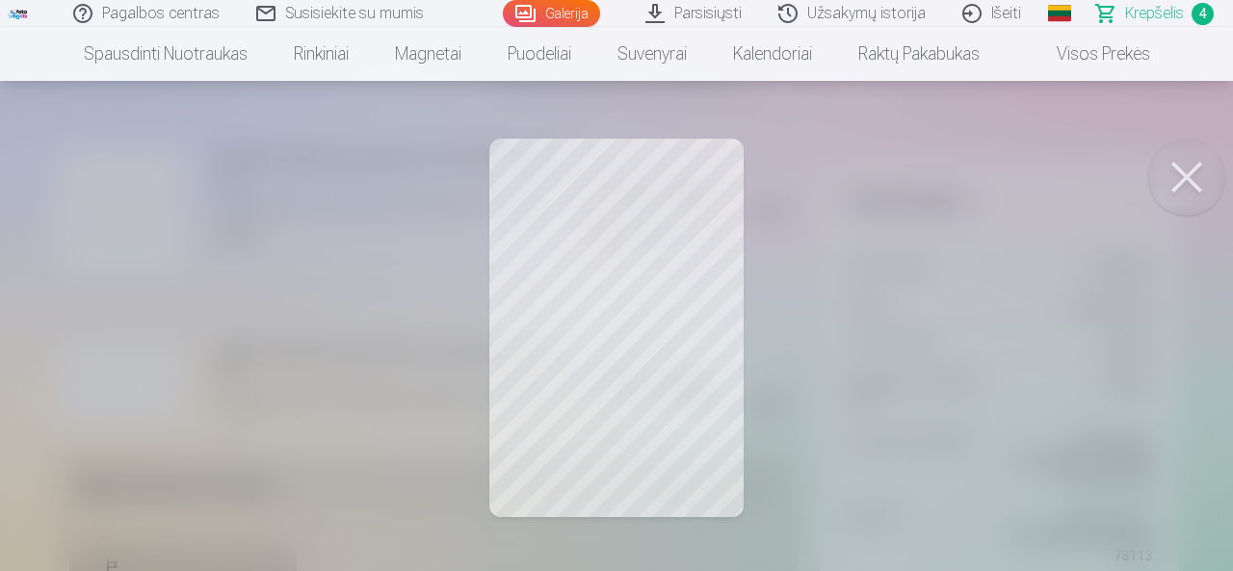
click at [1190, 193] on button at bounding box center [1186, 177] width 77 height 77
click at [1206, 194] on button at bounding box center [1186, 177] width 77 height 77
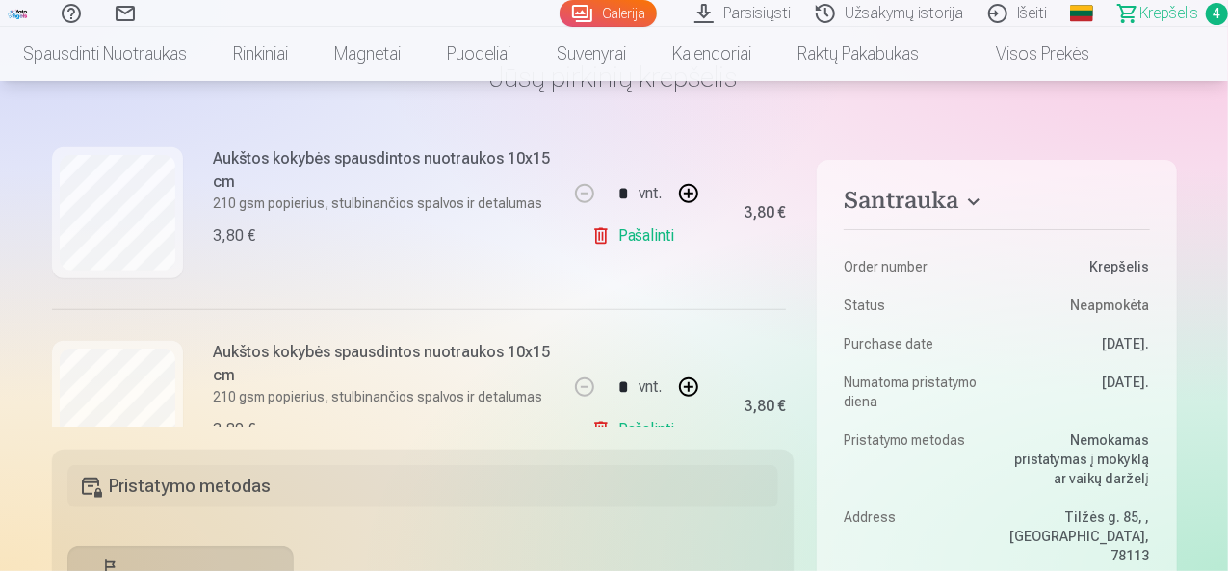
click at [647, 236] on link "Pašalinti" at bounding box center [636, 236] width 91 height 39
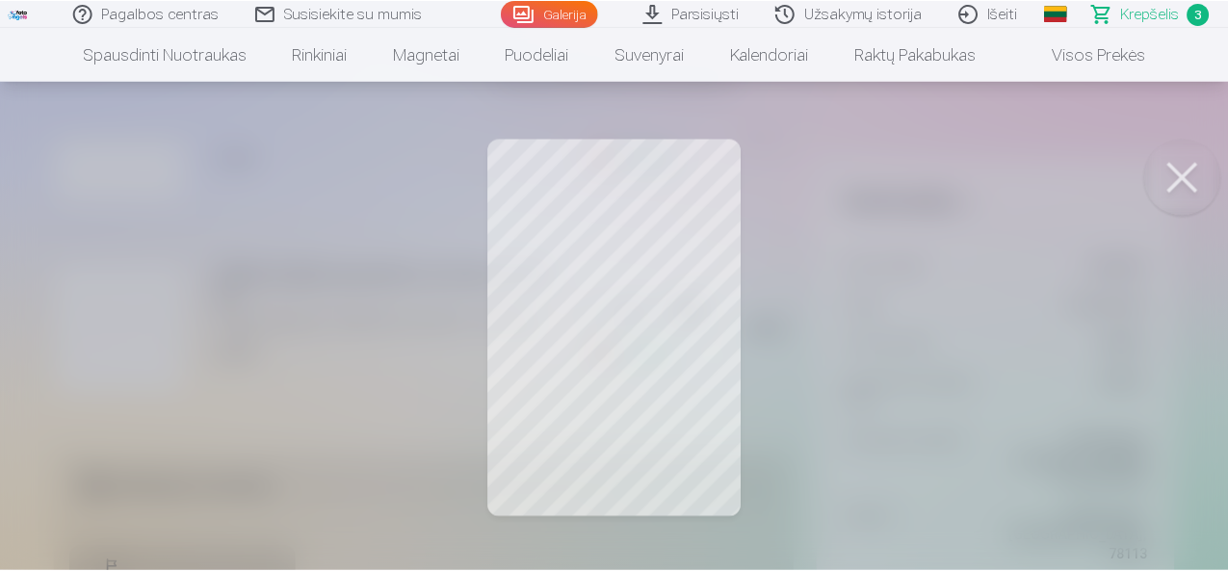
scroll to position [514, 39]
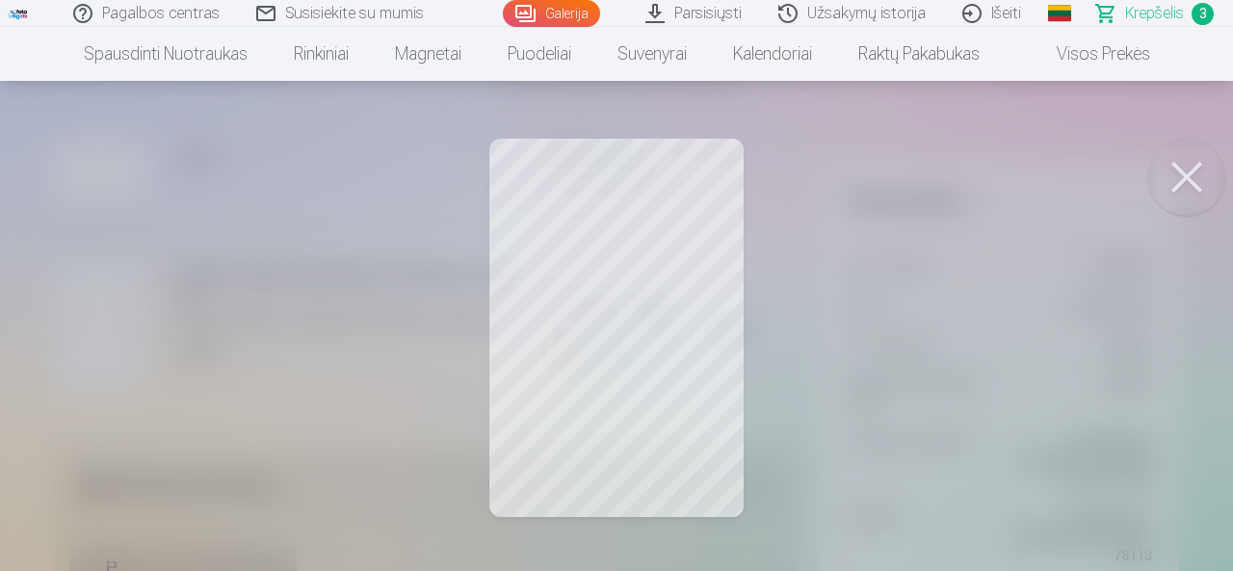
click at [1176, 141] on body "Pagalbos centras Susisiekite su mumis Galerija Parsisiųsti Užsakymų istorija Iš…" at bounding box center [616, 168] width 1233 height 571
click at [1158, 172] on button at bounding box center [1186, 177] width 77 height 77
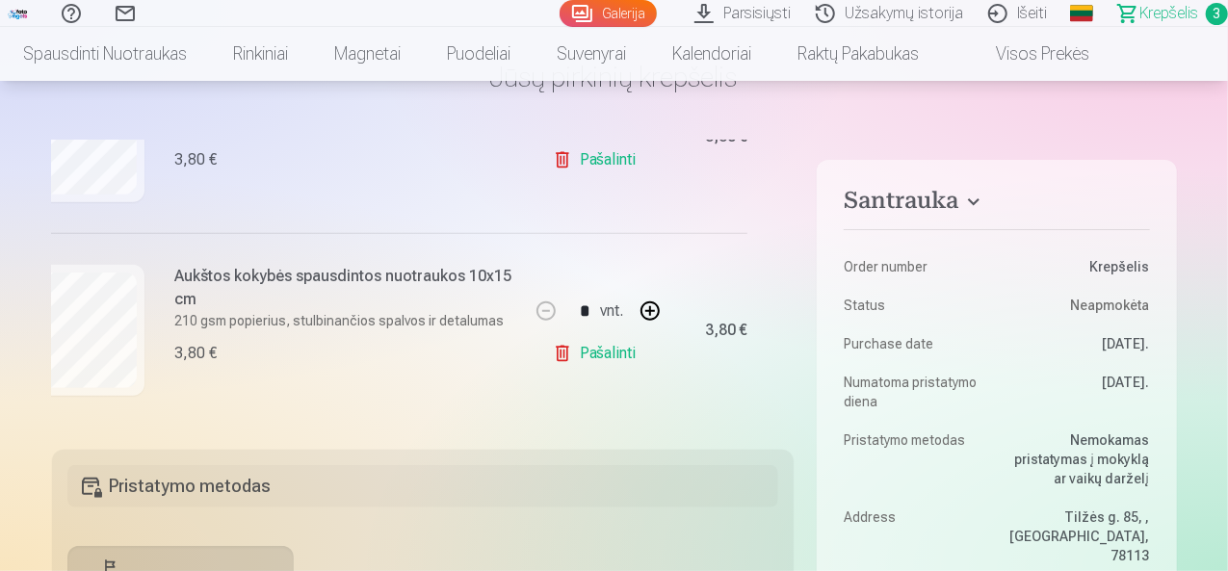
scroll to position [0, 39]
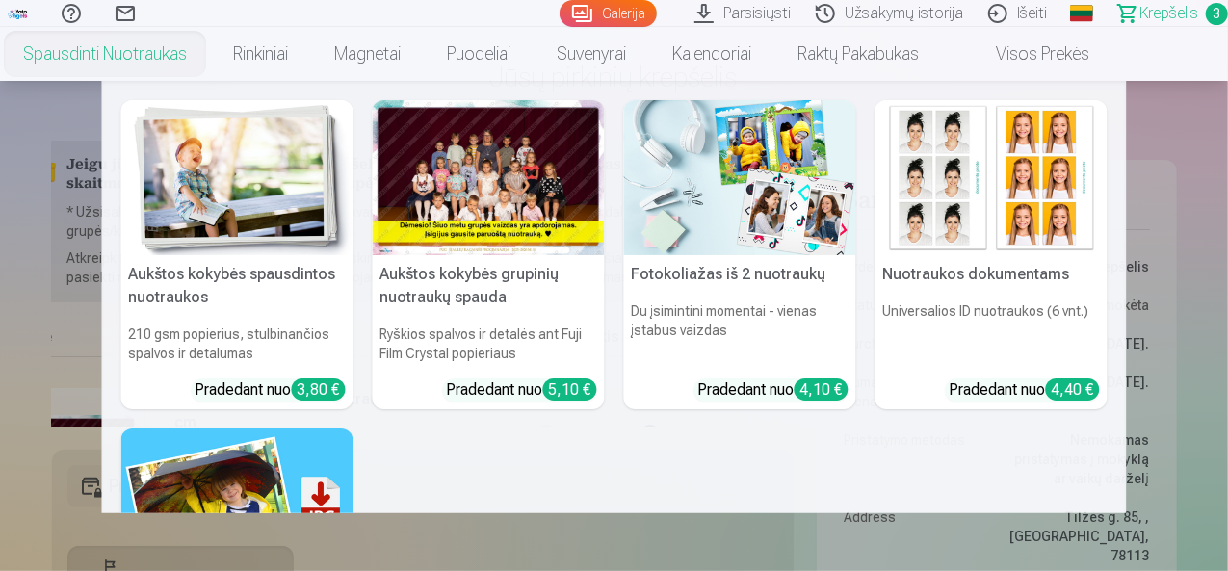
click at [14, 390] on nav "Aukštos kokybės spausdintos nuotraukos 210 gsm popierius, stulbinančios spalvos…" at bounding box center [614, 297] width 1228 height 432
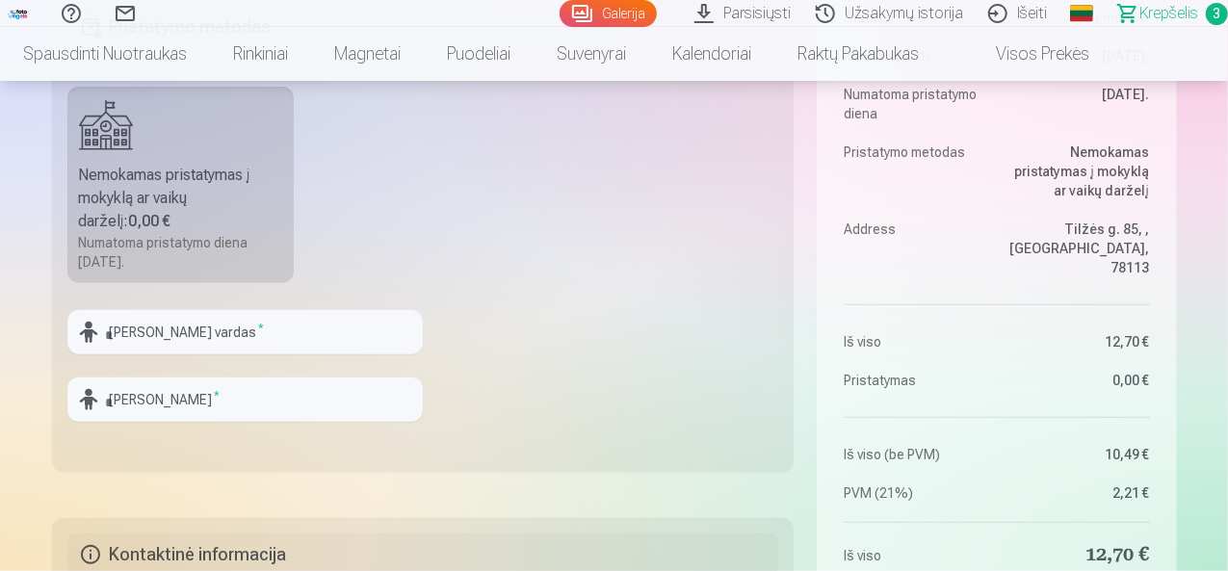
scroll to position [0, 0]
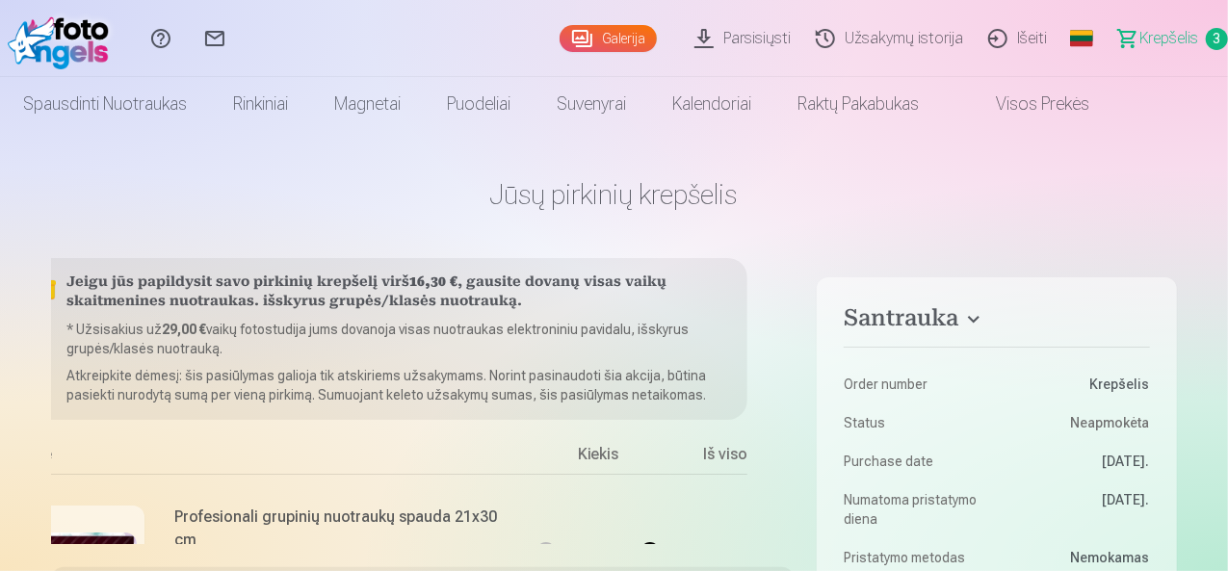
click at [580, 46] on link "Galerija" at bounding box center [607, 38] width 97 height 27
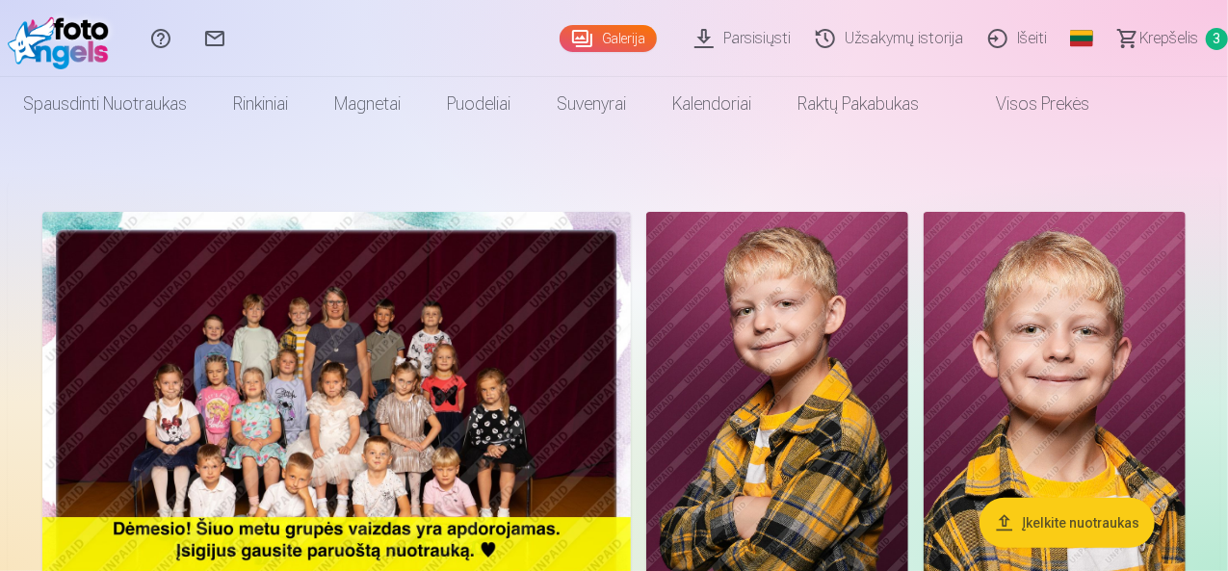
click at [584, 398] on img at bounding box center [336, 408] width 588 height 393
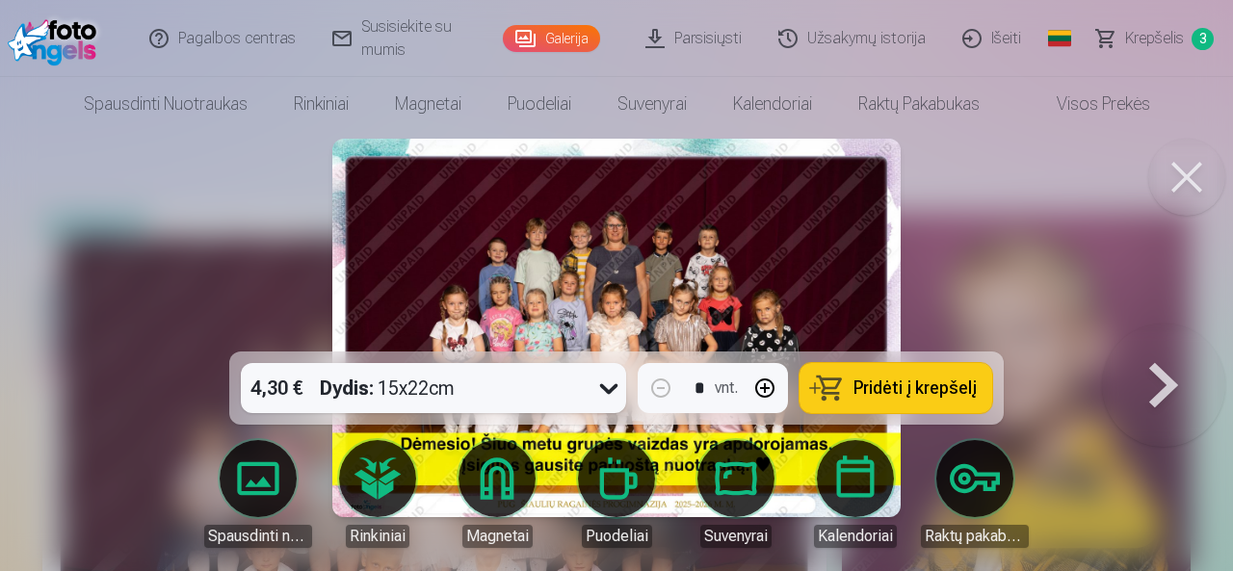
click at [1169, 332] on button at bounding box center [1163, 328] width 123 height 9
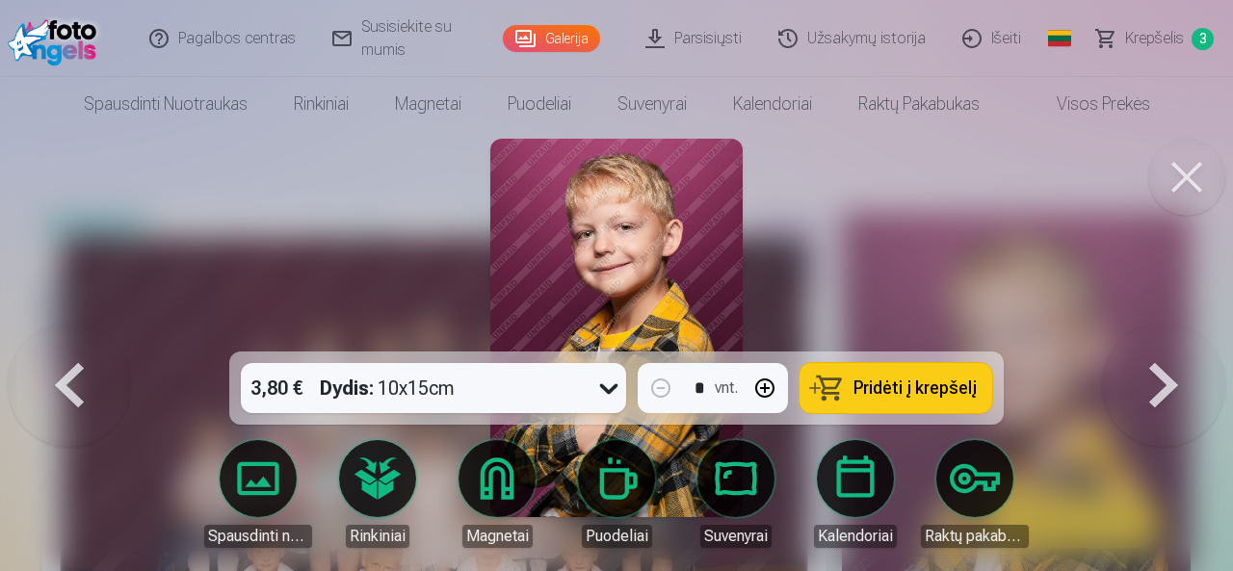
click at [1166, 332] on button at bounding box center [1163, 328] width 123 height 9
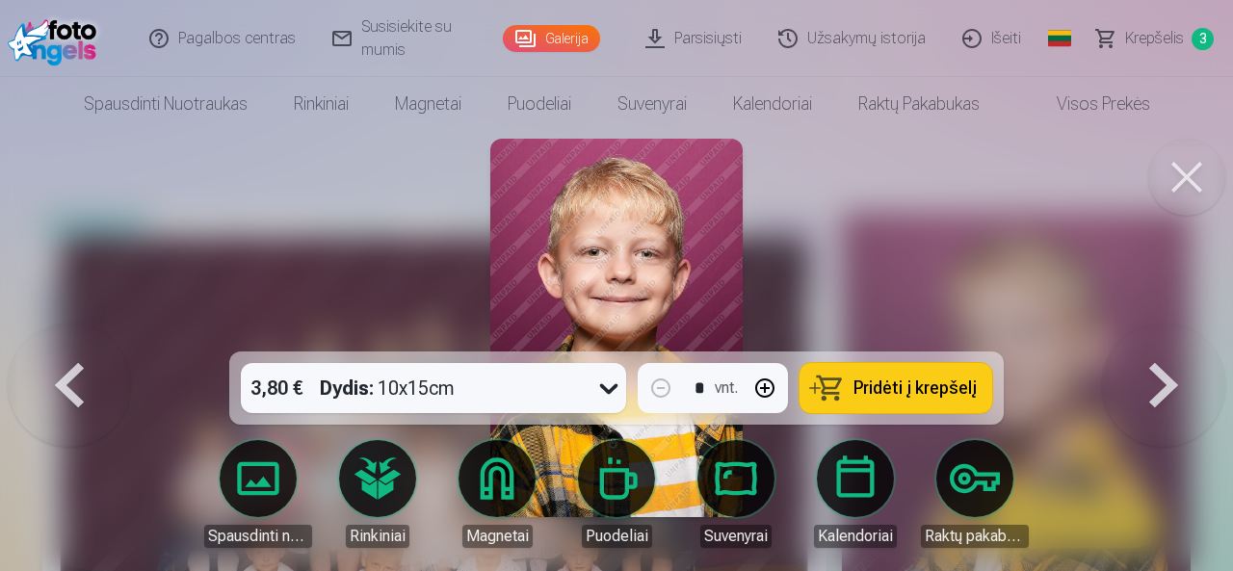
click at [1167, 332] on button at bounding box center [1163, 328] width 123 height 9
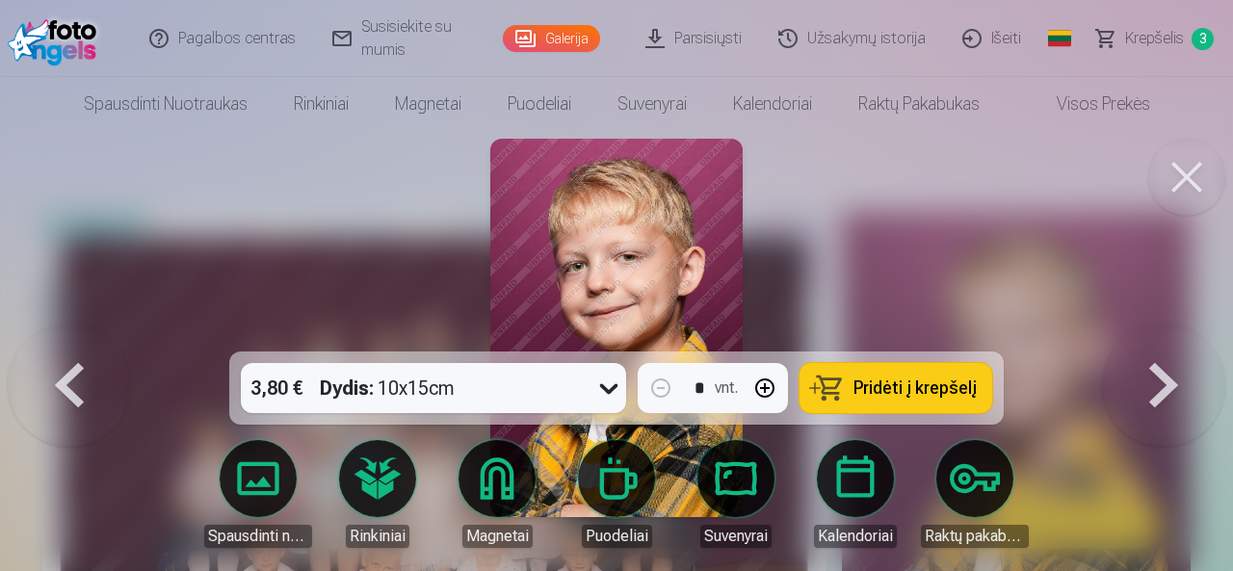
click at [74, 332] on button at bounding box center [69, 328] width 123 height 9
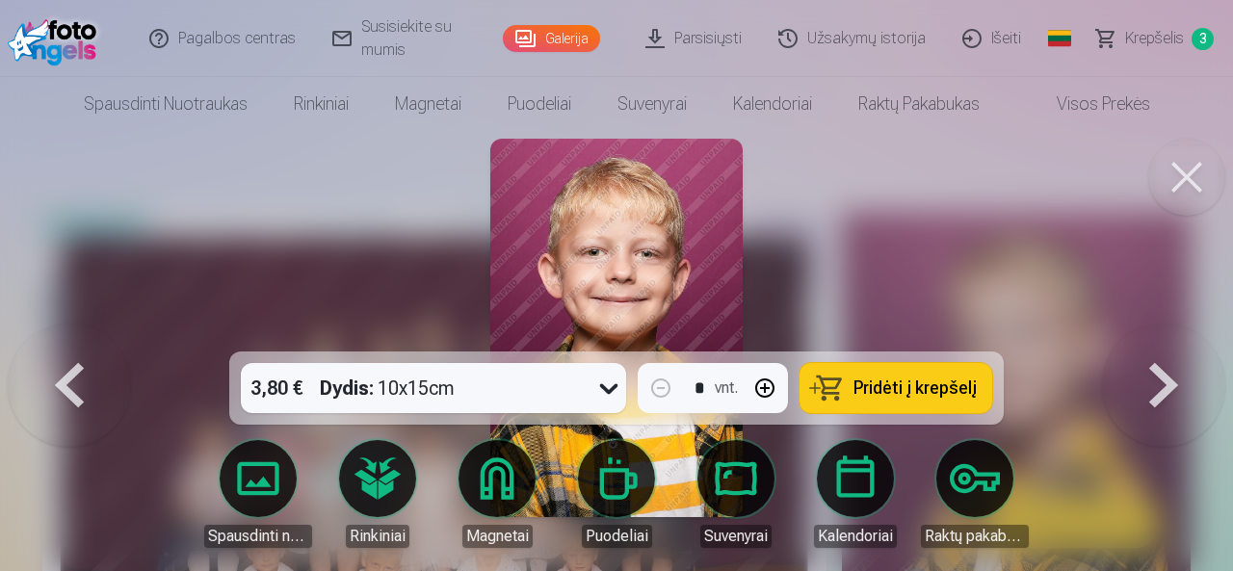
click at [74, 332] on button at bounding box center [69, 328] width 123 height 9
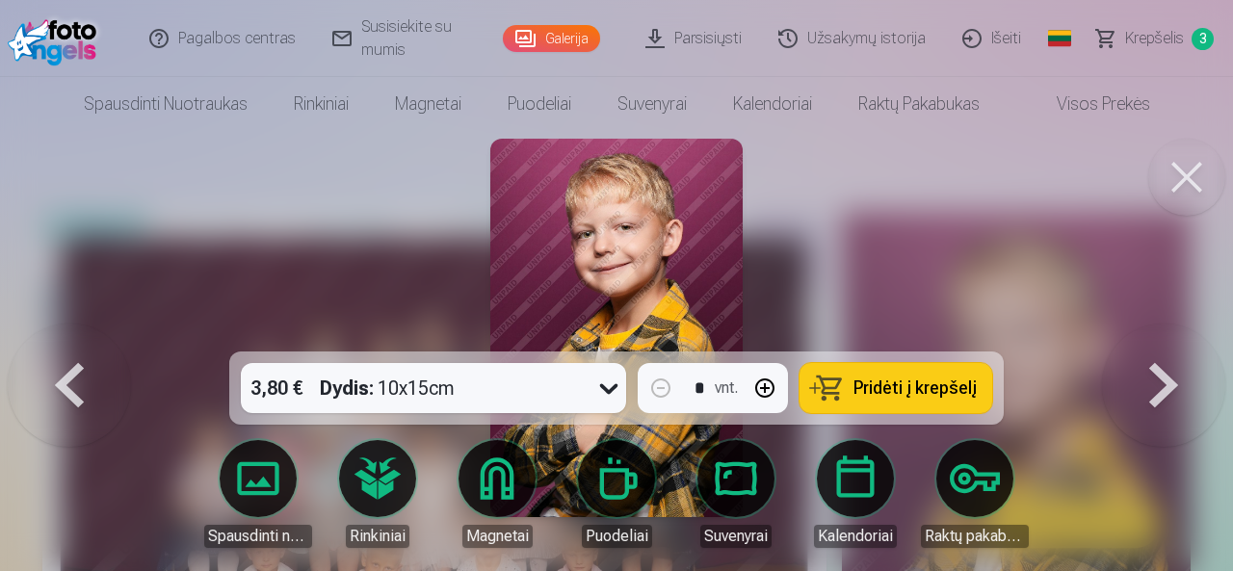
click at [1175, 457] on div at bounding box center [616, 285] width 1233 height 571
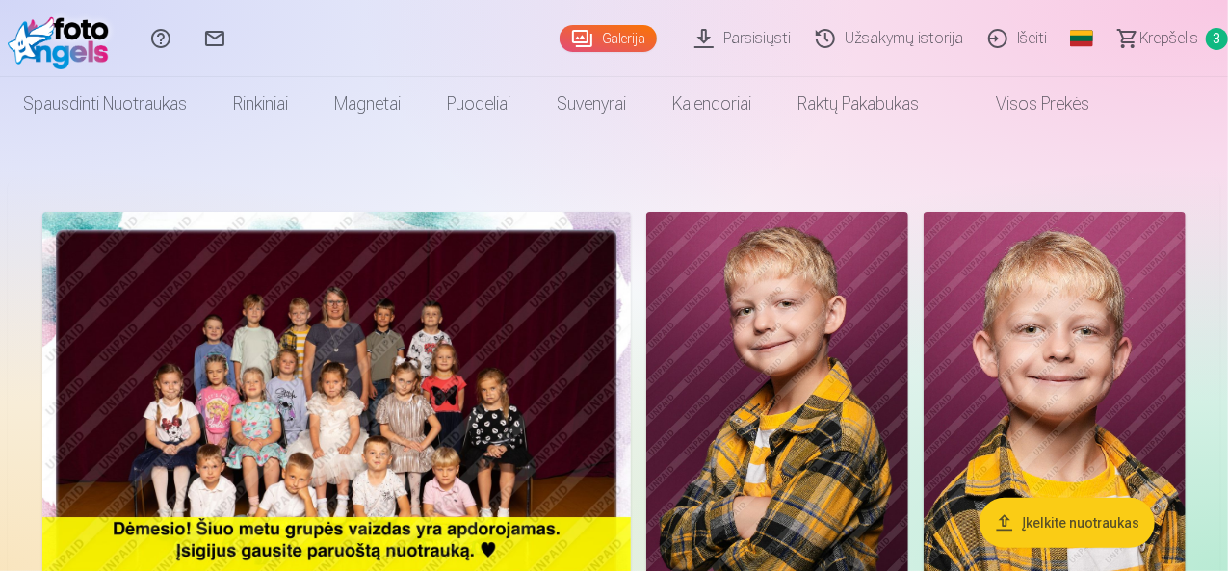
click at [908, 394] on img at bounding box center [777, 408] width 262 height 393
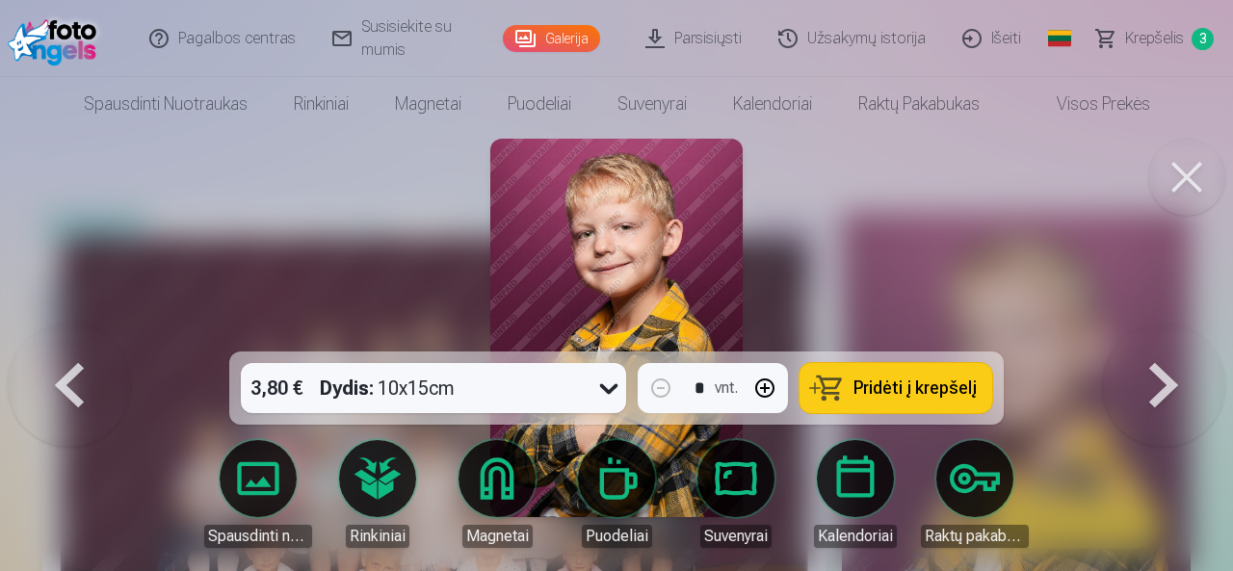
click at [1182, 332] on button at bounding box center [1163, 328] width 123 height 9
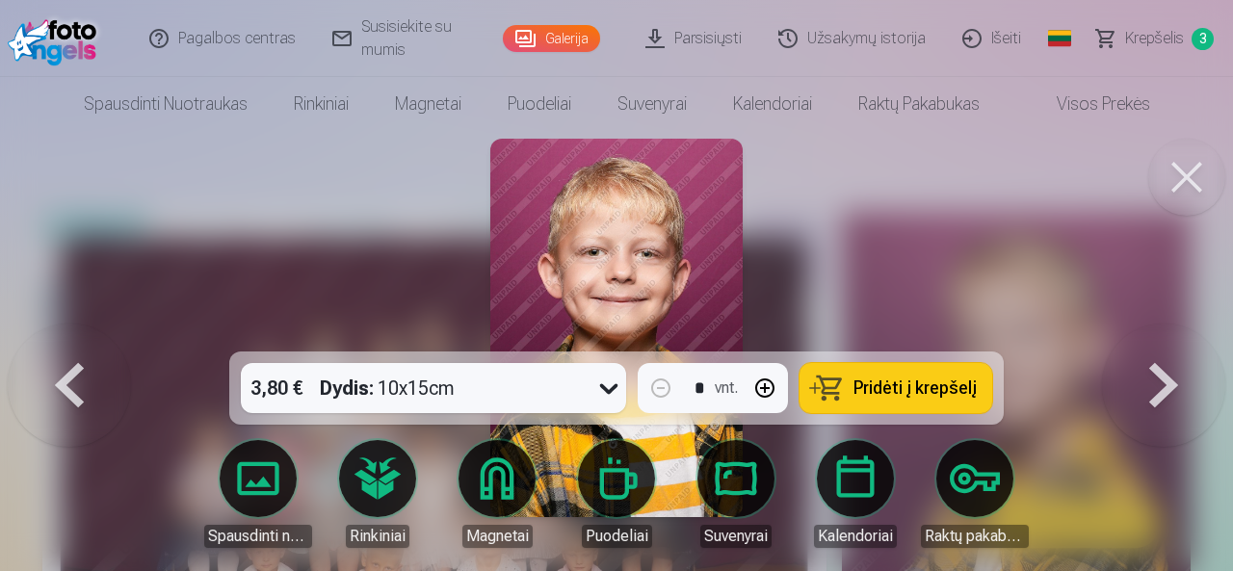
click at [1178, 332] on button at bounding box center [1163, 328] width 123 height 9
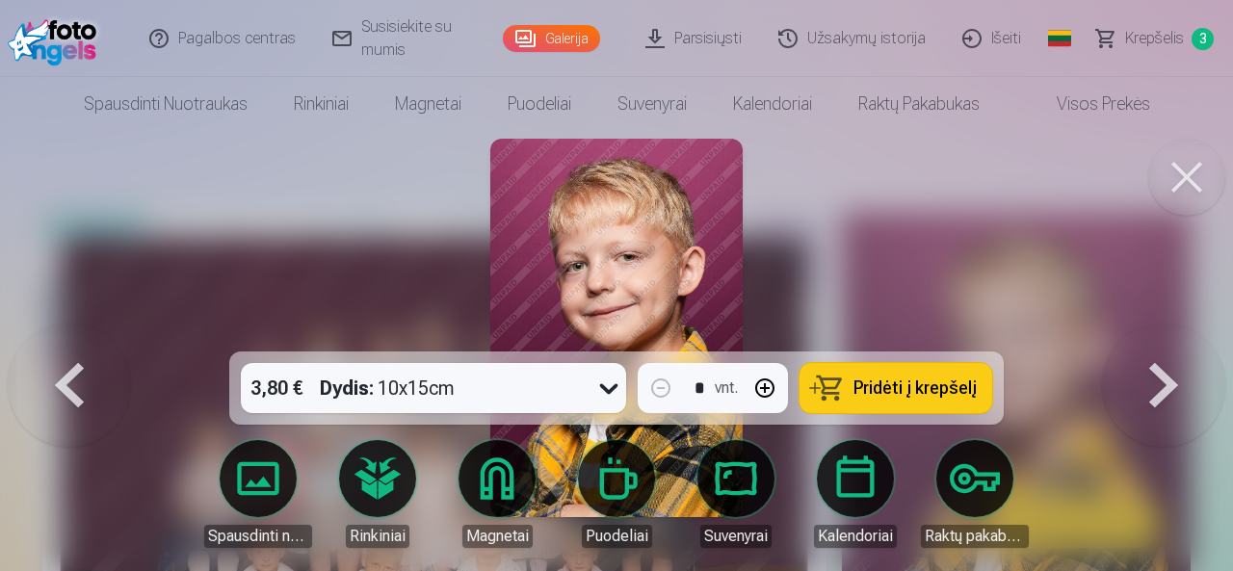
click at [1177, 332] on button at bounding box center [1163, 328] width 123 height 9
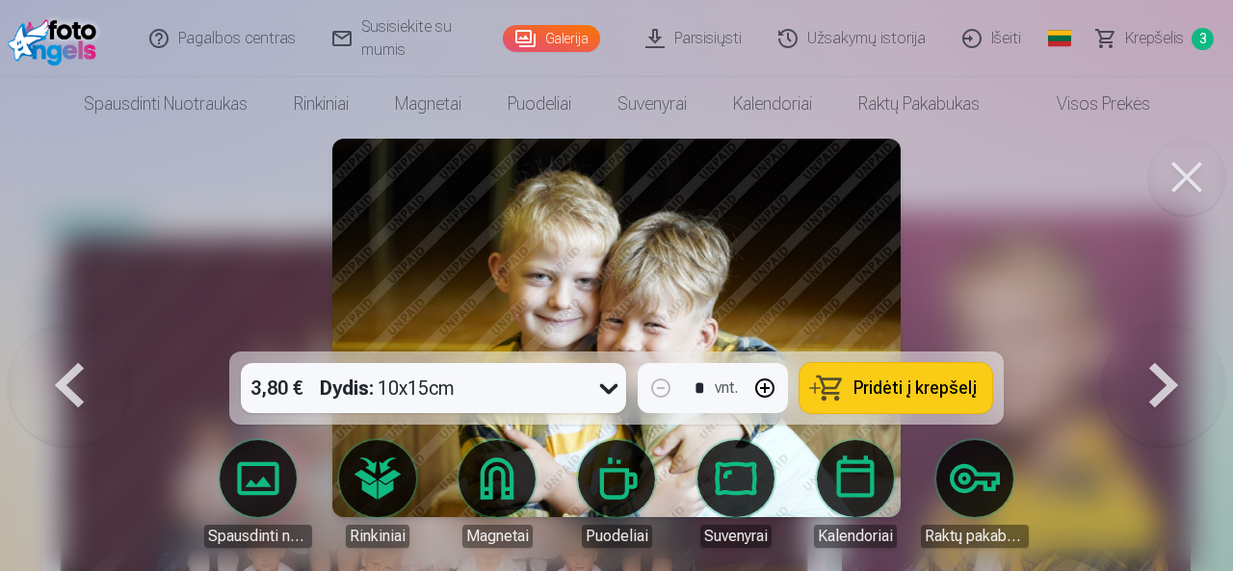
click at [1176, 332] on button at bounding box center [1163, 328] width 123 height 9
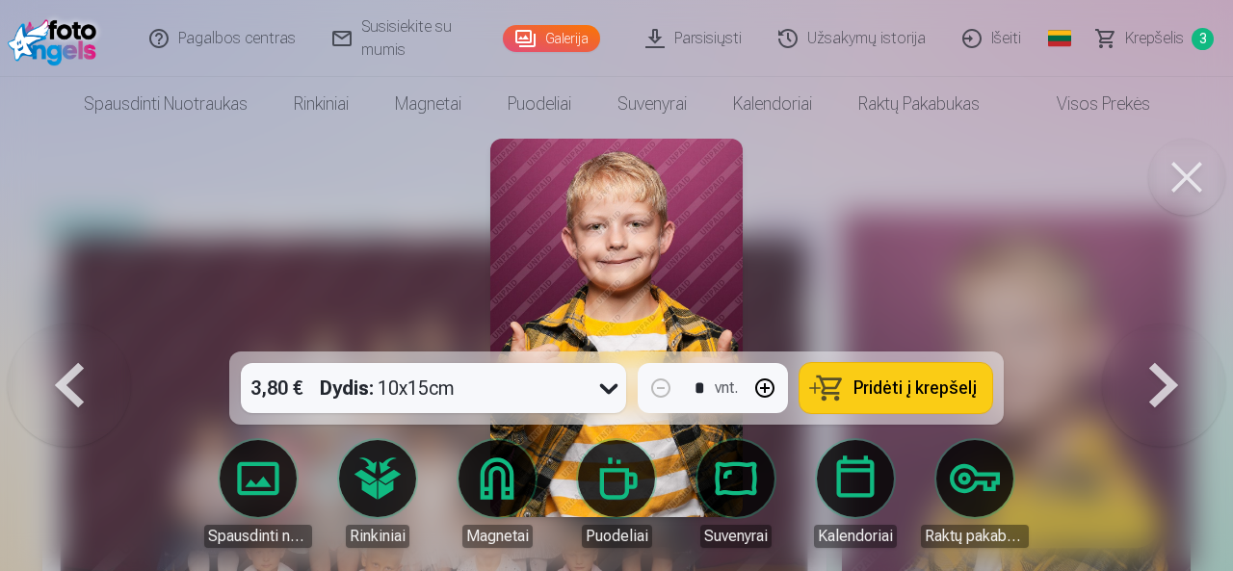
drag, startPoint x: 1176, startPoint y: 392, endPoint x: 0, endPoint y: 311, distance: 1178.5
click at [1173, 332] on button at bounding box center [1163, 328] width 123 height 9
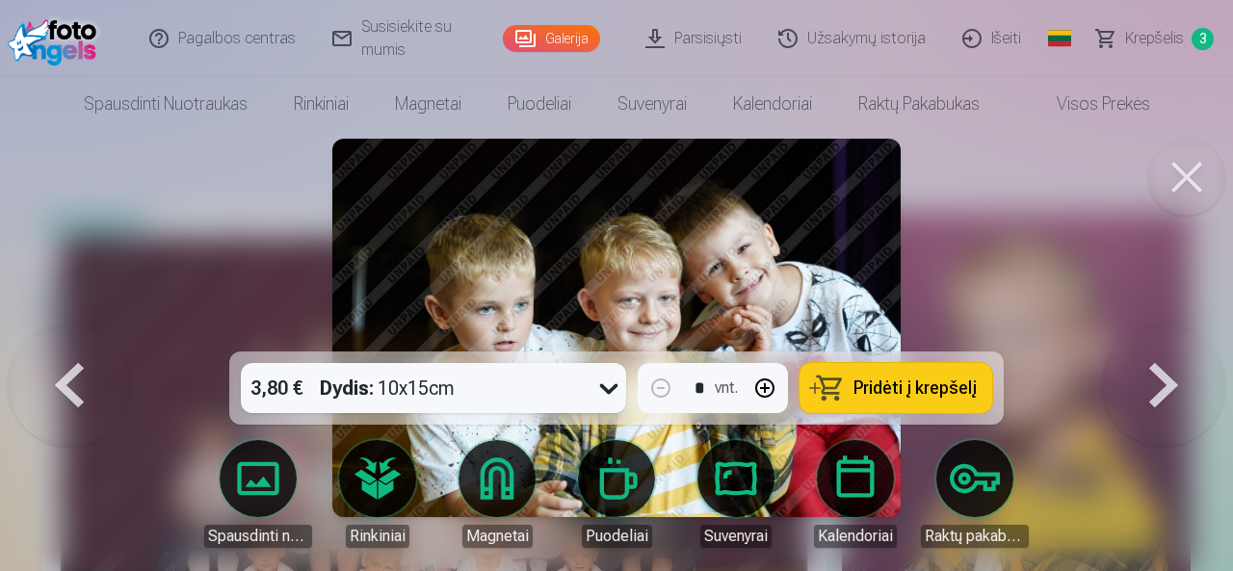
click at [60, 332] on button at bounding box center [69, 328] width 123 height 9
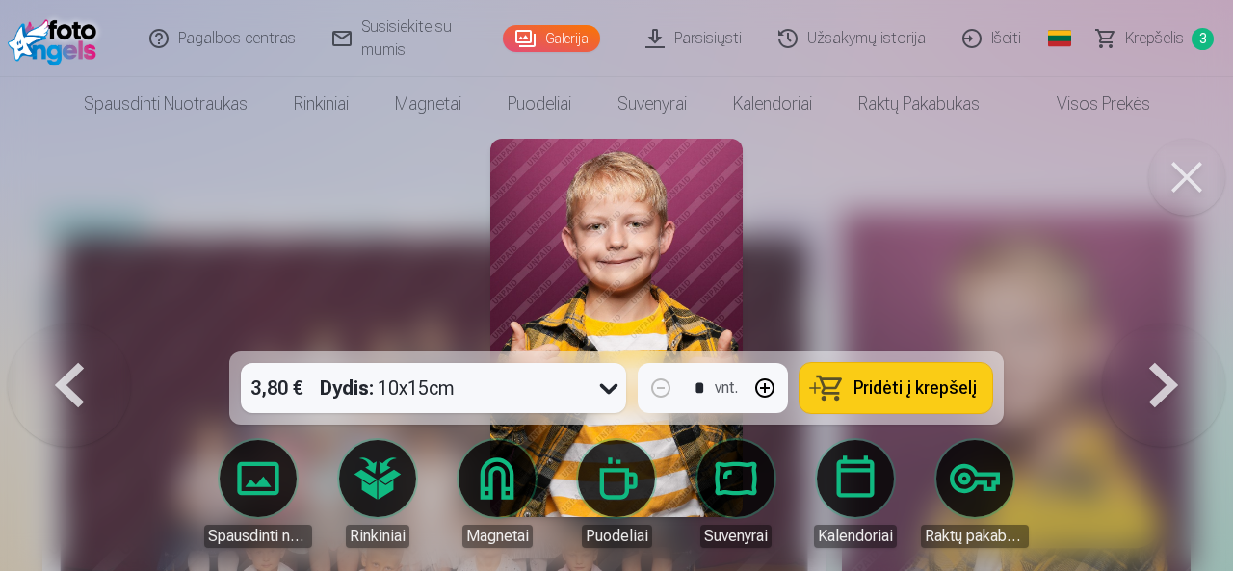
click at [62, 332] on button at bounding box center [69, 328] width 123 height 9
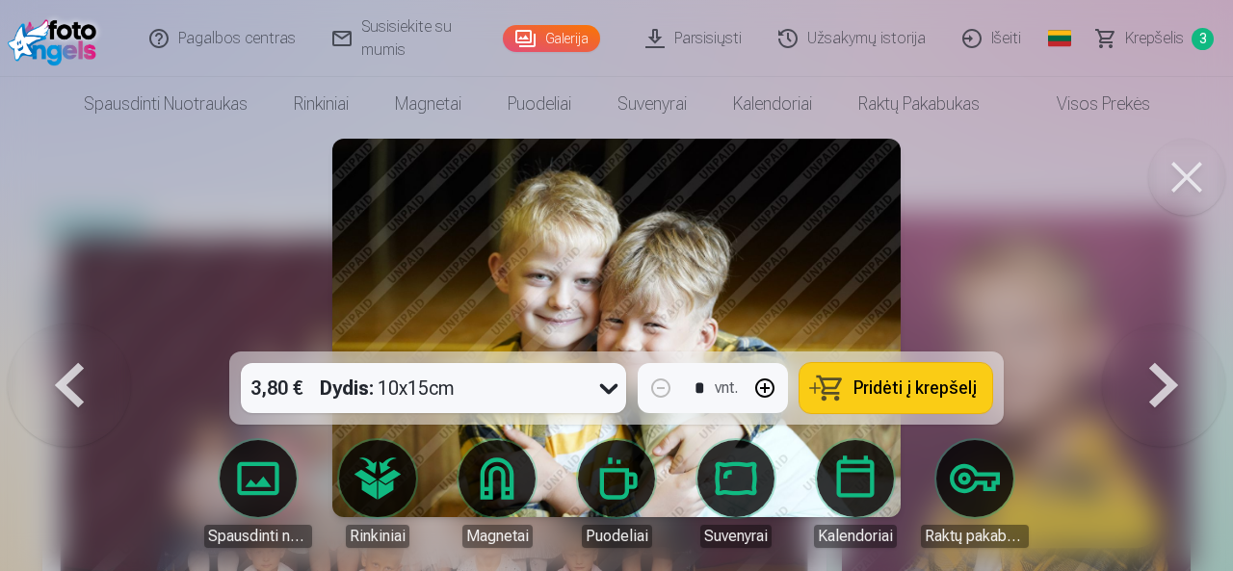
click at [1183, 332] on button at bounding box center [1163, 328] width 123 height 9
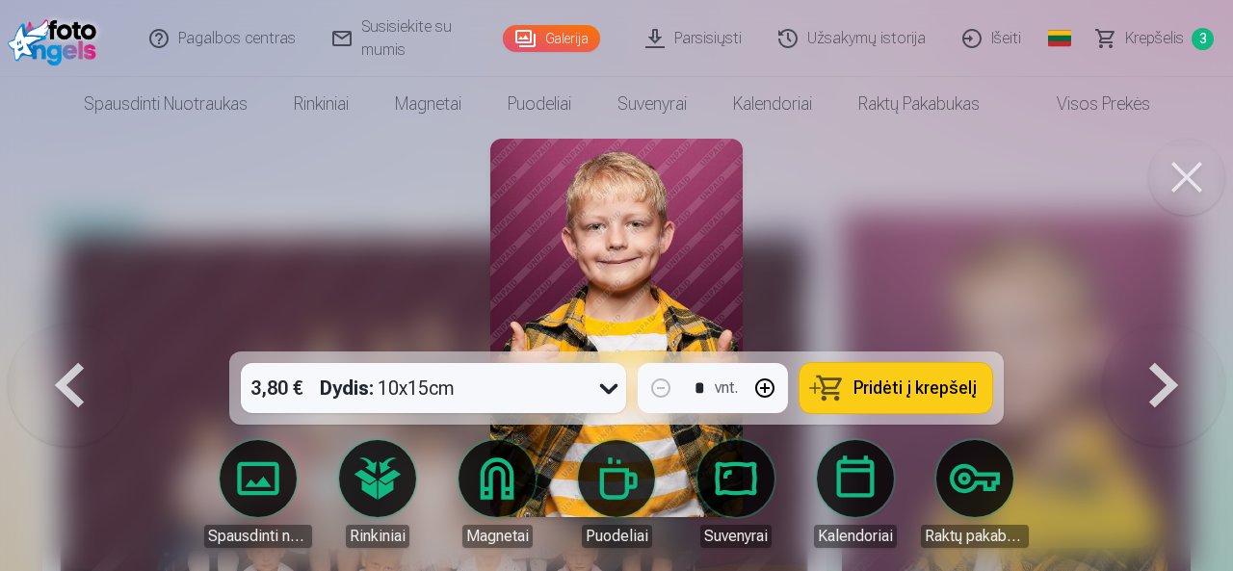
click at [1183, 332] on button at bounding box center [1163, 328] width 123 height 9
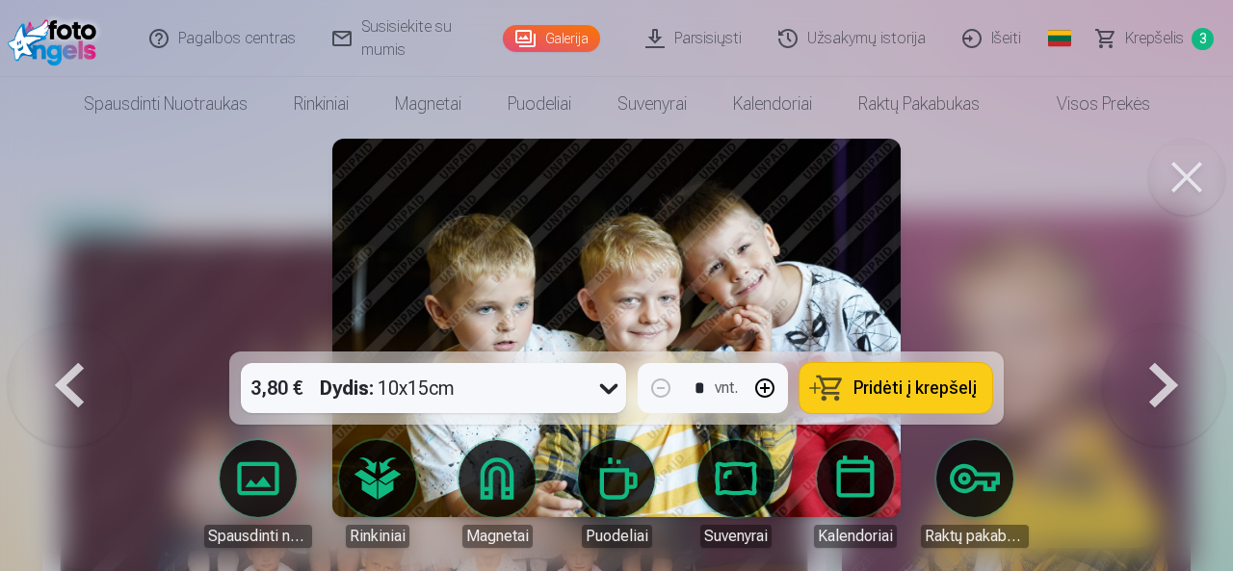
click at [1182, 332] on button at bounding box center [1163, 328] width 123 height 9
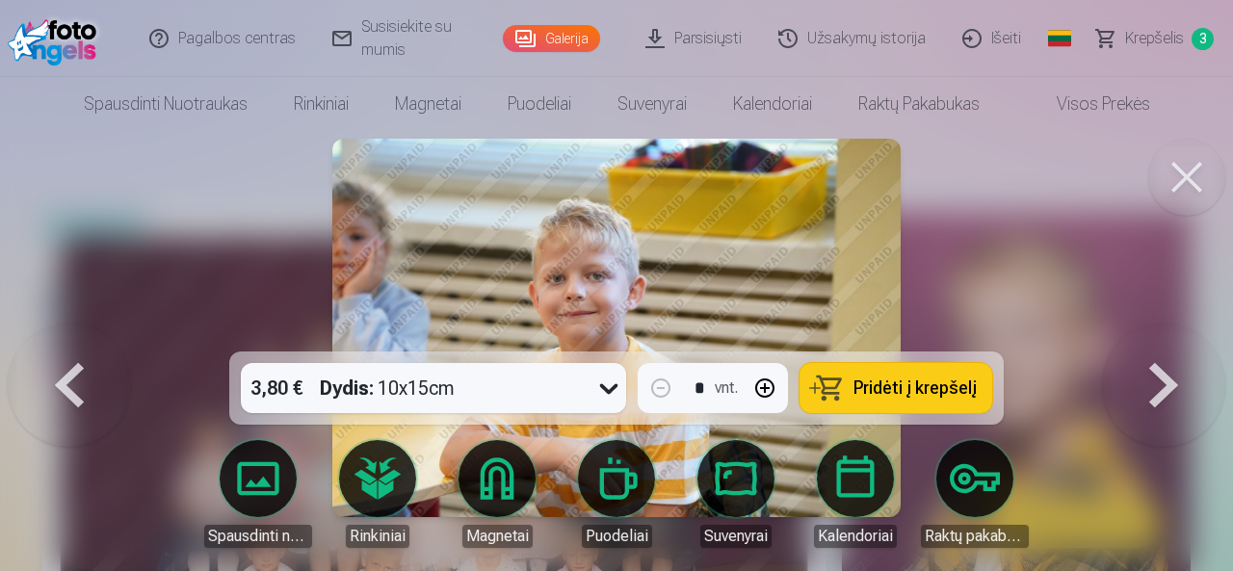
click at [1181, 332] on button at bounding box center [1163, 328] width 123 height 9
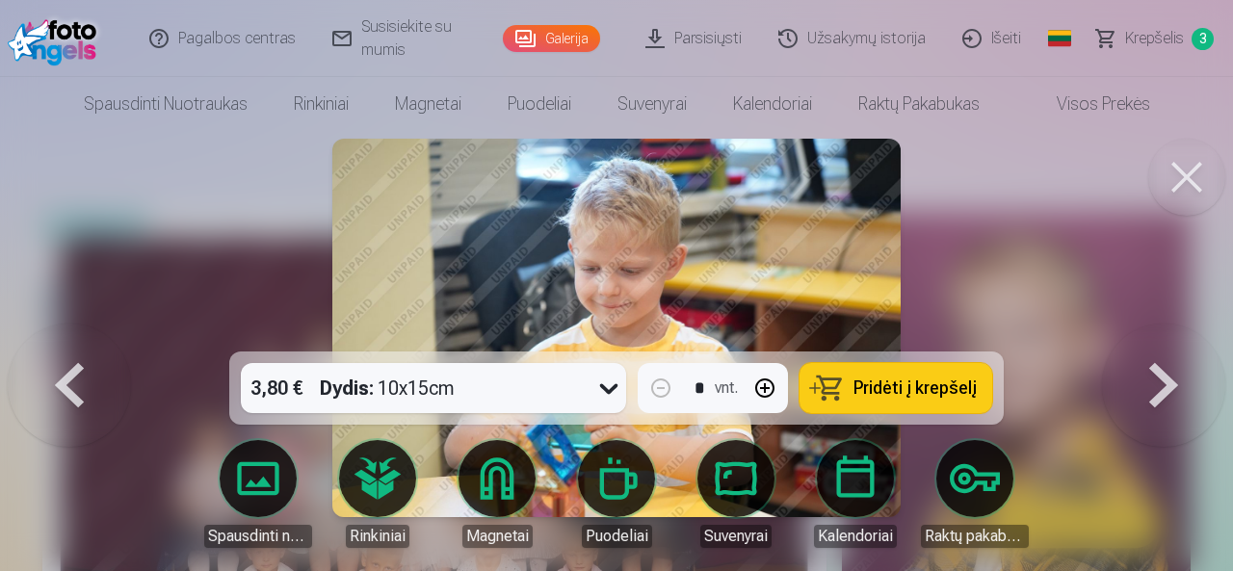
click at [1181, 332] on button at bounding box center [1163, 328] width 123 height 9
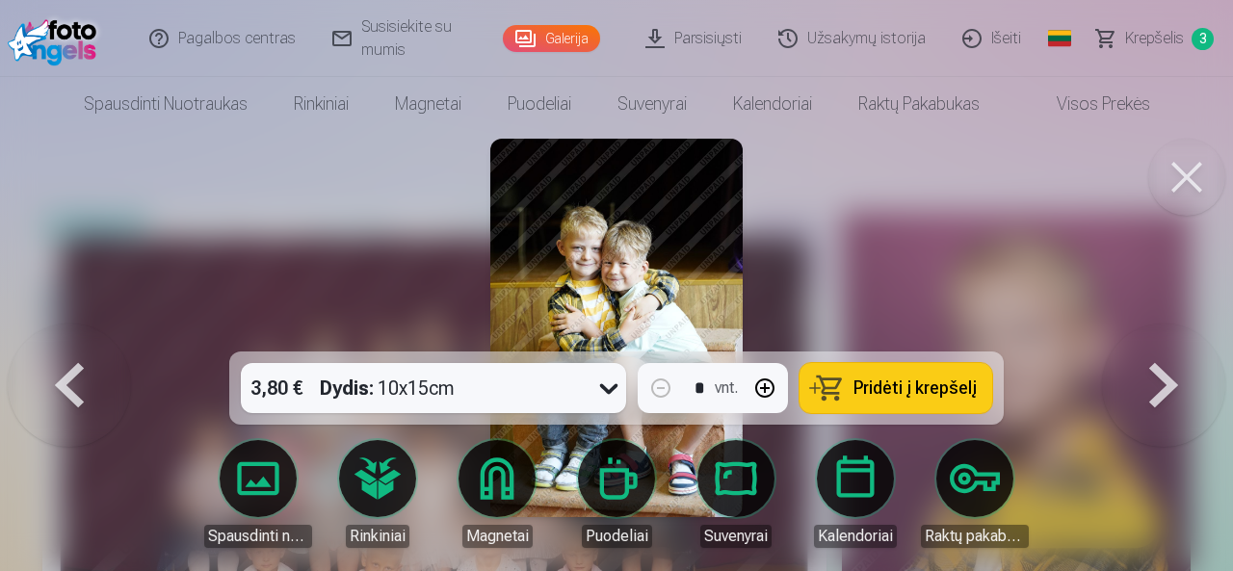
click at [1181, 332] on button at bounding box center [1163, 328] width 123 height 9
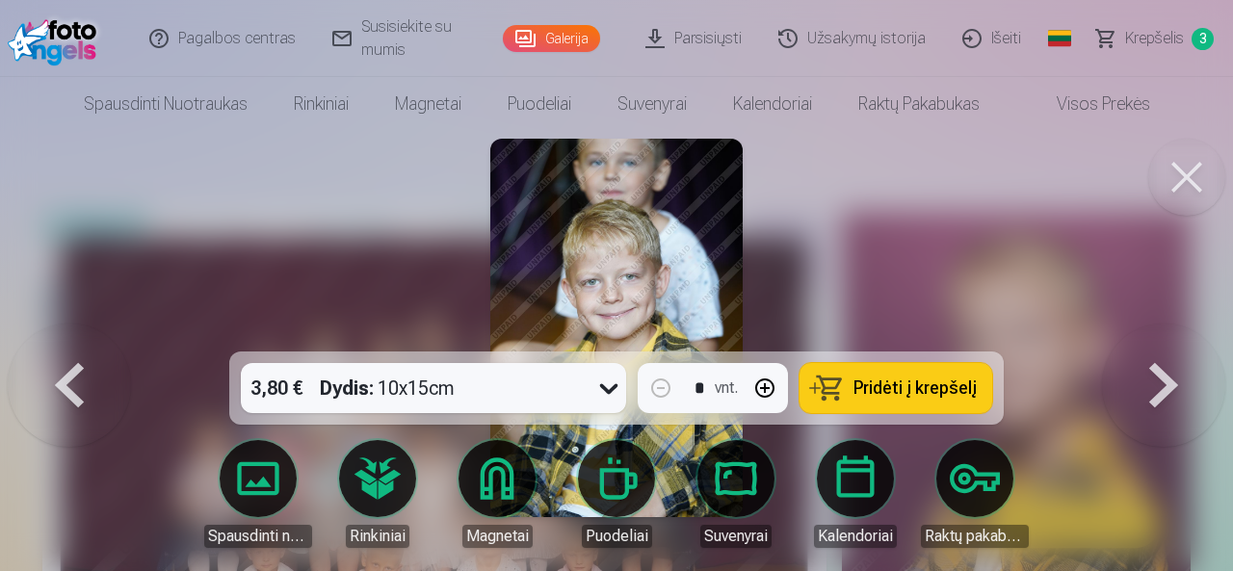
click at [1181, 332] on button at bounding box center [1163, 328] width 123 height 9
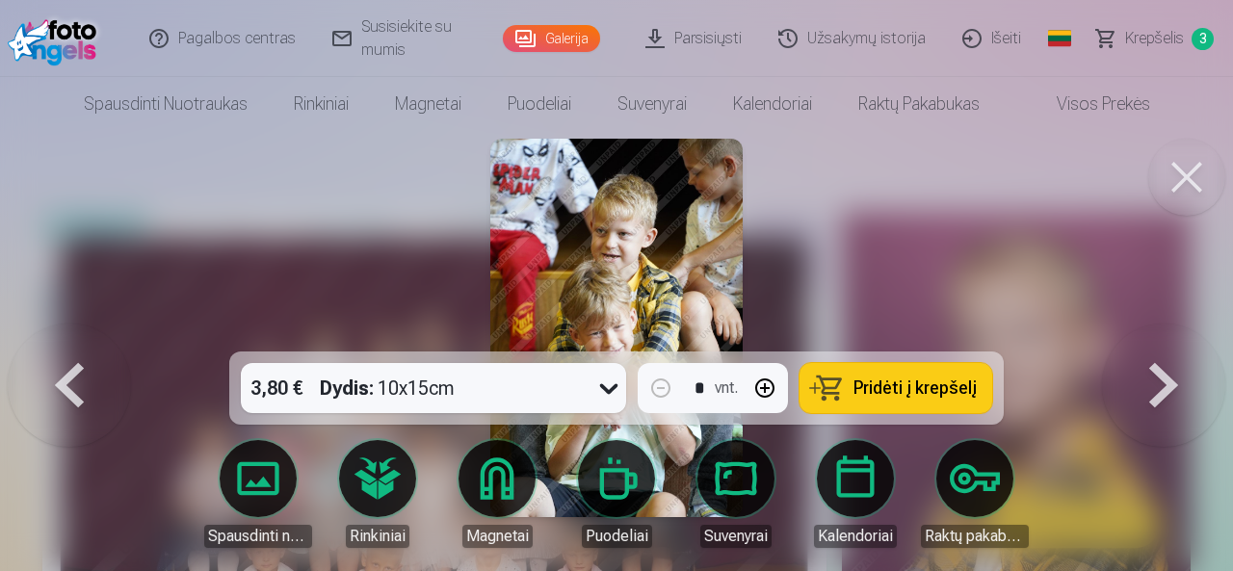
click at [81, 332] on button at bounding box center [69, 328] width 123 height 9
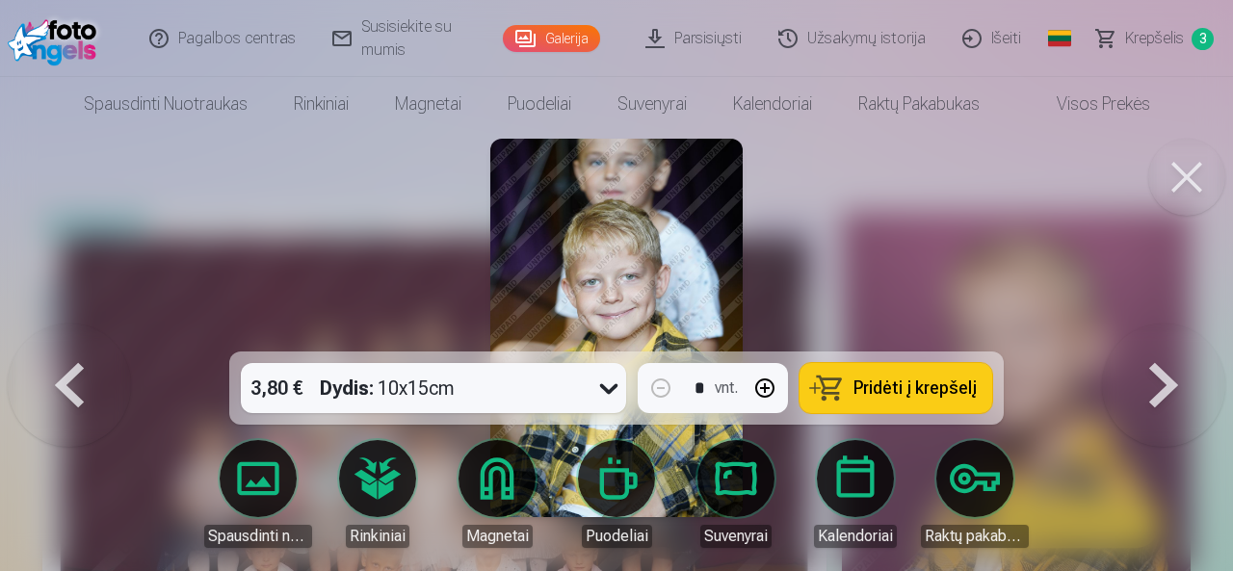
click at [1142, 332] on button at bounding box center [1163, 328] width 123 height 9
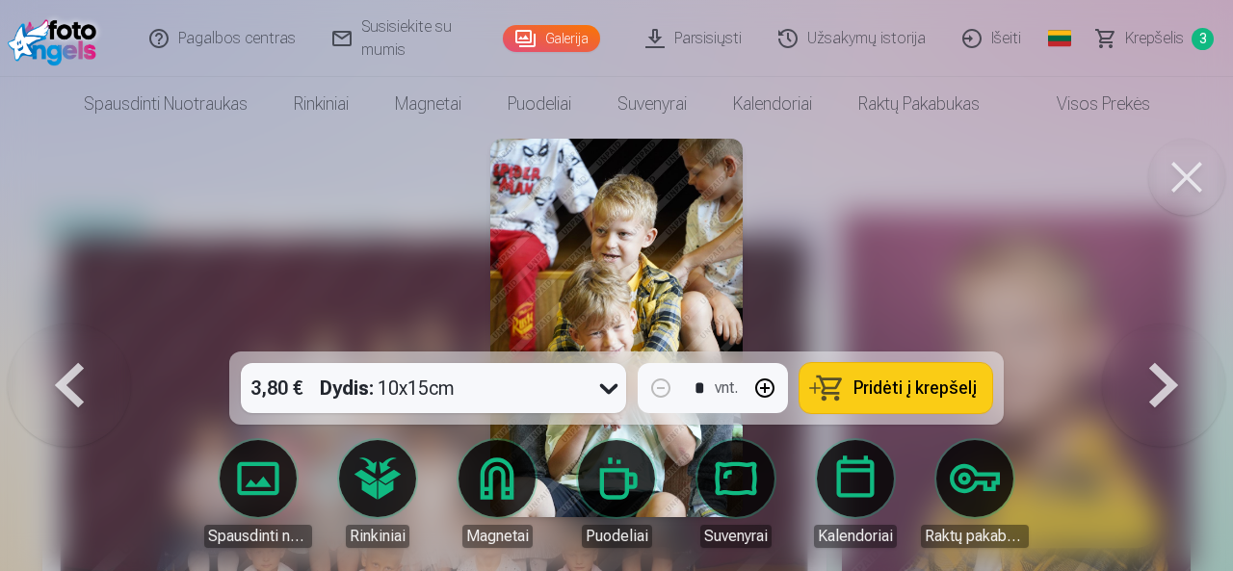
click at [1142, 332] on button at bounding box center [1163, 328] width 123 height 9
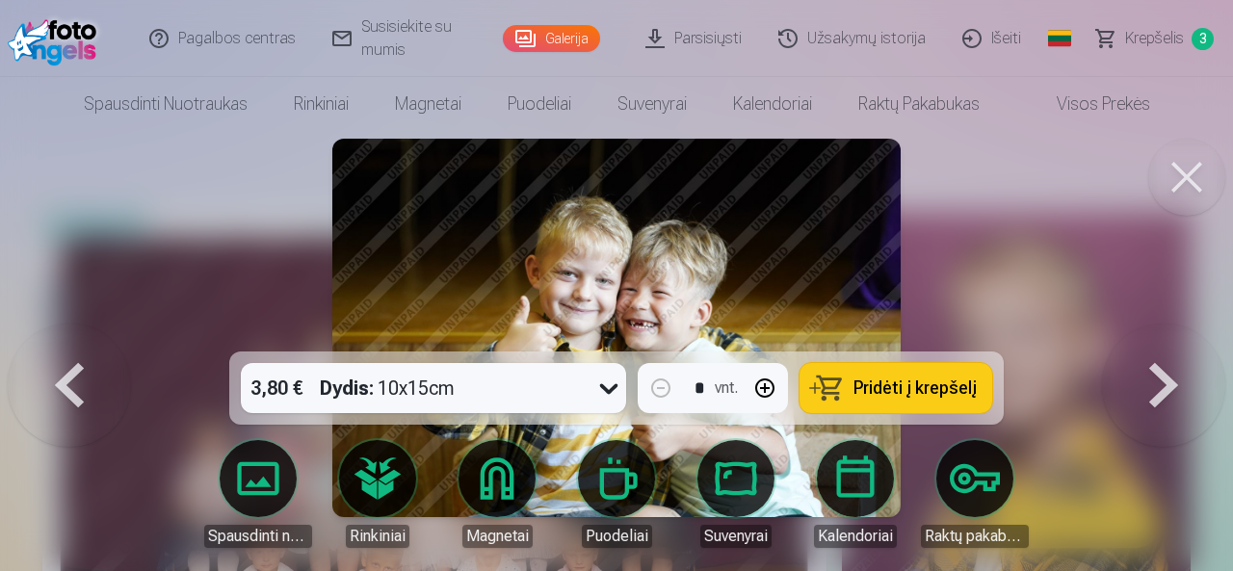
click at [1142, 332] on button at bounding box center [1163, 328] width 123 height 9
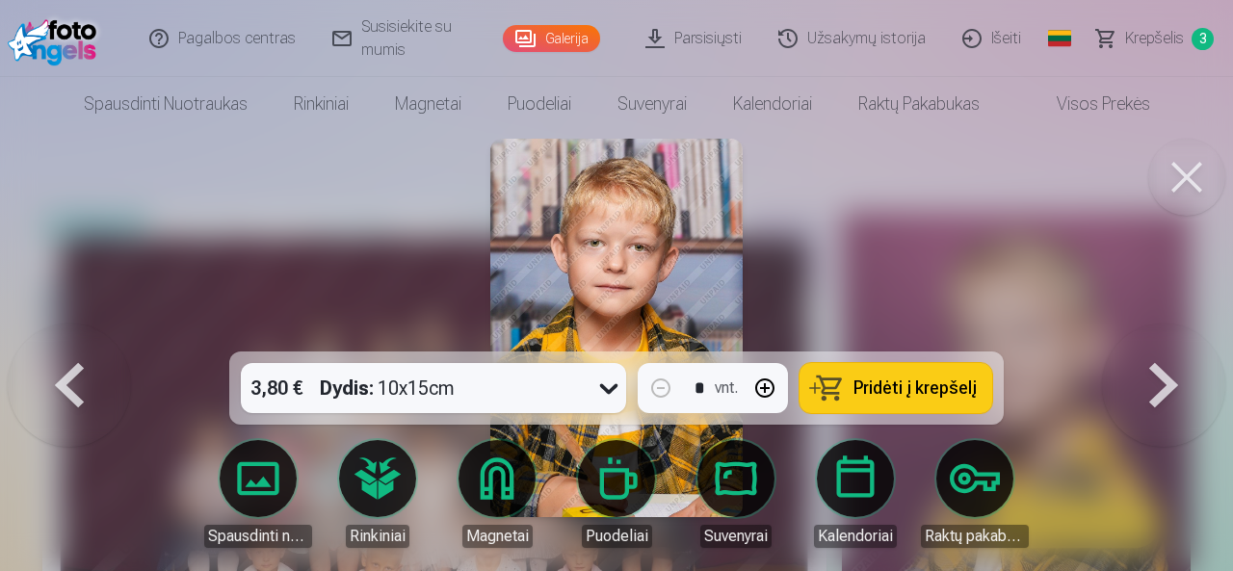
click at [1165, 332] on button at bounding box center [1163, 328] width 123 height 9
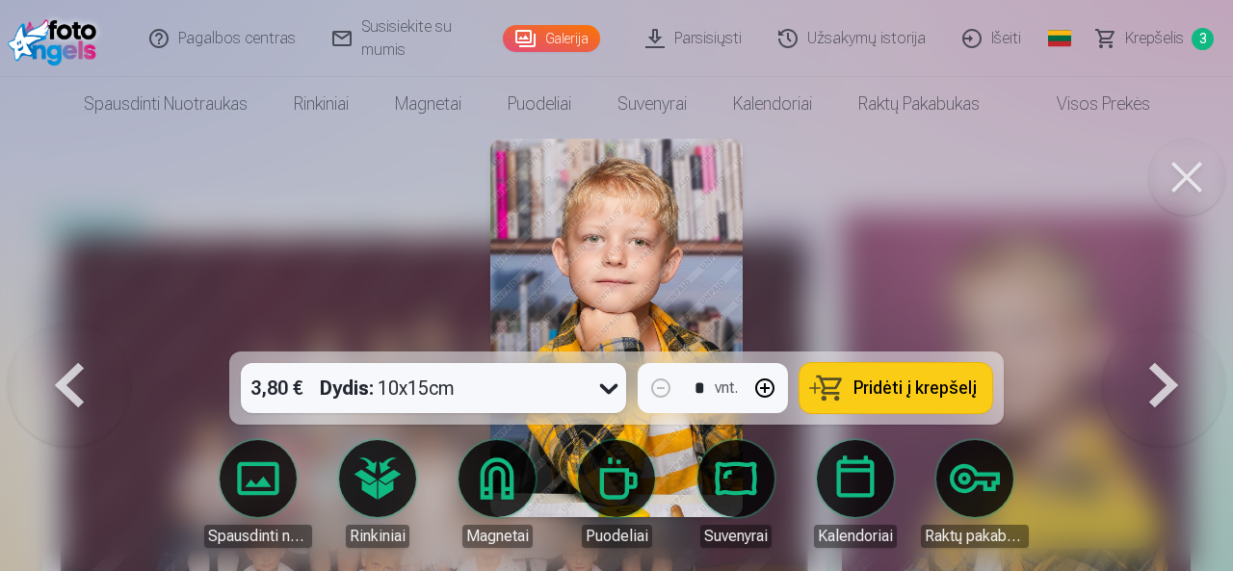
click at [1184, 184] on button at bounding box center [1186, 177] width 77 height 77
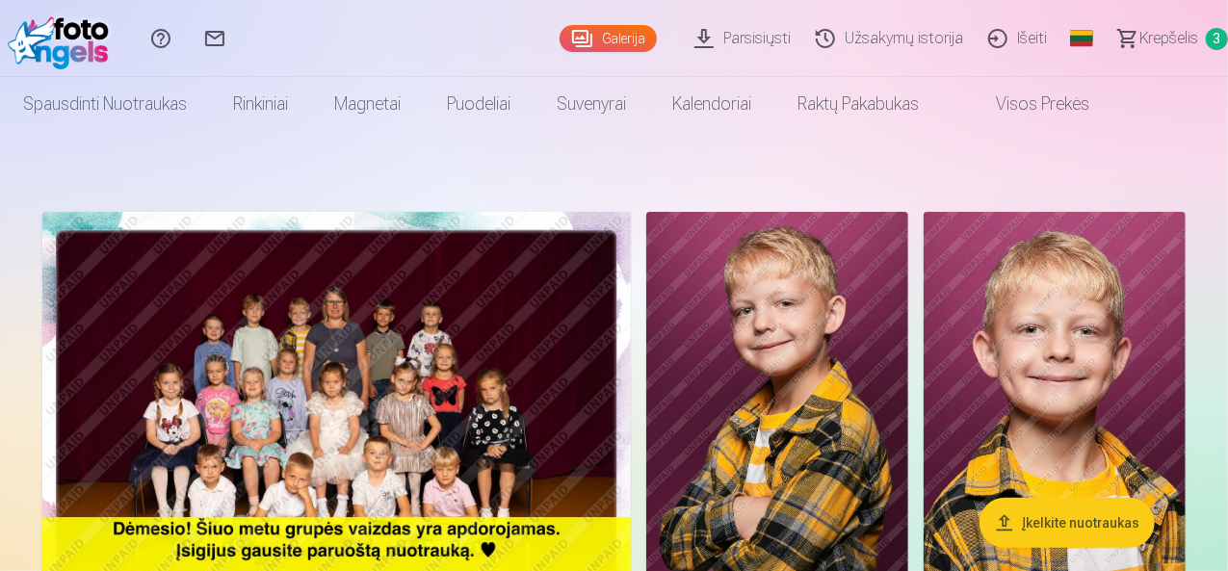
click at [1163, 38] on span "Krepšelis" at bounding box center [1168, 38] width 59 height 23
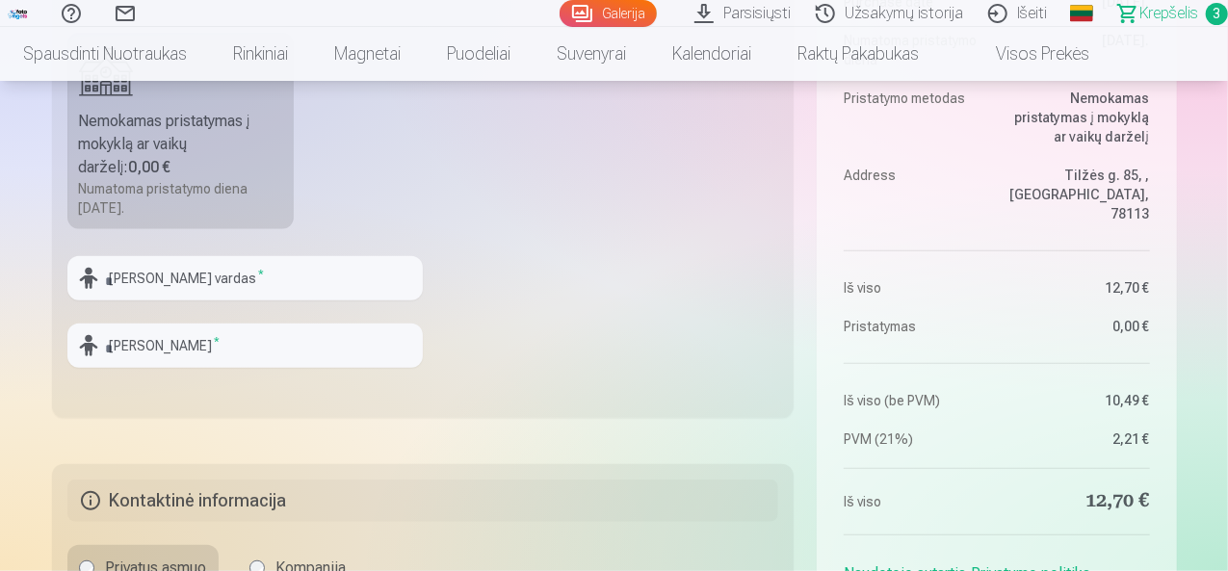
scroll to position [555, 0]
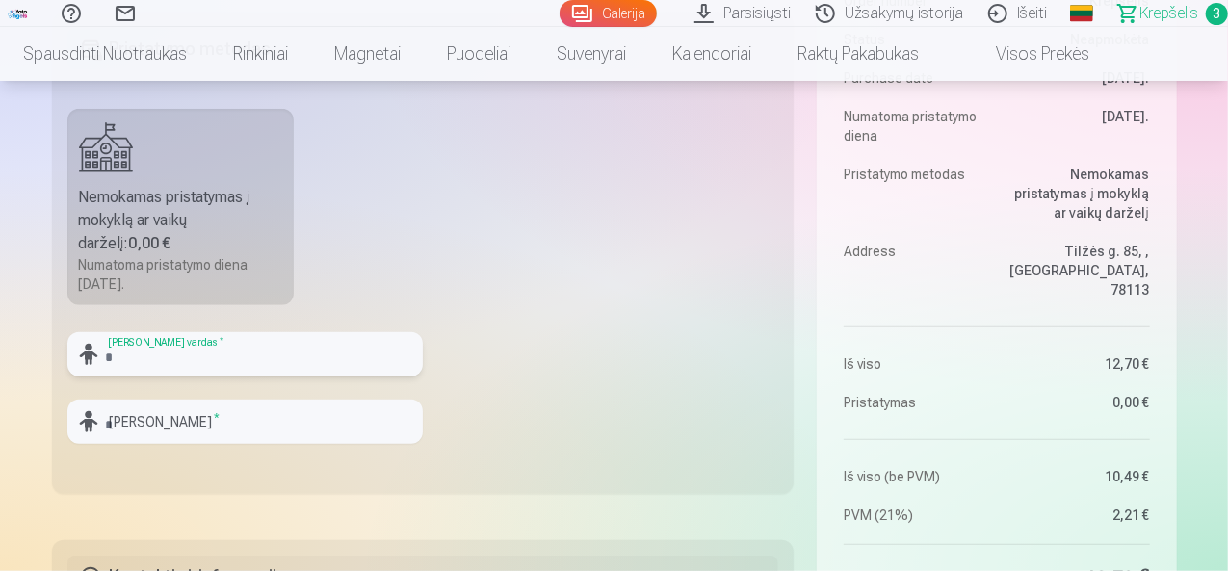
click at [161, 348] on input "text" at bounding box center [244, 354] width 355 height 44
type input "*********"
click at [205, 429] on input "text" at bounding box center [244, 422] width 355 height 44
type input "**********"
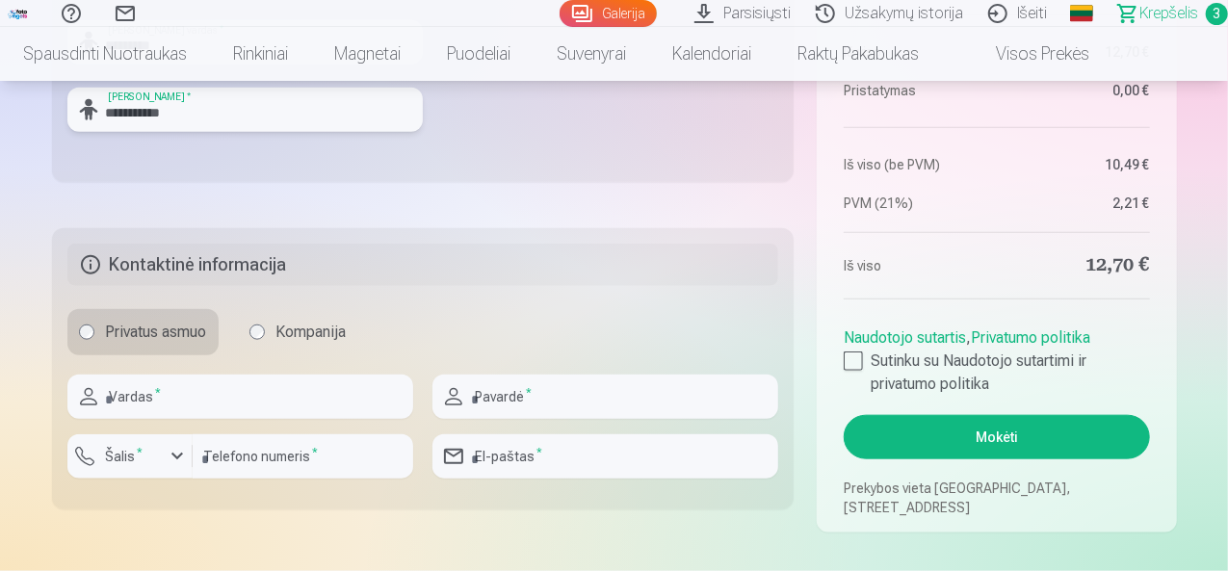
scroll to position [857, 0]
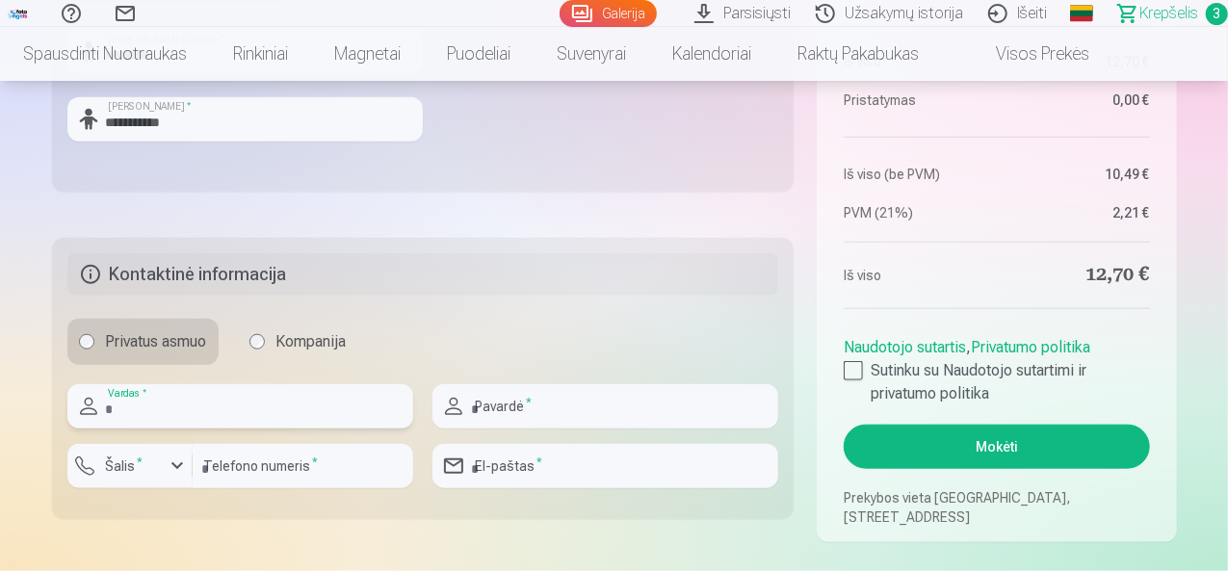
click at [205, 405] on input "text" at bounding box center [240, 406] width 346 height 44
type input "*****"
click at [596, 407] on input "text" at bounding box center [605, 406] width 346 height 44
type input "**********"
click at [289, 468] on input "number" at bounding box center [303, 466] width 221 height 44
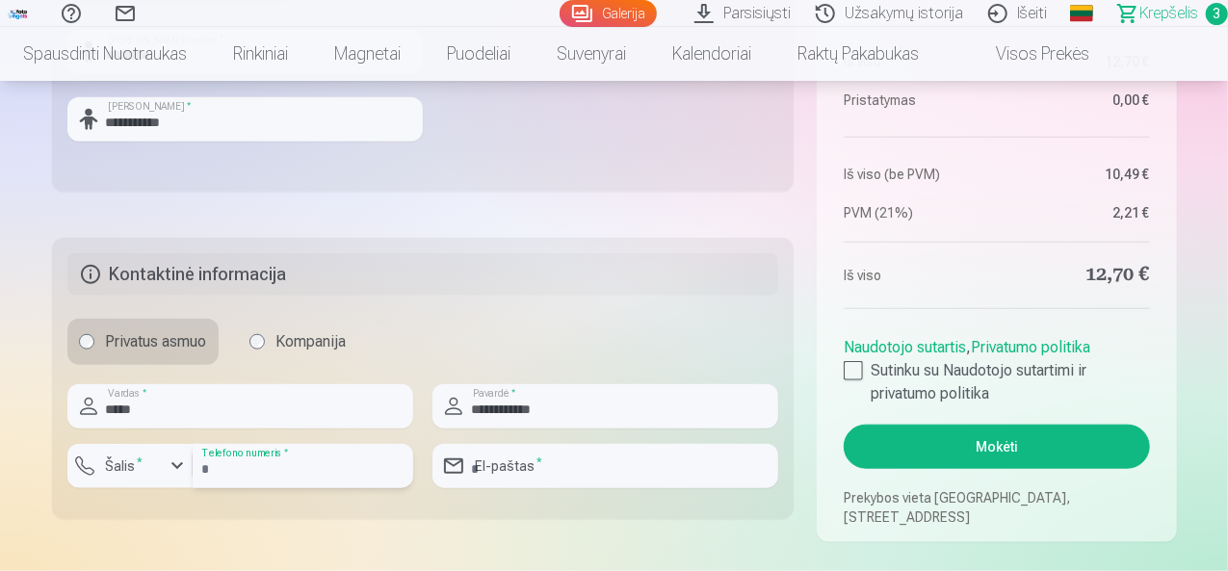
click at [206, 471] on input "*********" at bounding box center [303, 466] width 221 height 44
click at [338, 476] on input "*********" at bounding box center [303, 466] width 221 height 44
type input "*"
click at [268, 444] on input "number" at bounding box center [303, 466] width 221 height 44
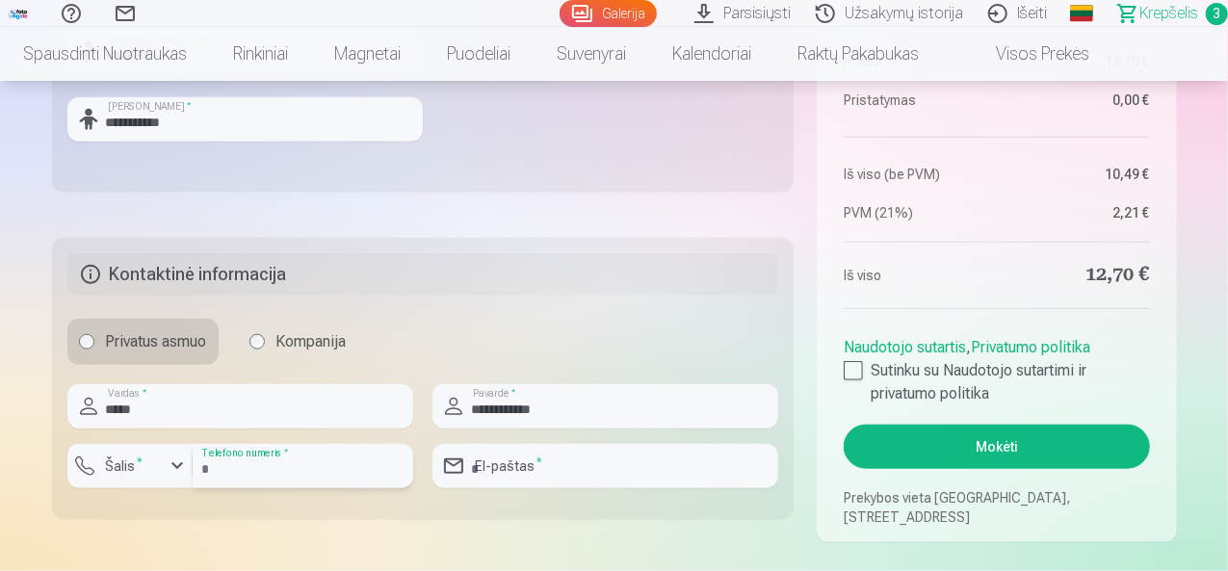
type input "*********"
click at [579, 471] on input "email" at bounding box center [605, 466] width 346 height 44
type input "**********"
click at [595, 467] on input "**********" at bounding box center [605, 466] width 346 height 44
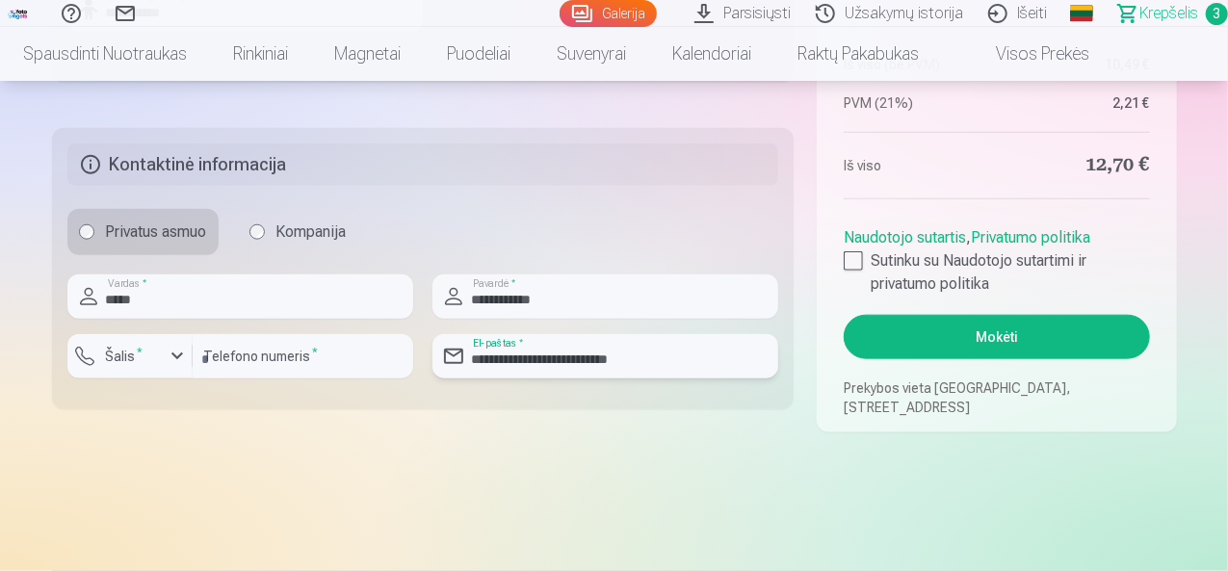
scroll to position [959, 0]
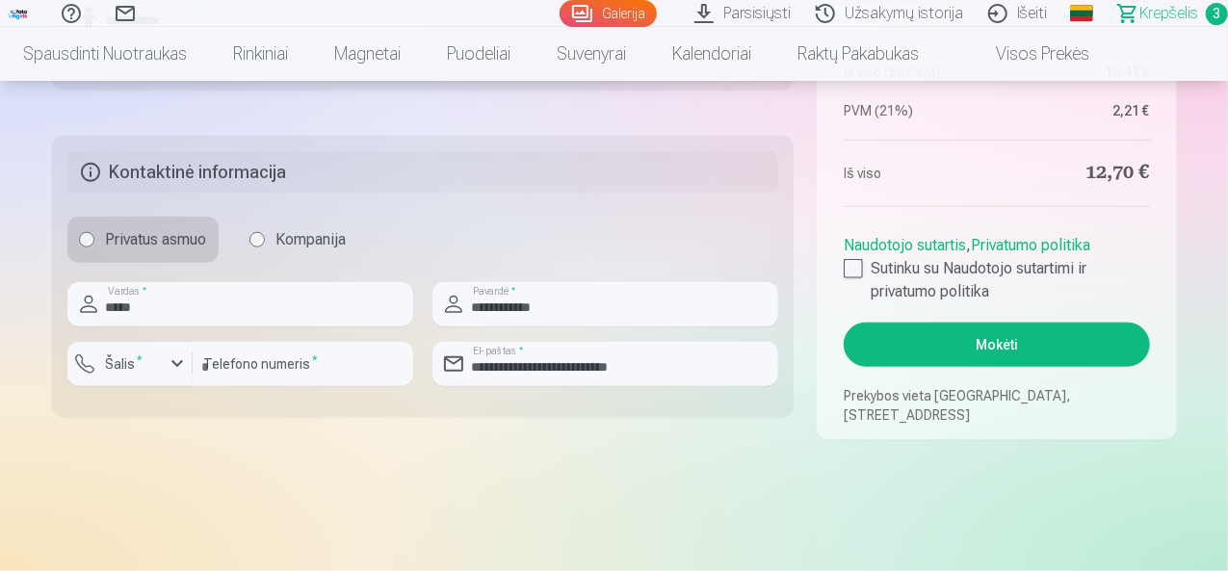
drag, startPoint x: 853, startPoint y: 263, endPoint x: 874, endPoint y: 313, distance: 54.4
click at [853, 263] on div at bounding box center [853, 268] width 19 height 19
click at [988, 353] on button "Mokėti" at bounding box center [996, 345] width 305 height 44
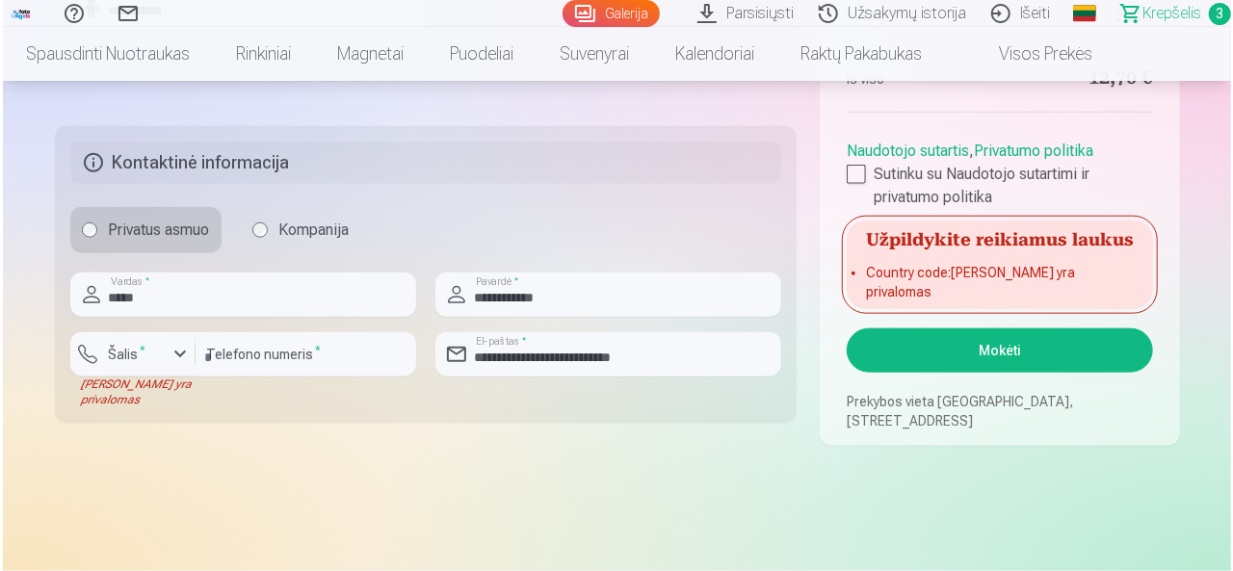
scroll to position [1003, 0]
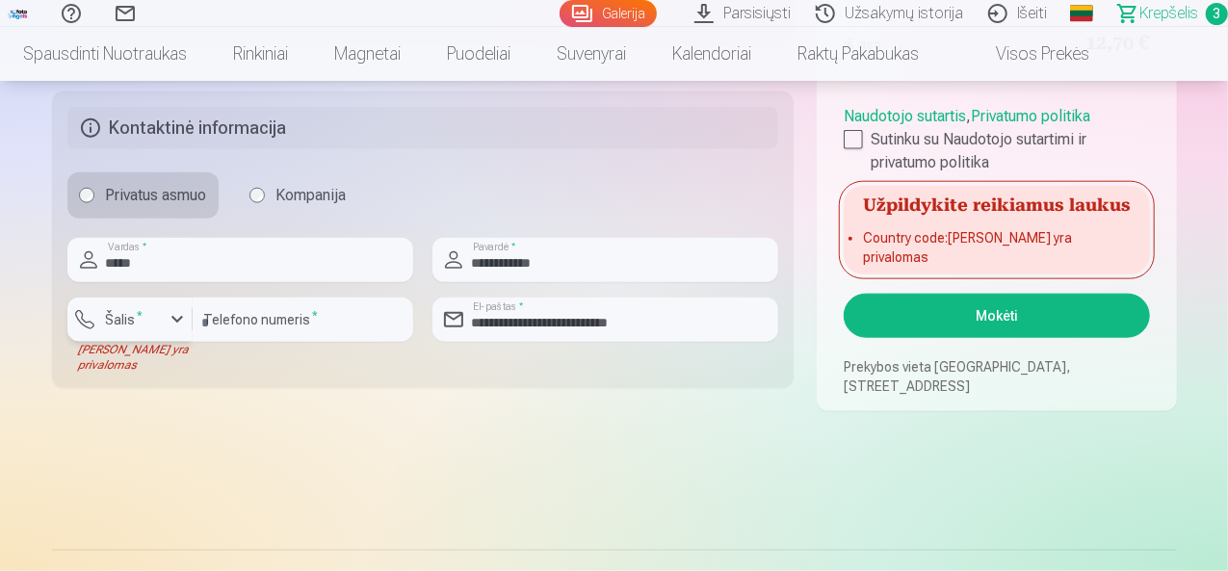
click at [179, 305] on button "Šalis *" at bounding box center [129, 320] width 125 height 44
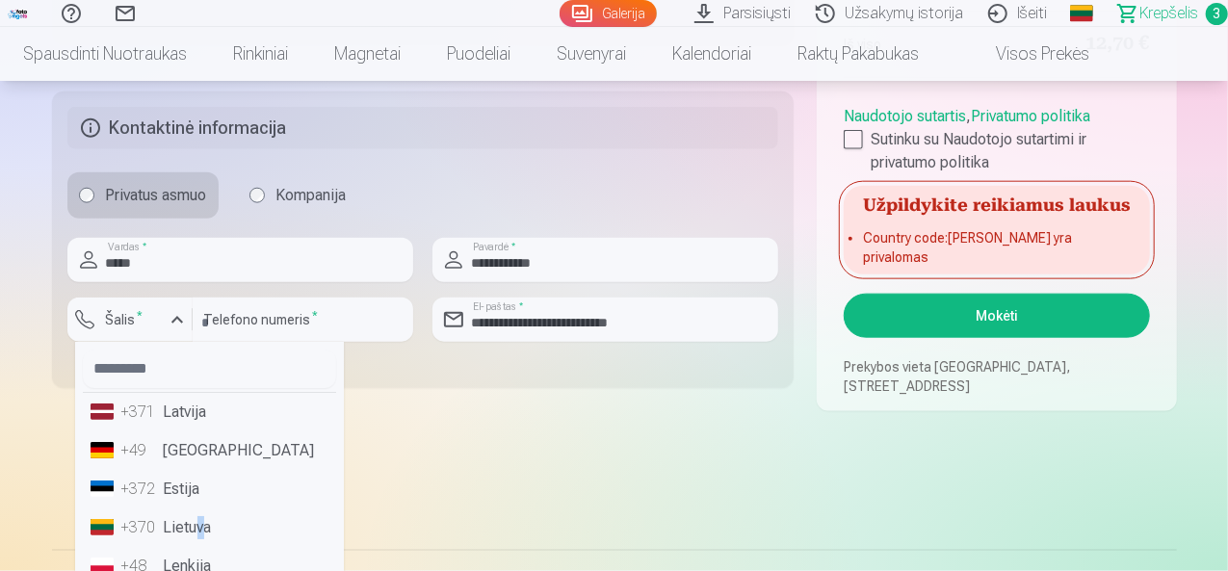
drag, startPoint x: 200, startPoint y: 536, endPoint x: 210, endPoint y: 459, distance: 77.6
click at [200, 534] on li "+370 Lietuva" at bounding box center [209, 527] width 253 height 39
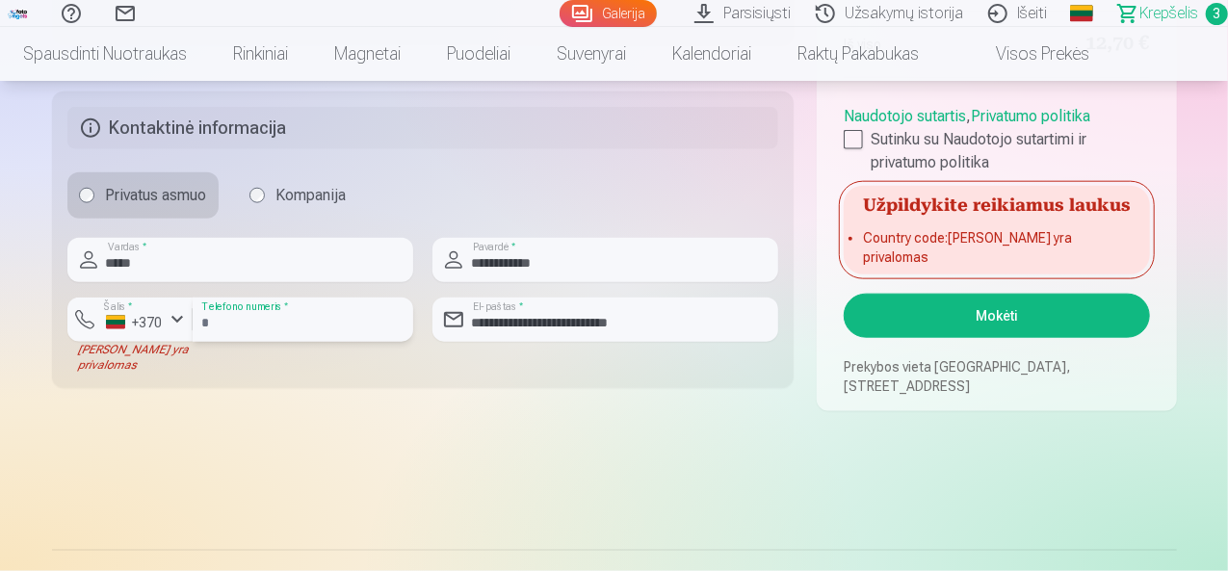
click at [214, 324] on input "*********" at bounding box center [303, 320] width 221 height 44
type input "********"
click at [1031, 330] on button "Mokėti" at bounding box center [996, 316] width 305 height 44
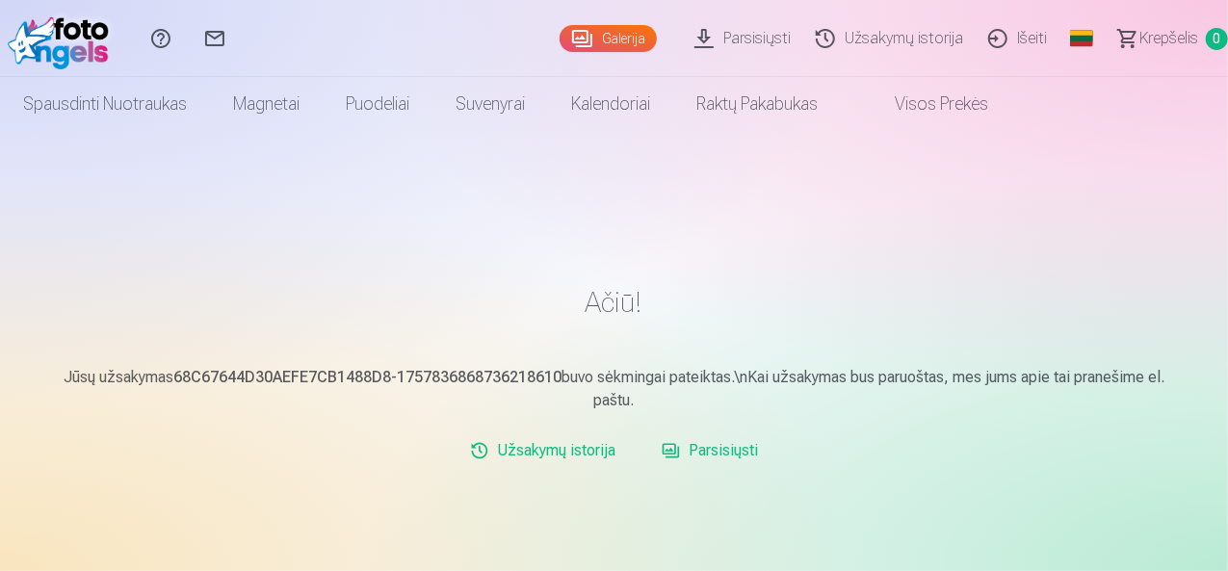
click at [992, 34] on link "Išeiti" at bounding box center [1020, 38] width 84 height 77
